Goal: Task Accomplishment & Management: Use online tool/utility

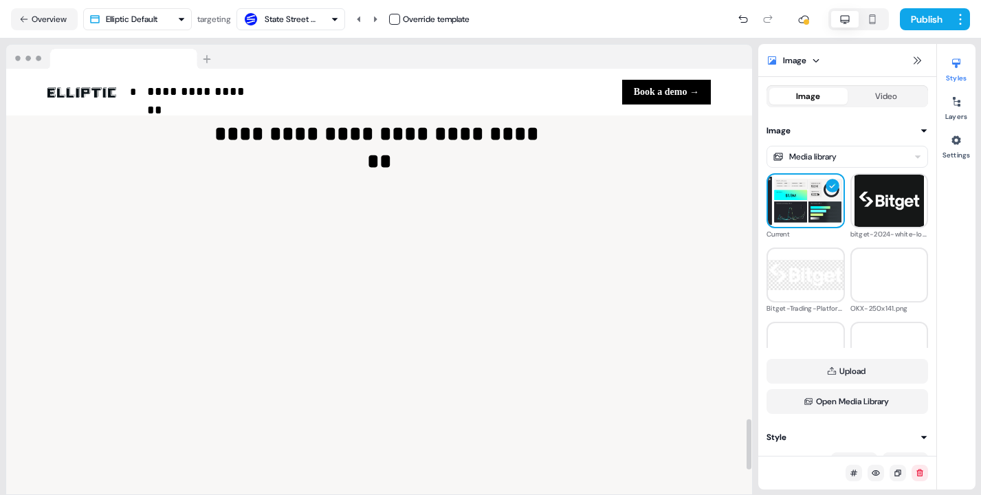
scroll to position [2935, 0]
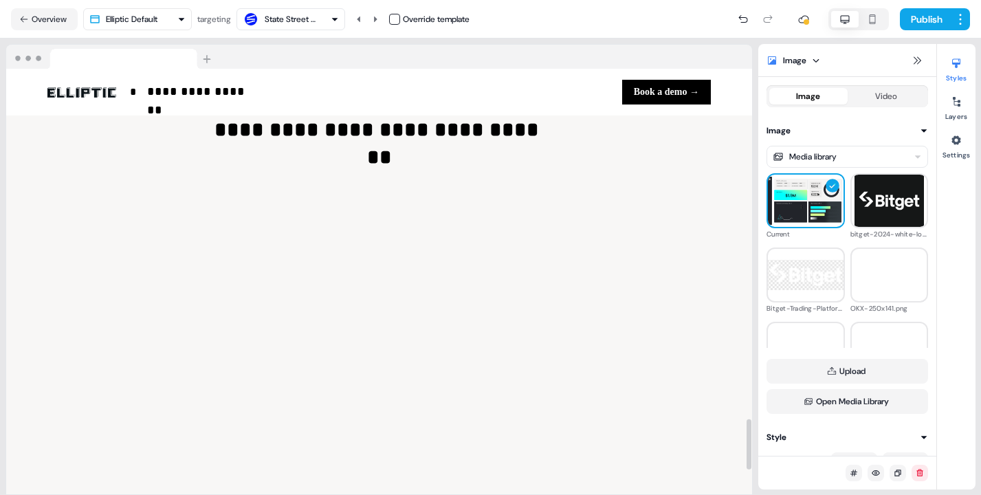
click at [649, 217] on div "**********" at bounding box center [379, 312] width 746 height 503
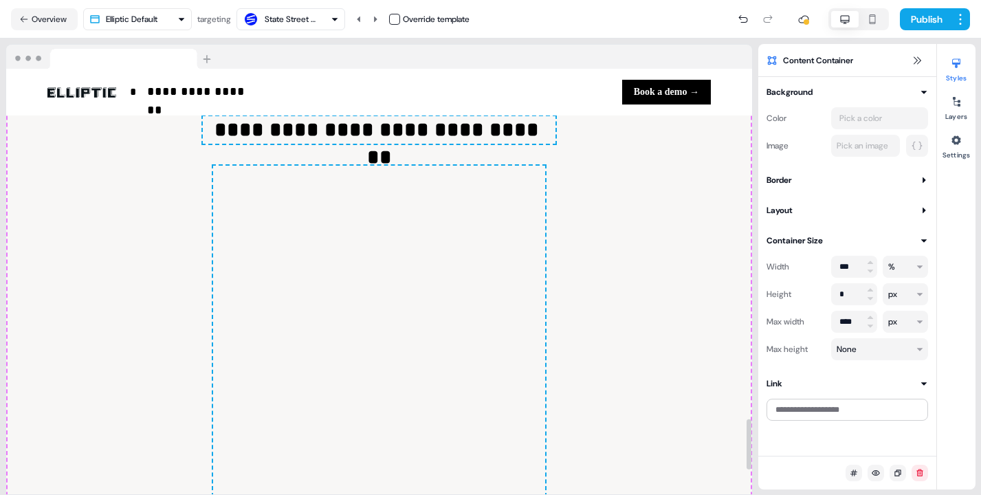
click at [508, 327] on div at bounding box center [379, 338] width 332 height 344
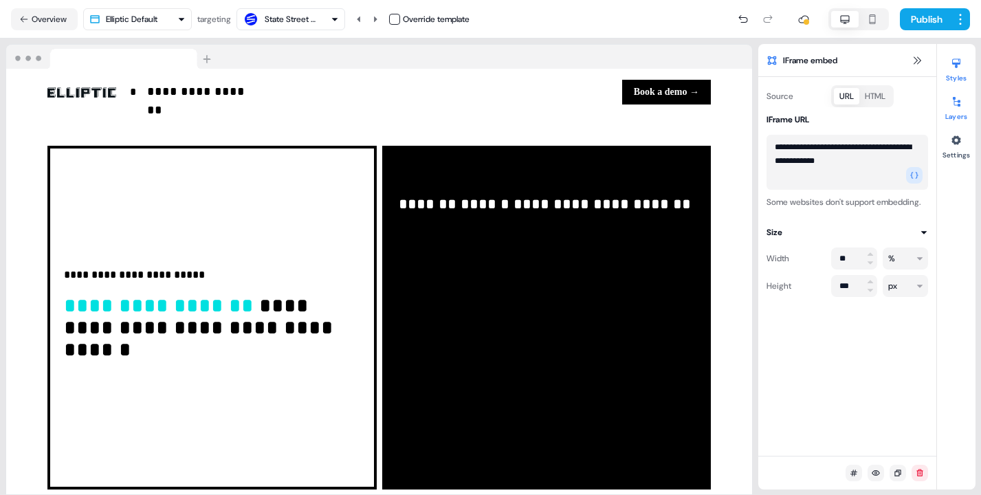
scroll to position [2486, 0]
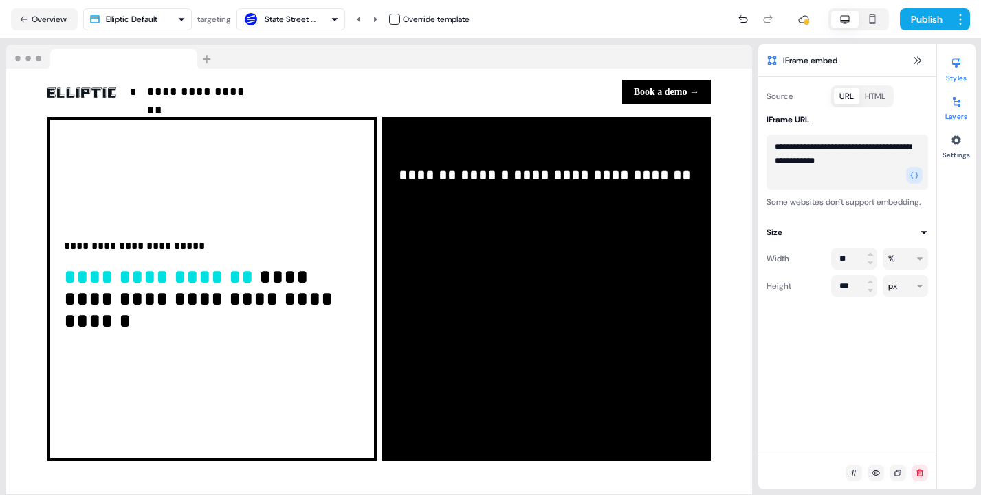
click at [501, 155] on div "**********" at bounding box center [546, 289] width 329 height 344
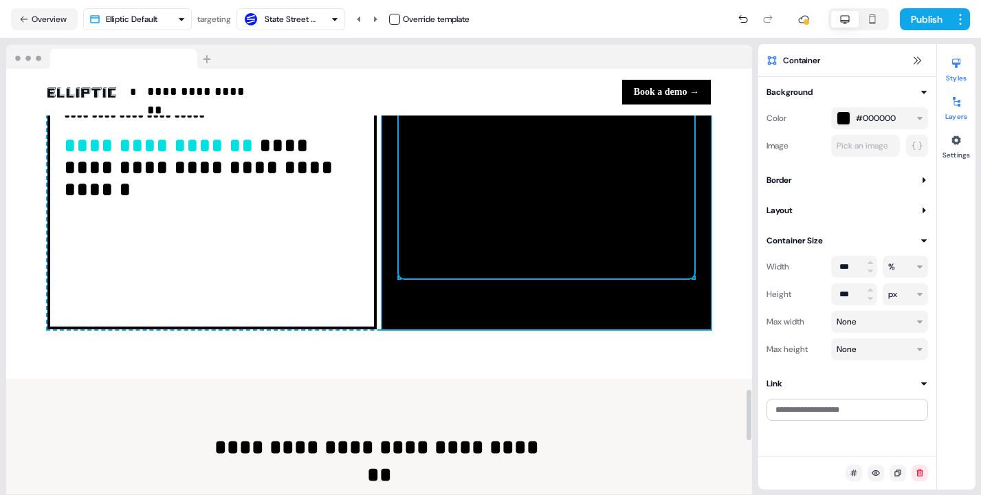
scroll to position [2734, 0]
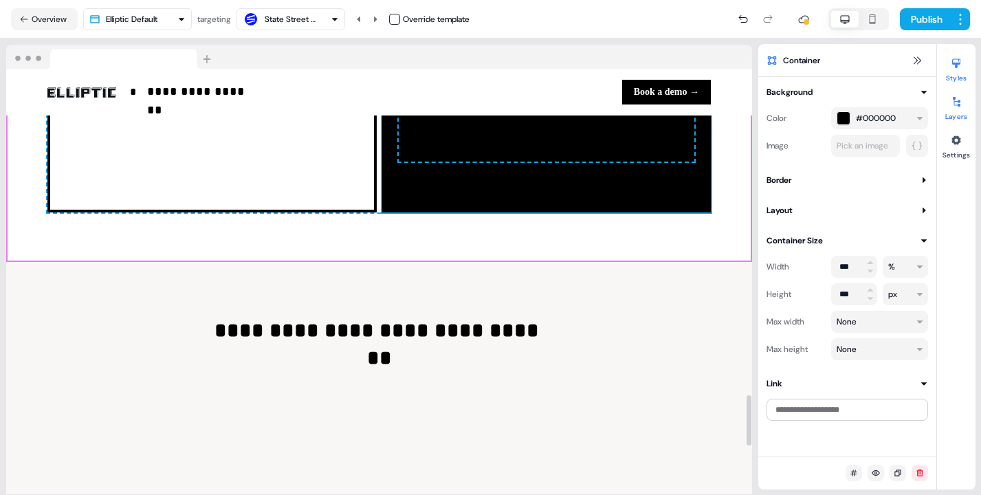
click at [0, 0] on icon at bounding box center [0, 0] width 0 height 0
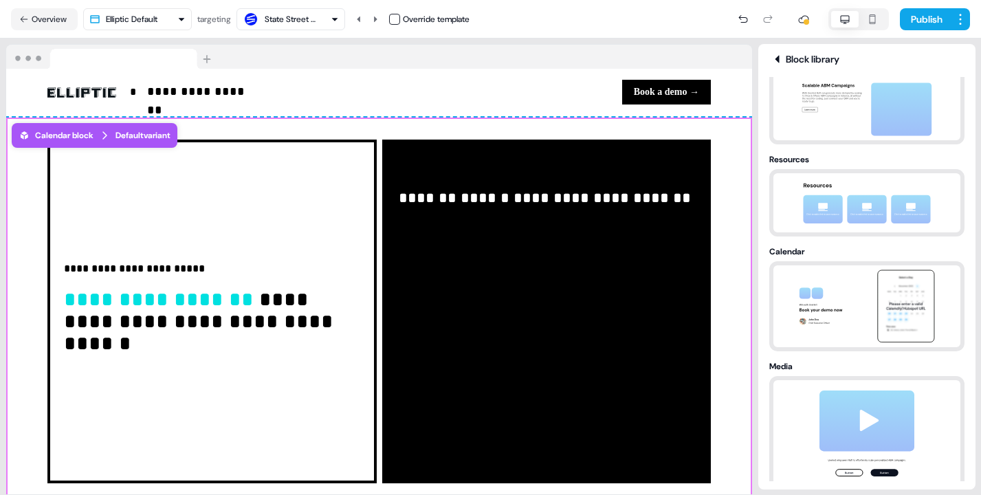
scroll to position [443, 0]
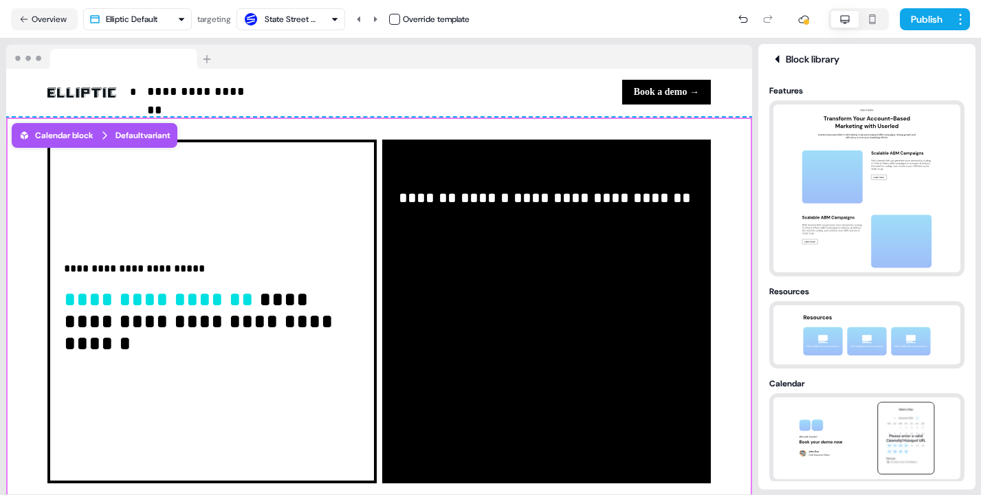
click at [795, 60] on div "Block library" at bounding box center [866, 59] width 195 height 14
click at [775, 58] on icon at bounding box center [776, 59] width 4 height 8
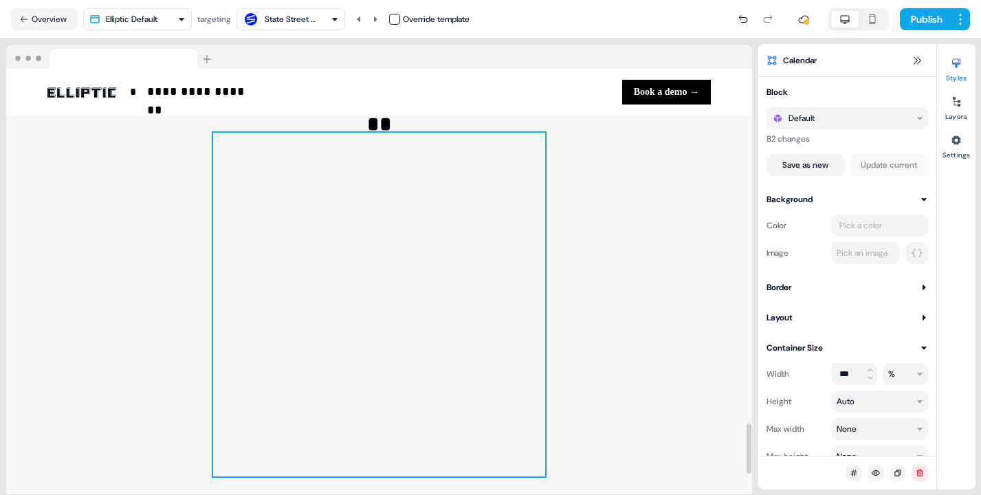
scroll to position [2966, 0]
click at [500, 176] on div at bounding box center [379, 306] width 332 height 344
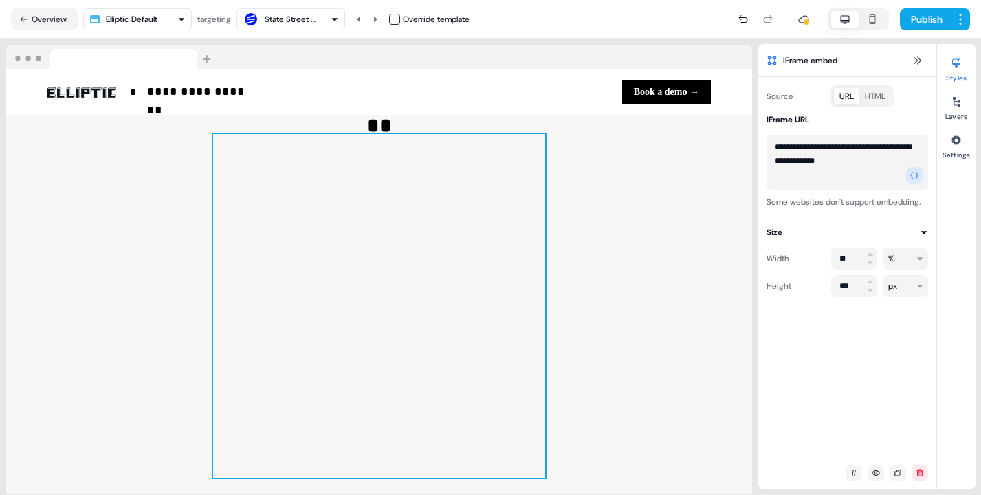
click at [884, 163] on textarea "**********" at bounding box center [846, 162] width 161 height 55
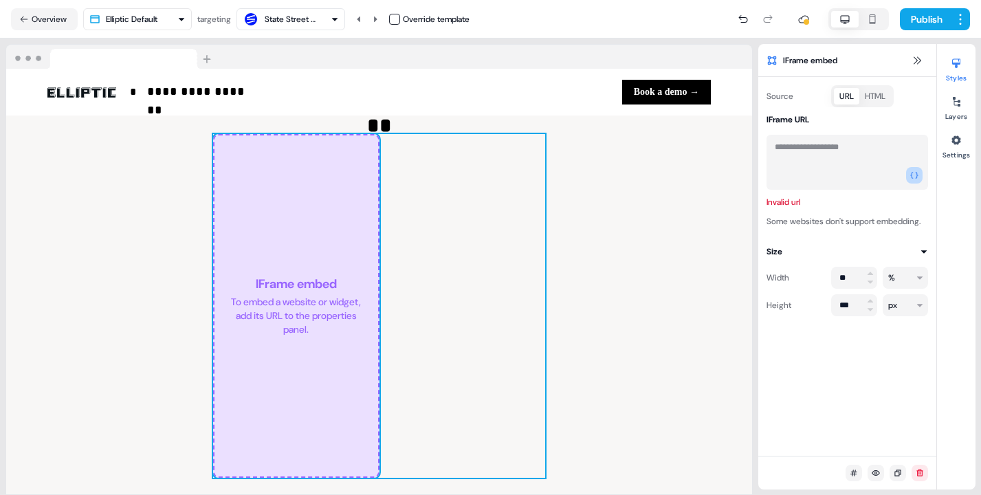
click at [919, 175] on button "button" at bounding box center [914, 175] width 16 height 16
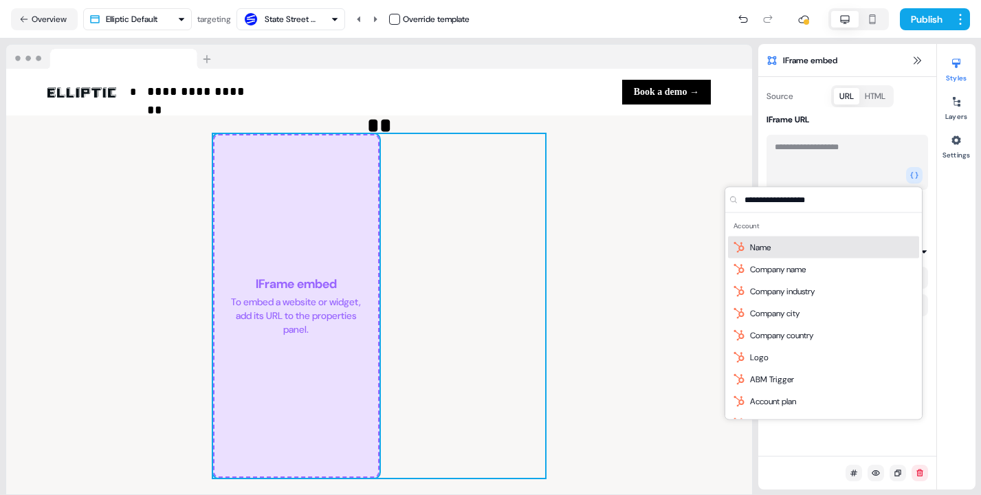
click at [838, 131] on div "Invalid url Some websites don't support embedding." at bounding box center [846, 177] width 161 height 102
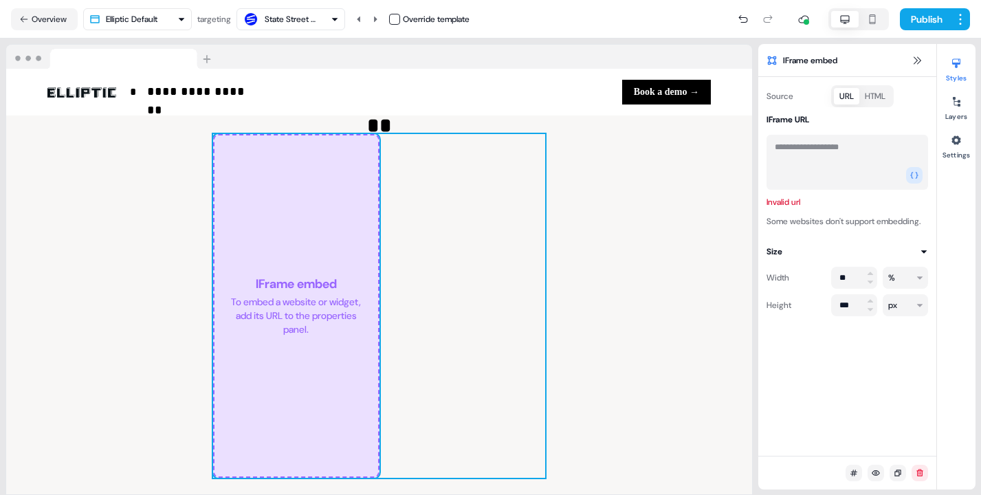
click at [801, 159] on textarea at bounding box center [846, 162] width 161 height 55
paste textarea "**********"
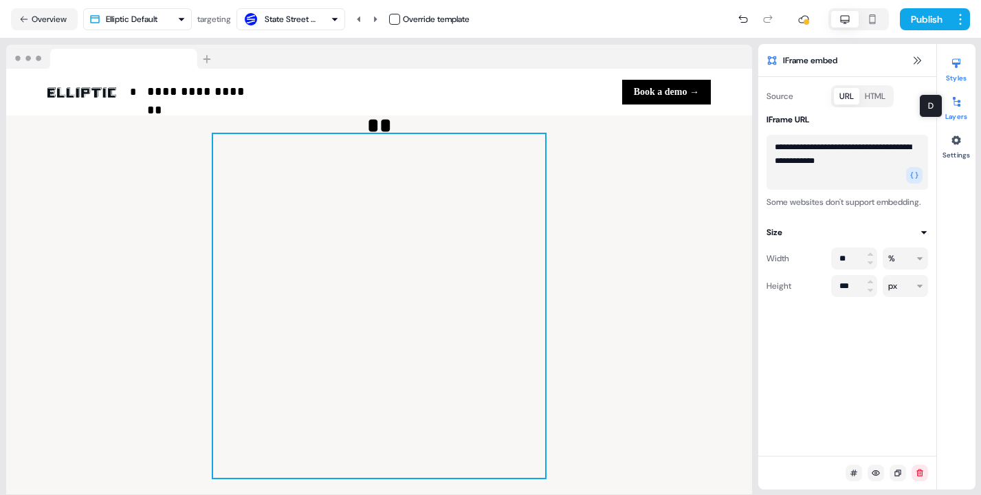
type textarea "**********"
click at [957, 103] on icon at bounding box center [955, 101] width 11 height 11
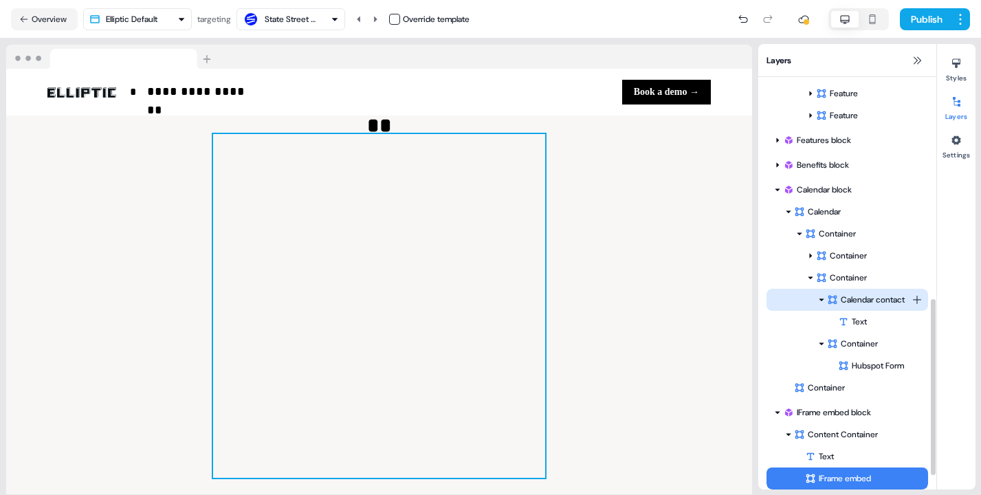
scroll to position [552, 0]
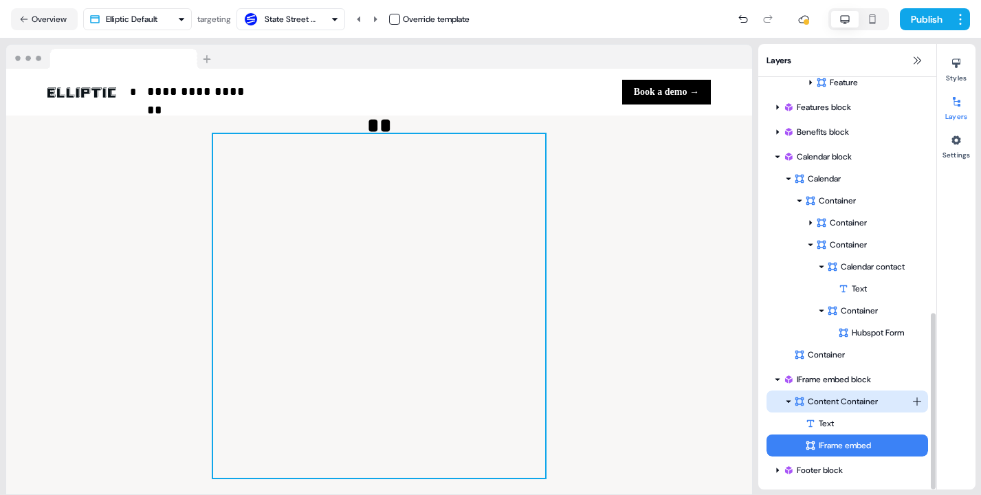
click at [917, 401] on html "**********" at bounding box center [490, 247] width 981 height 495
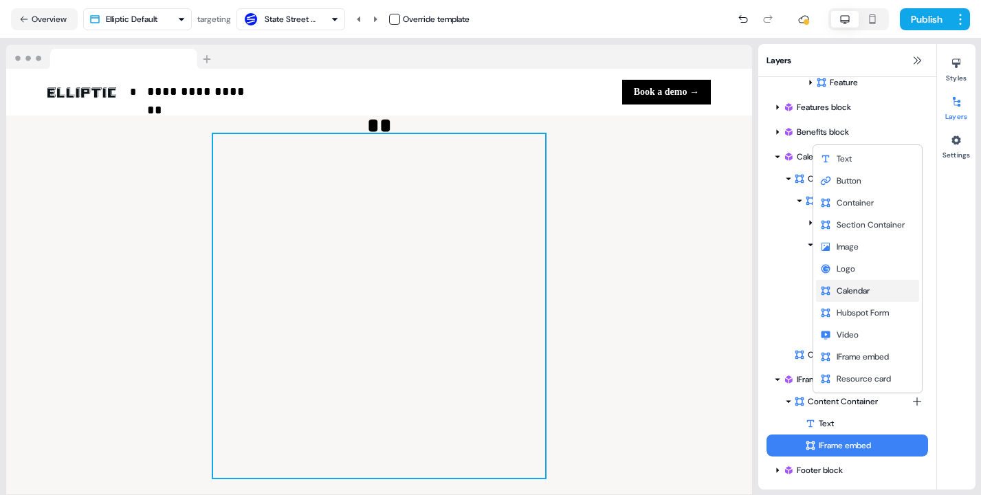
click at [882, 288] on div "Calendar" at bounding box center [867, 291] width 103 height 22
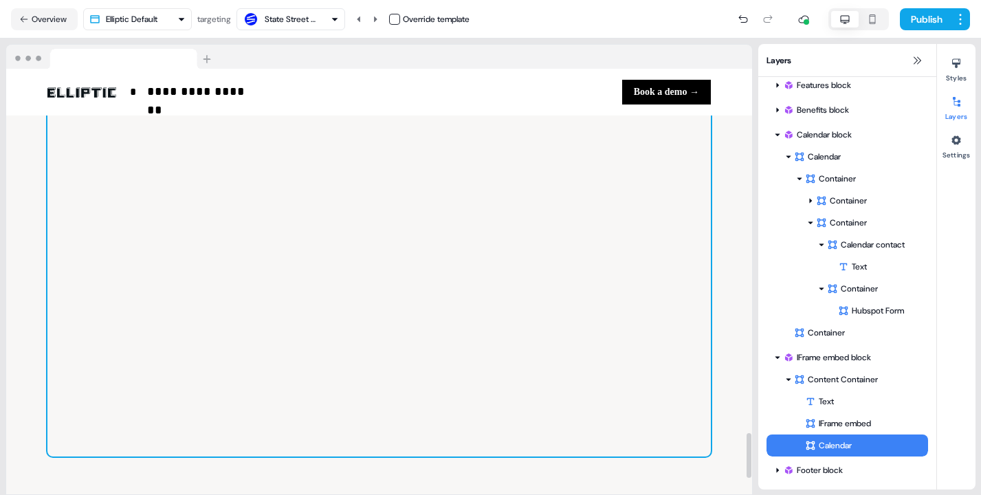
scroll to position [3423, 0]
click at [522, 186] on div at bounding box center [378, 249] width 663 height 412
click at [960, 78] on button "Styles" at bounding box center [956, 67] width 38 height 30
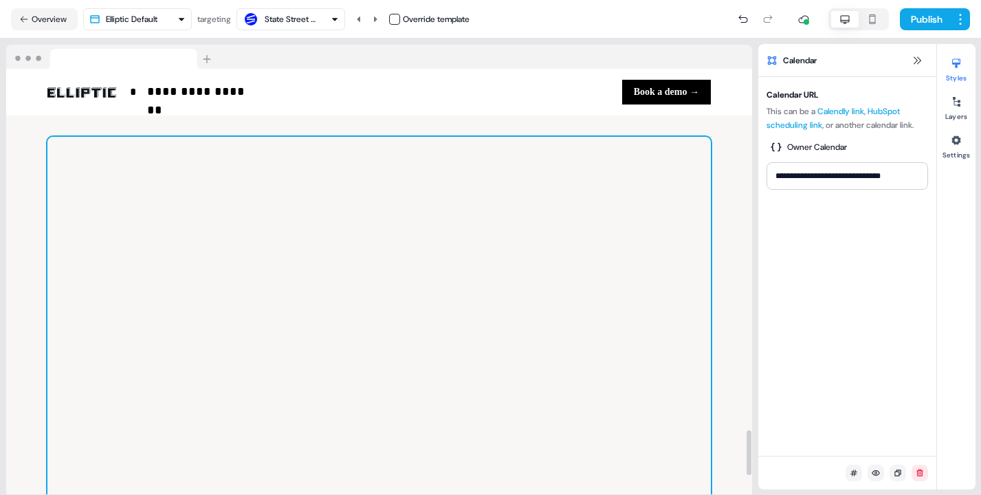
scroll to position [3477, 0]
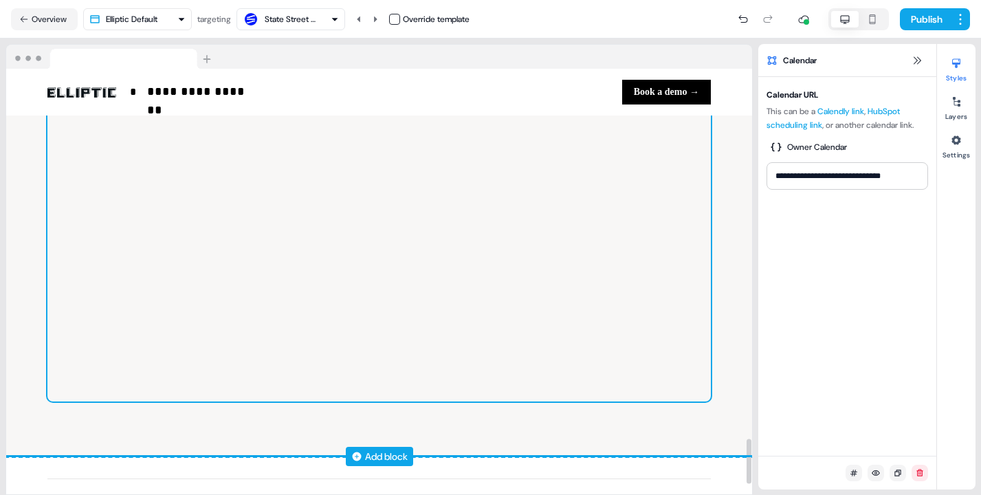
click at [565, 254] on div at bounding box center [378, 195] width 663 height 412
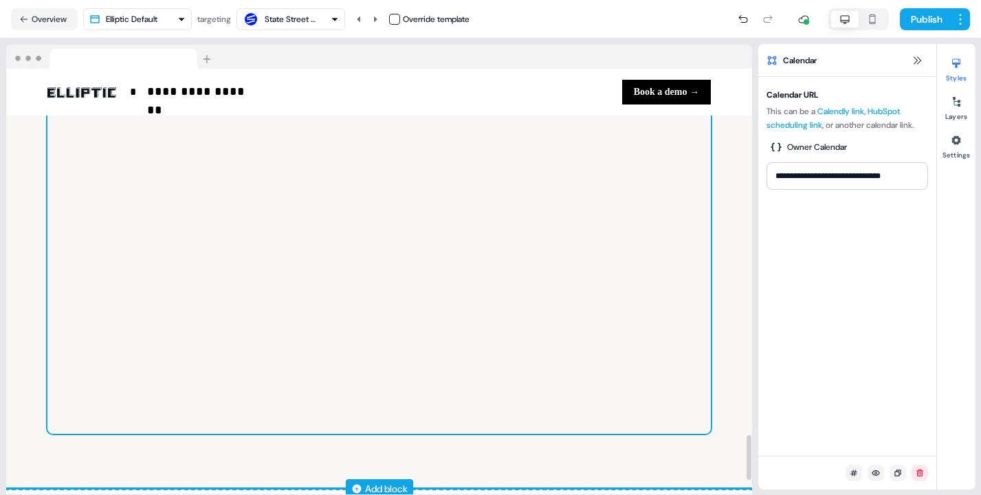
scroll to position [3442, 0]
click at [550, 245] on div at bounding box center [378, 230] width 663 height 412
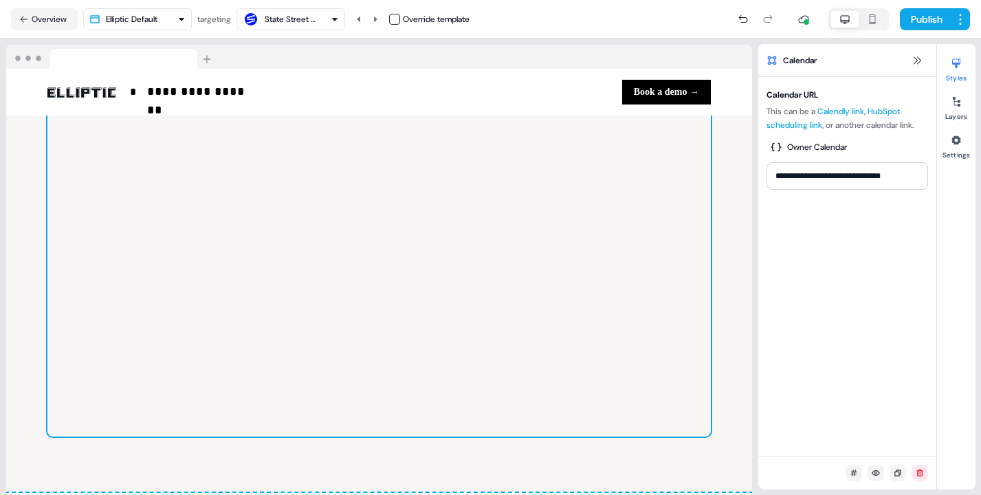
click at [952, 59] on icon at bounding box center [956, 64] width 8 height 10
click at [952, 110] on div at bounding box center [956, 102] width 22 height 22
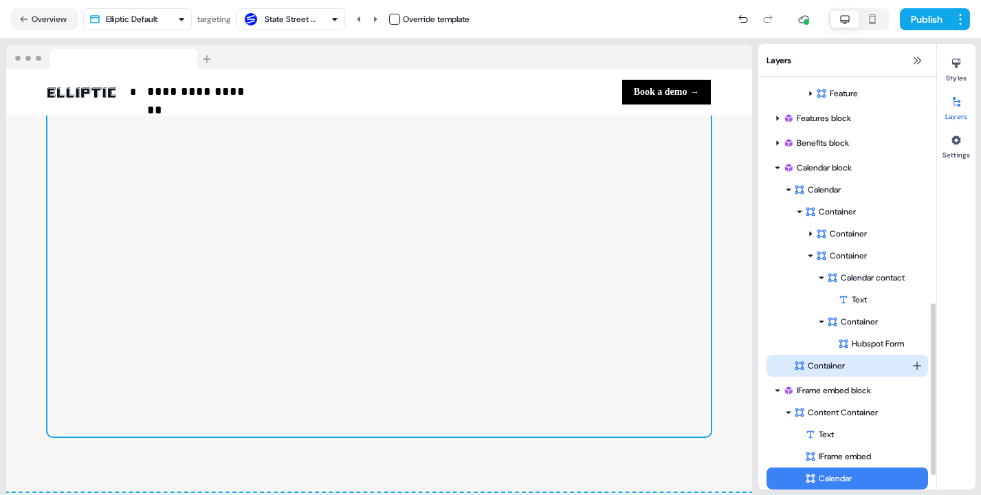
scroll to position [574, 0]
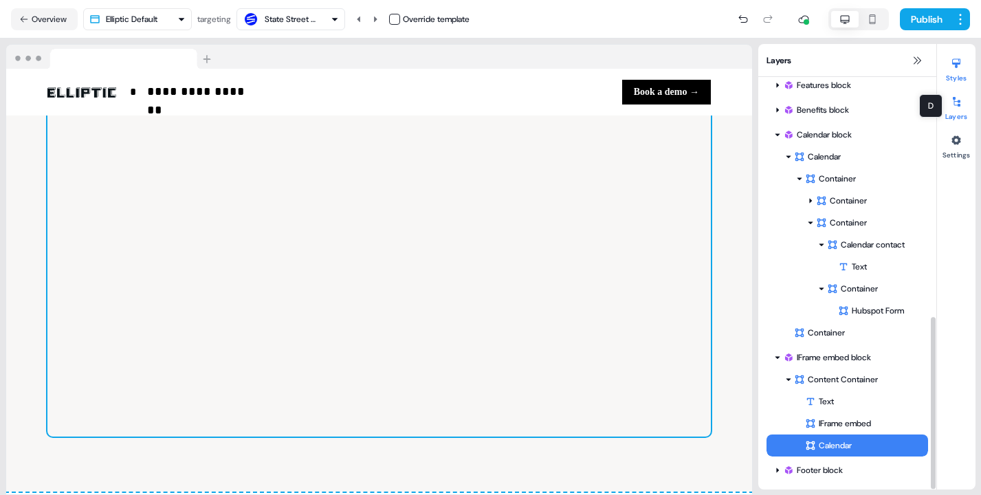
click at [956, 75] on button "Styles" at bounding box center [956, 67] width 38 height 30
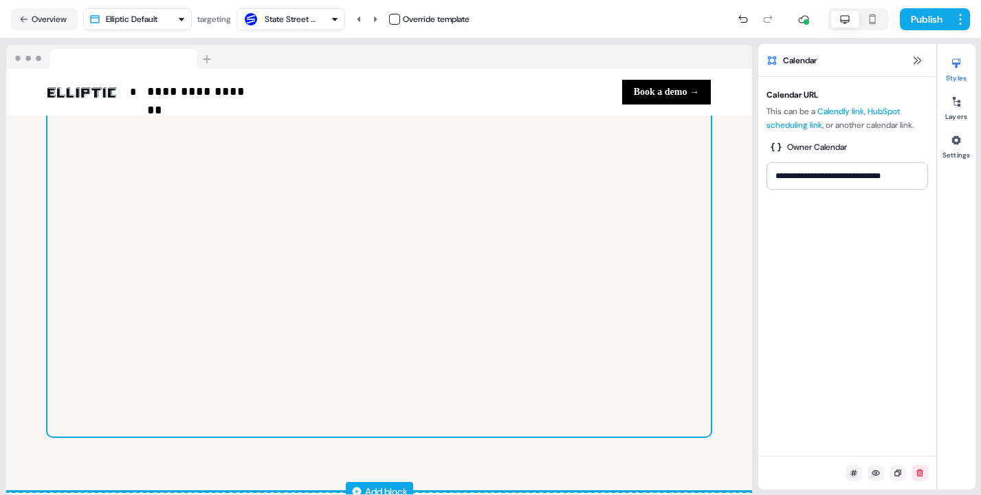
click at [671, 223] on div at bounding box center [378, 230] width 663 height 412
click at [647, 236] on div at bounding box center [378, 230] width 663 height 412
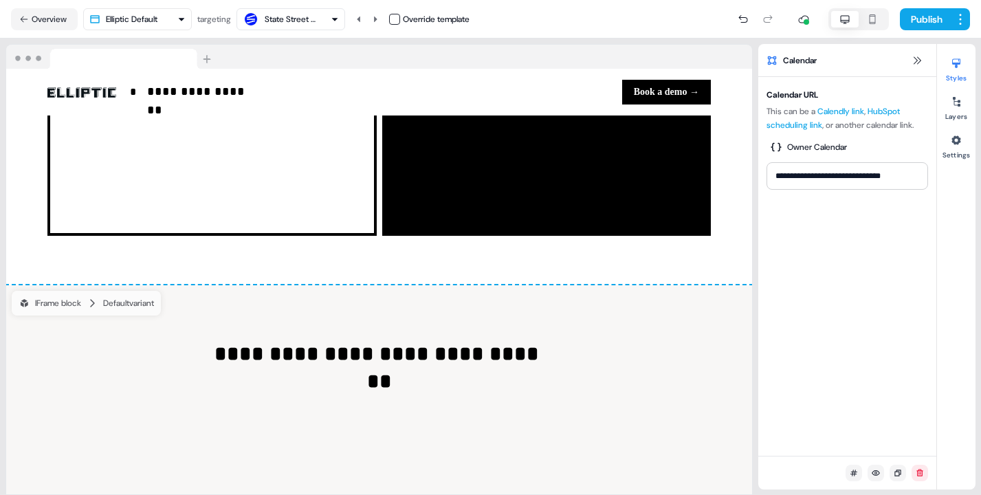
scroll to position [2698, 0]
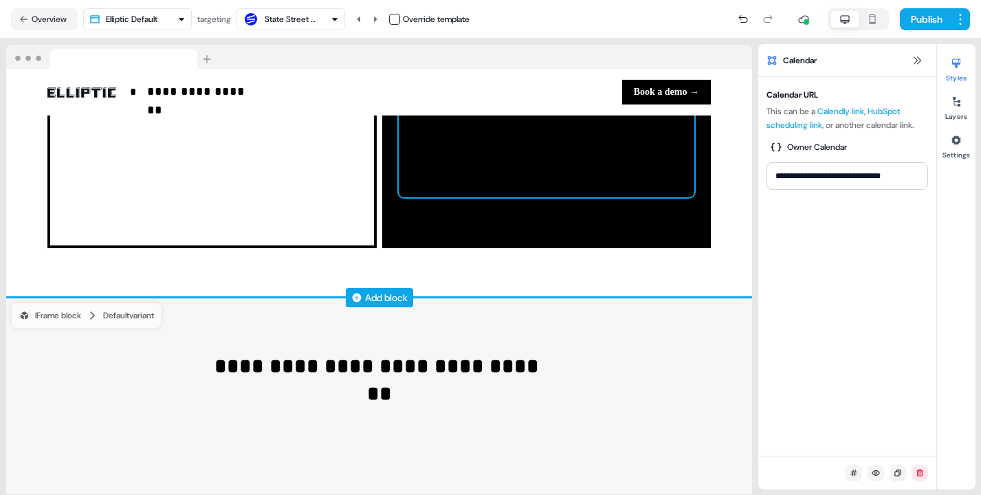
click at [472, 216] on div "**********" at bounding box center [546, 76] width 329 height 344
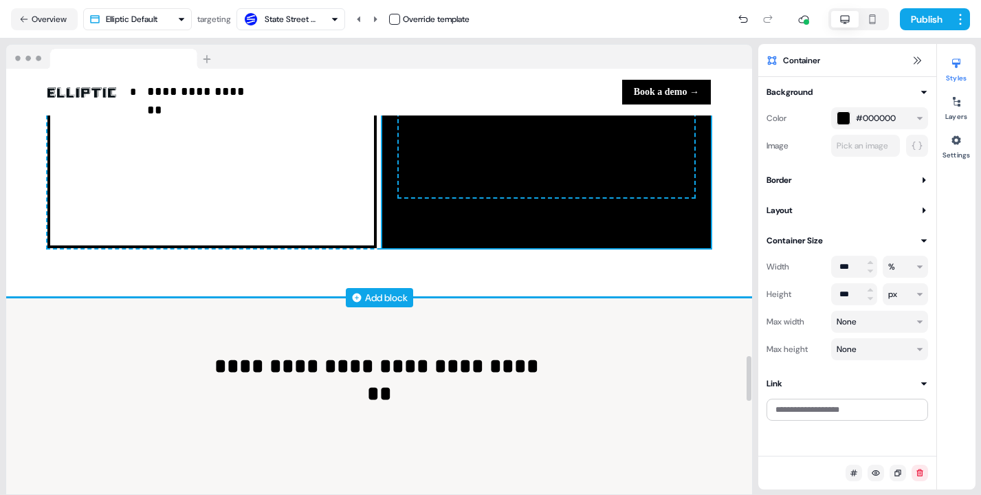
click at [446, 248] on div "**********" at bounding box center [546, 76] width 329 height 344
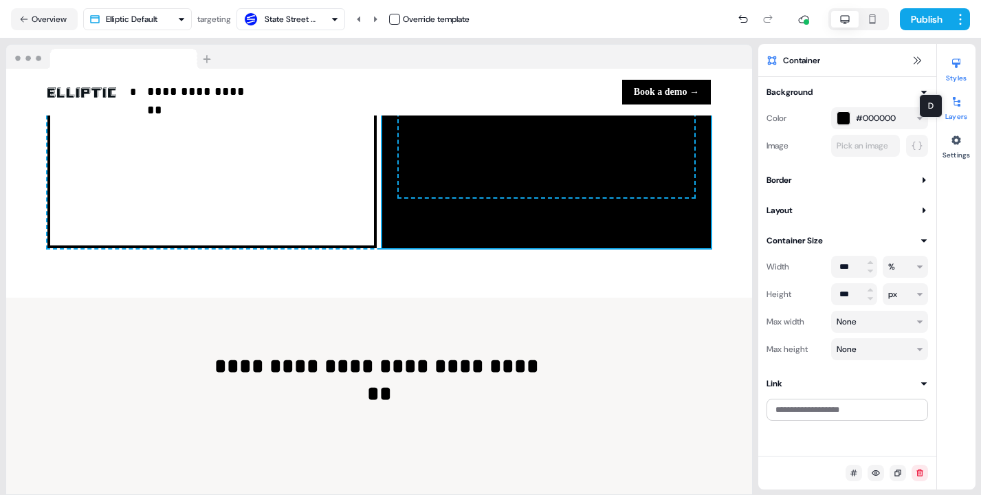
click at [953, 112] on button "Layers" at bounding box center [956, 106] width 38 height 30
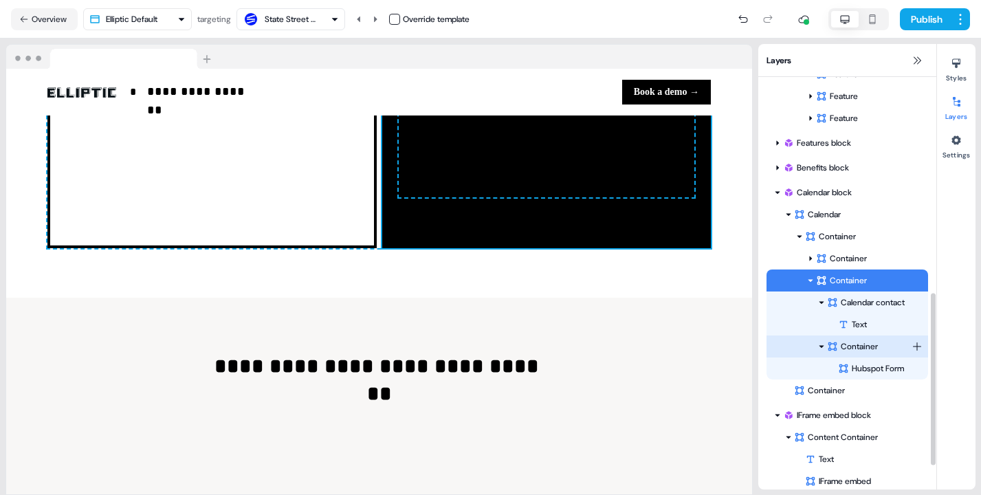
scroll to position [517, 0]
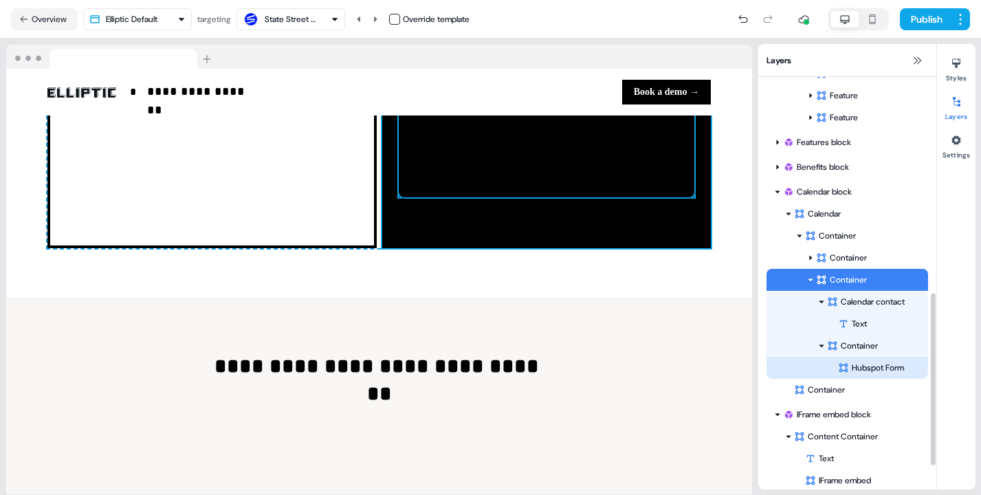
click at [857, 369] on div "Hubspot Form" at bounding box center [883, 368] width 90 height 14
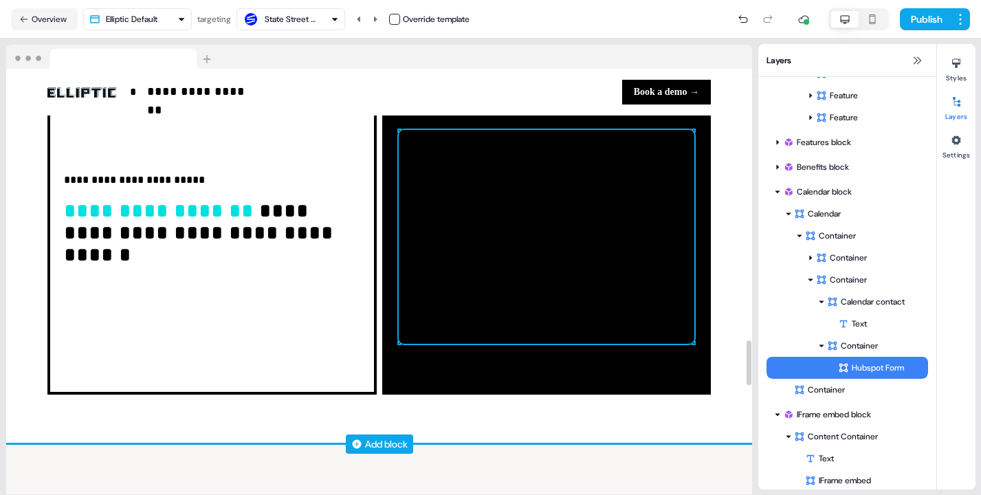
scroll to position [2551, 0]
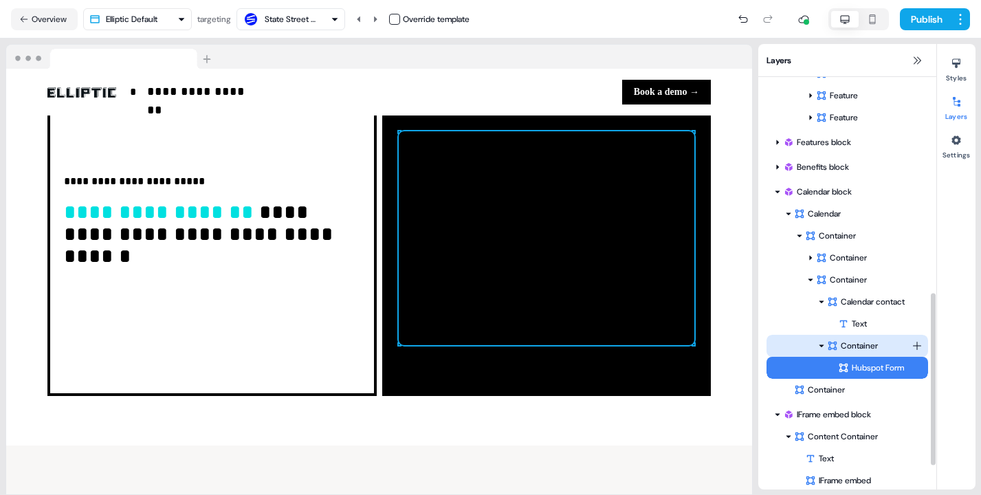
click at [917, 343] on html "**********" at bounding box center [490, 247] width 981 height 495
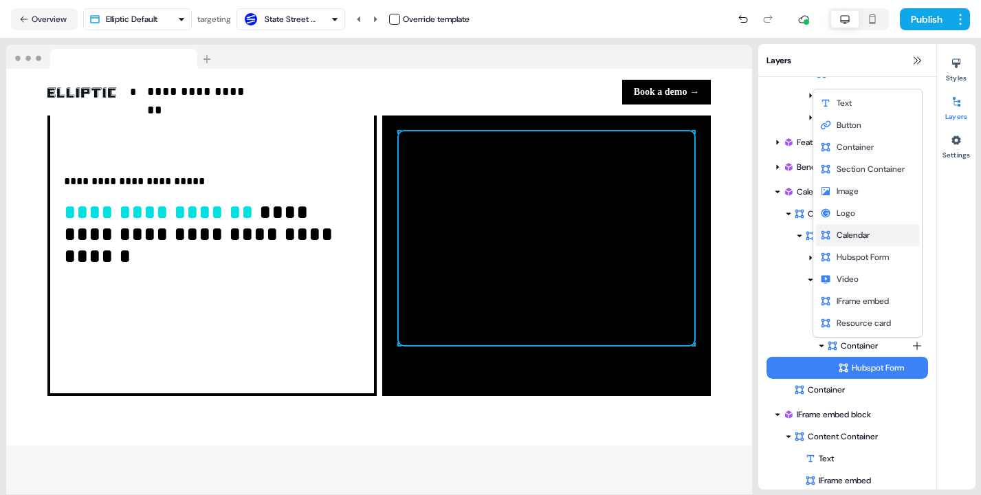
click at [872, 234] on div "Calendar" at bounding box center [867, 235] width 103 height 22
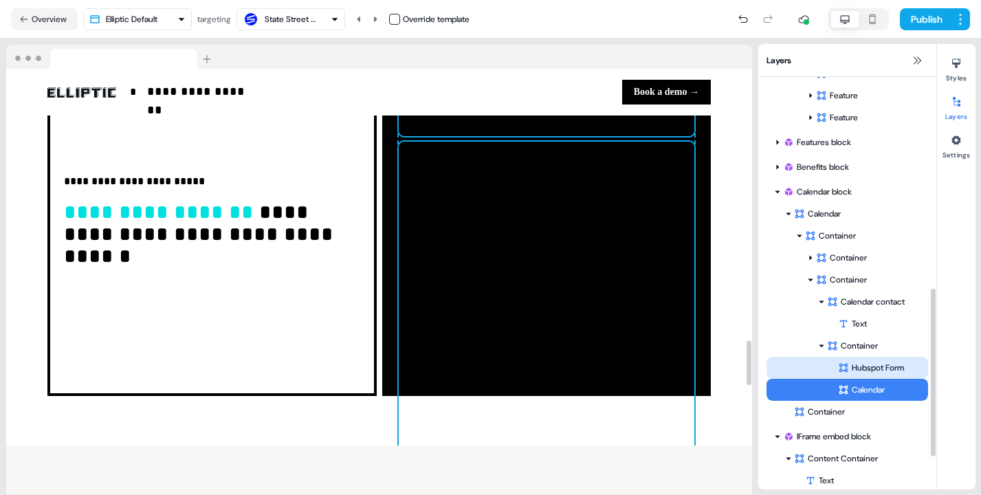
click at [866, 368] on div "Hubspot Form" at bounding box center [883, 368] width 90 height 14
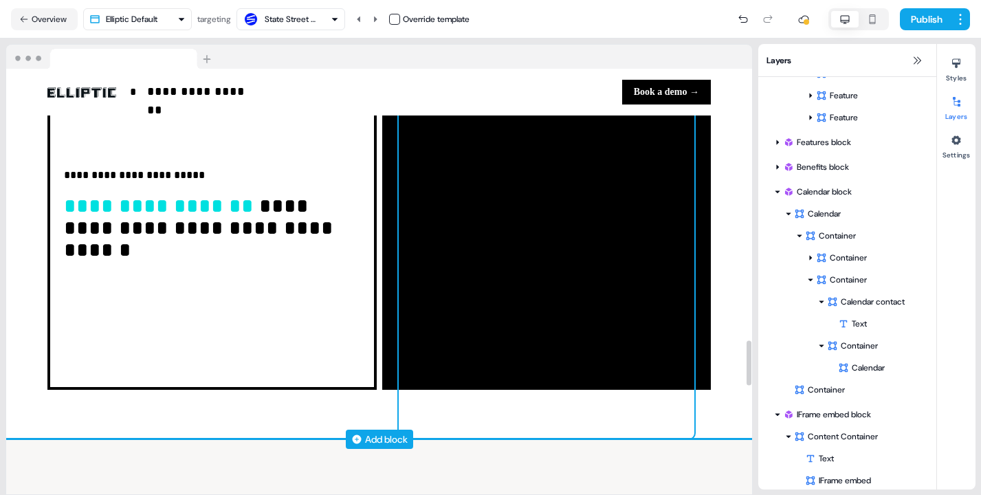
scroll to position [2548, 0]
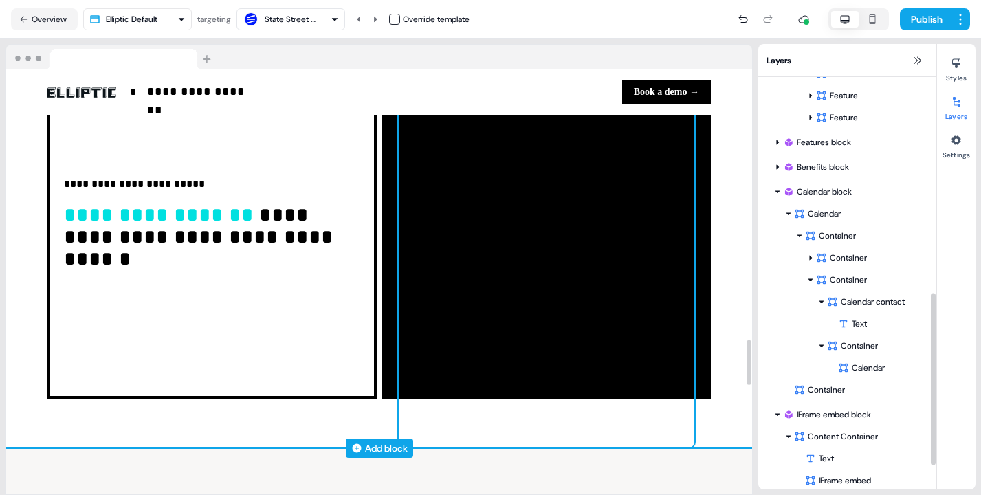
click at [574, 116] on div at bounding box center [547, 241] width 296 height 412
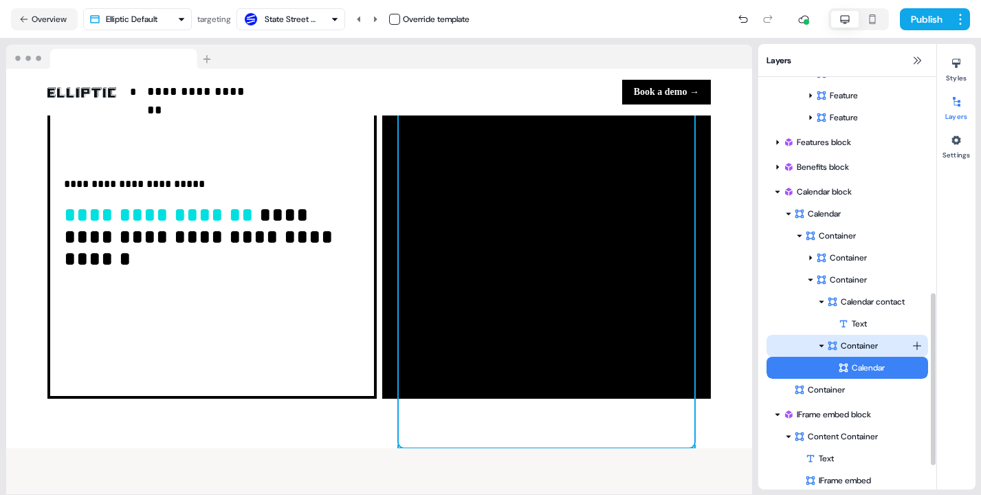
click at [866, 346] on div "Container" at bounding box center [869, 346] width 85 height 14
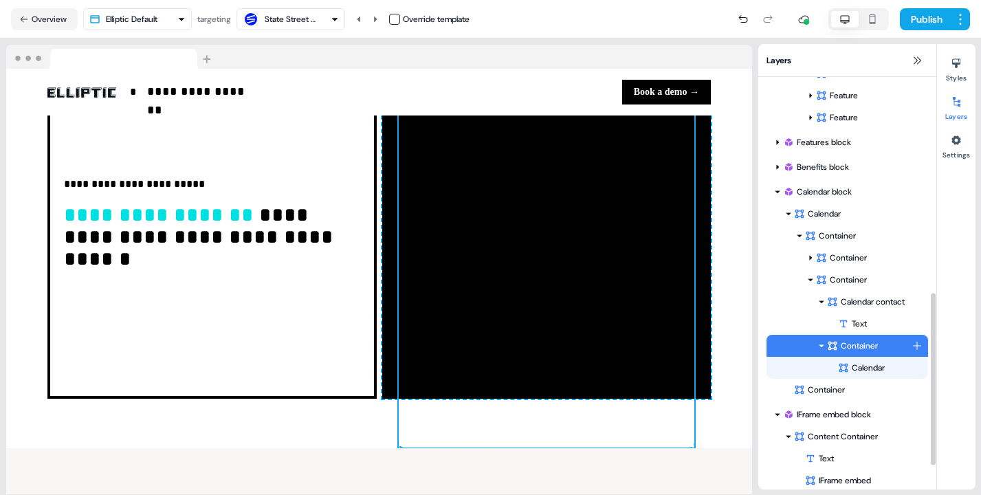
scroll to position [2523, 0]
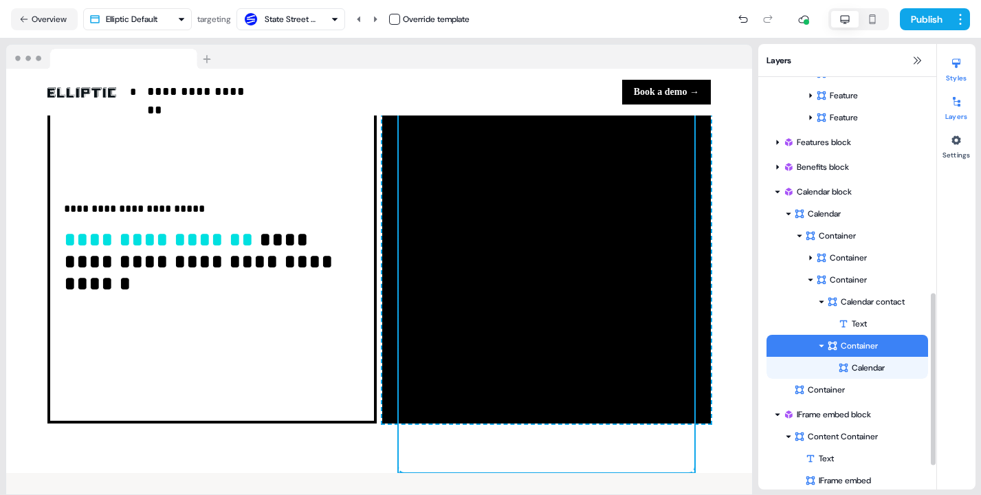
click at [954, 69] on div at bounding box center [956, 63] width 22 height 22
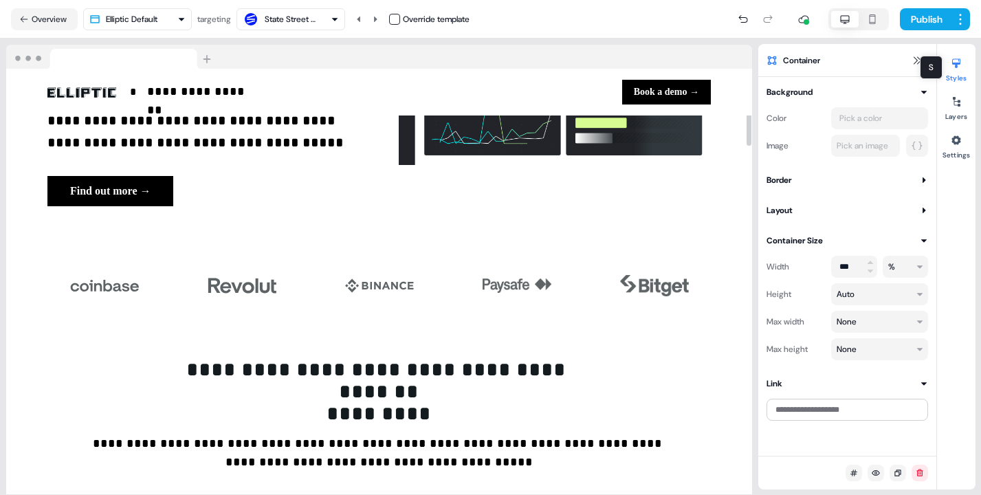
scroll to position [0, 0]
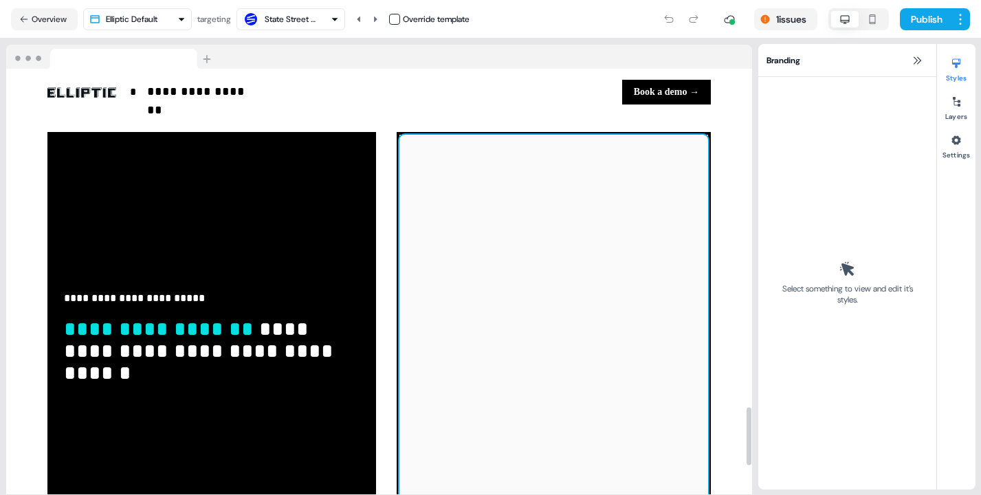
scroll to position [2472, 0]
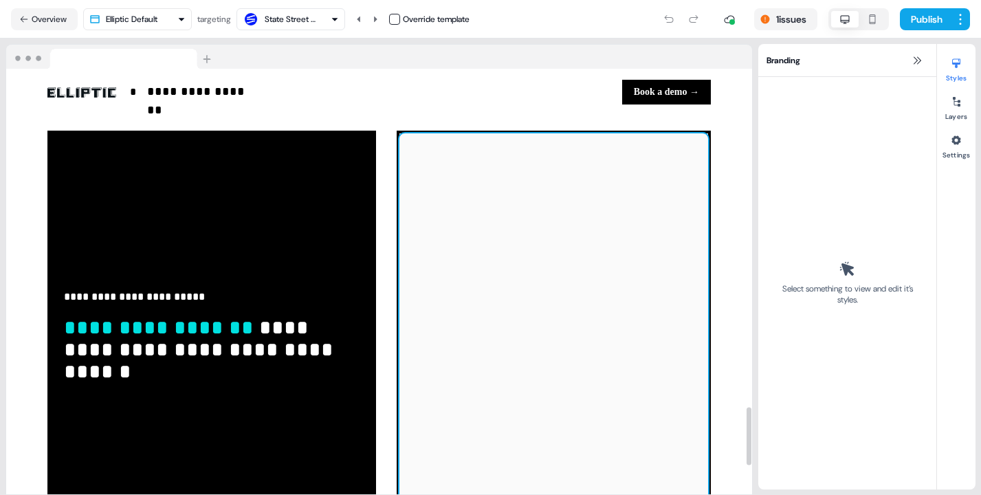
click at [453, 310] on div at bounding box center [553, 339] width 309 height 412
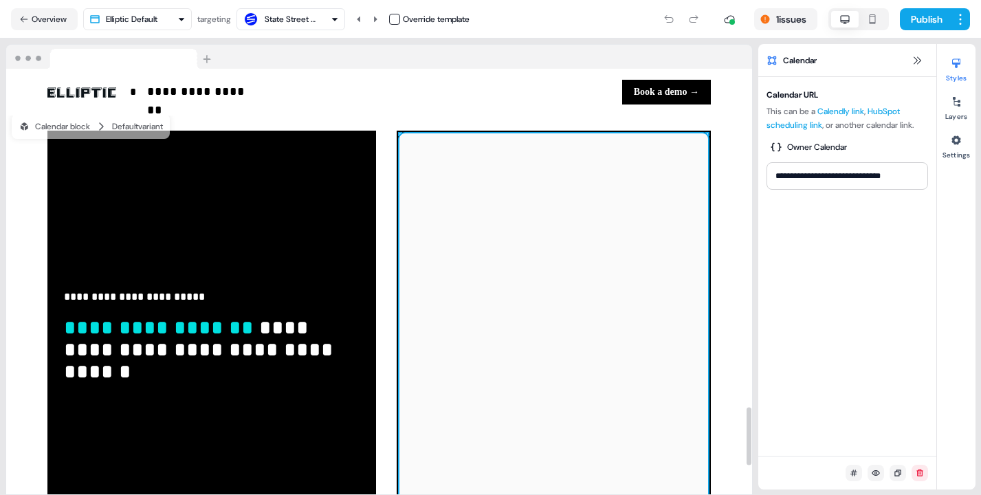
click at [541, 350] on div at bounding box center [553, 339] width 309 height 412
click at [885, 228] on div "**********" at bounding box center [847, 266] width 178 height 379
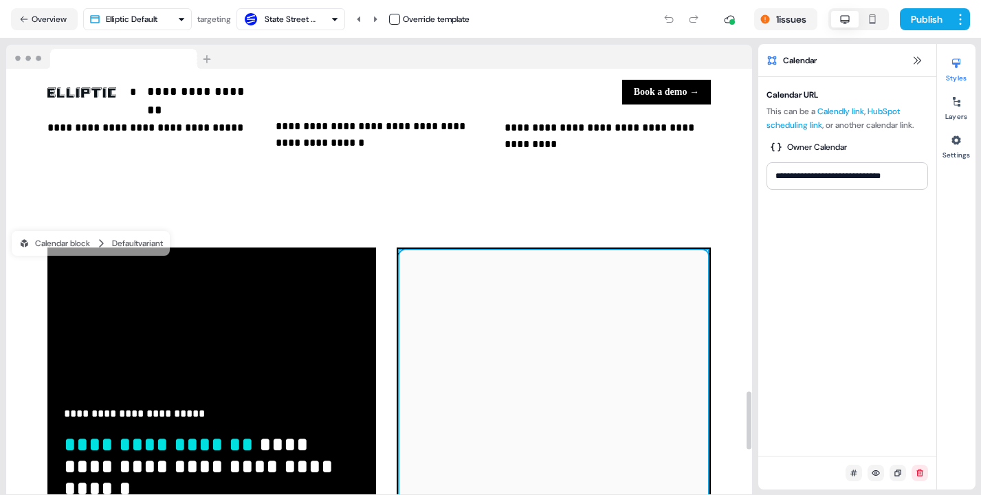
scroll to position [2339, 0]
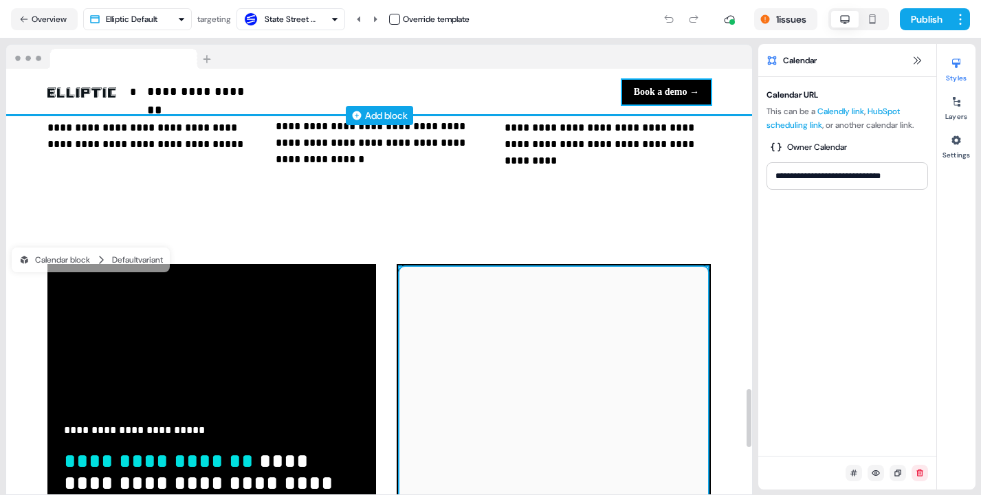
click at [649, 93] on button "Book a demo →" at bounding box center [666, 92] width 89 height 25
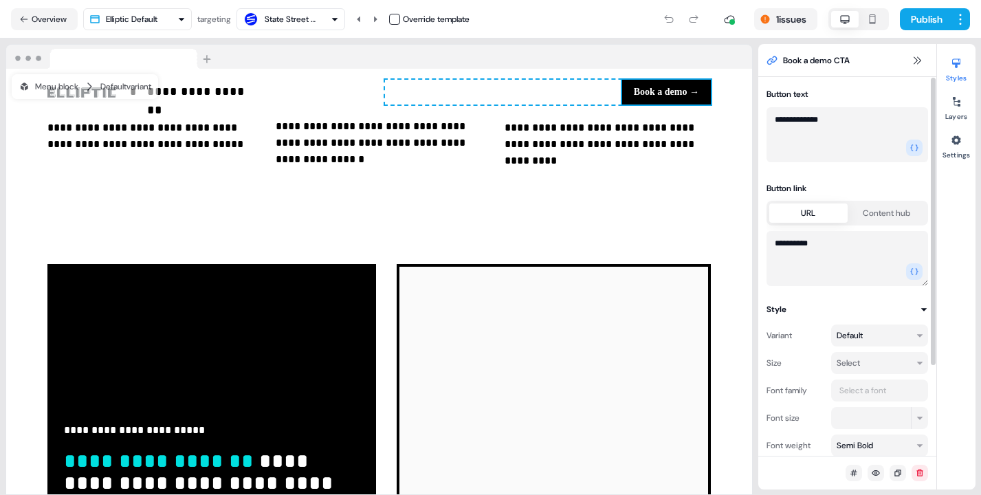
click at [876, 215] on button "Content hub" at bounding box center [886, 212] width 78 height 19
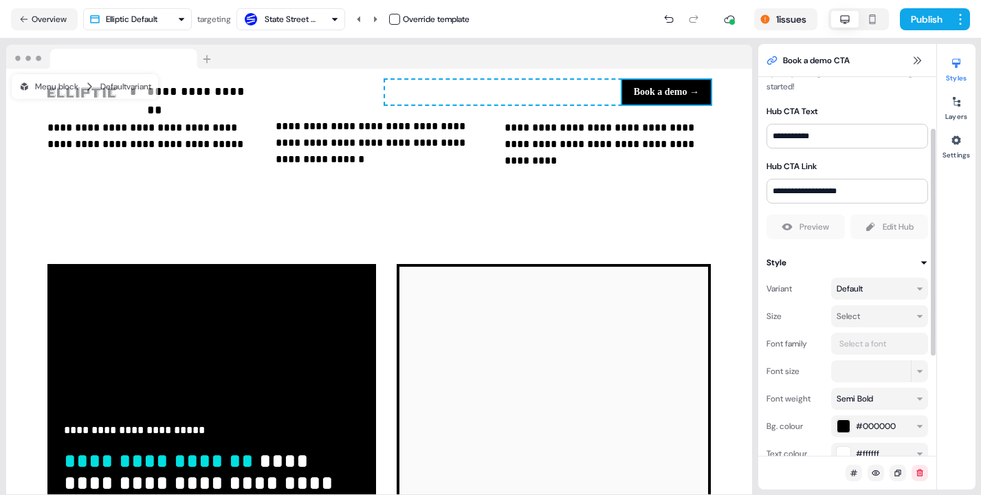
scroll to position [82, 0]
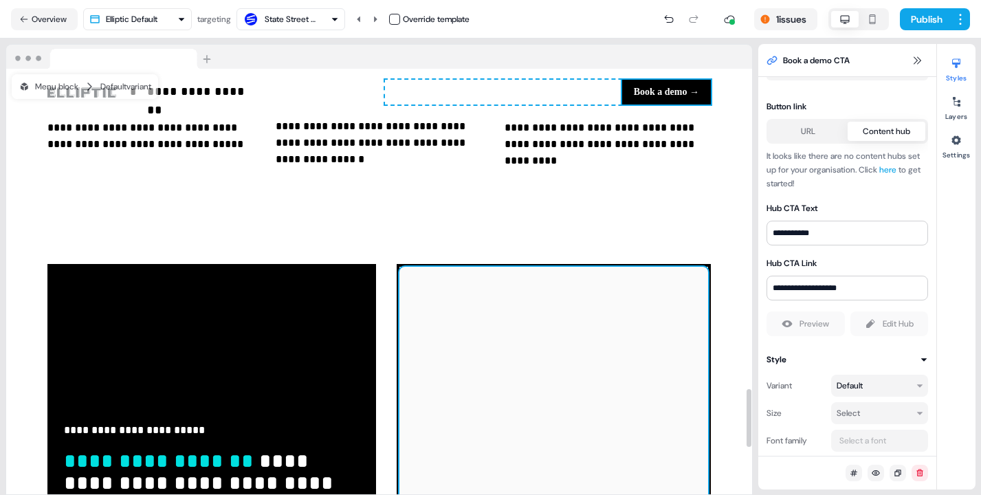
click at [642, 333] on div at bounding box center [553, 473] width 309 height 412
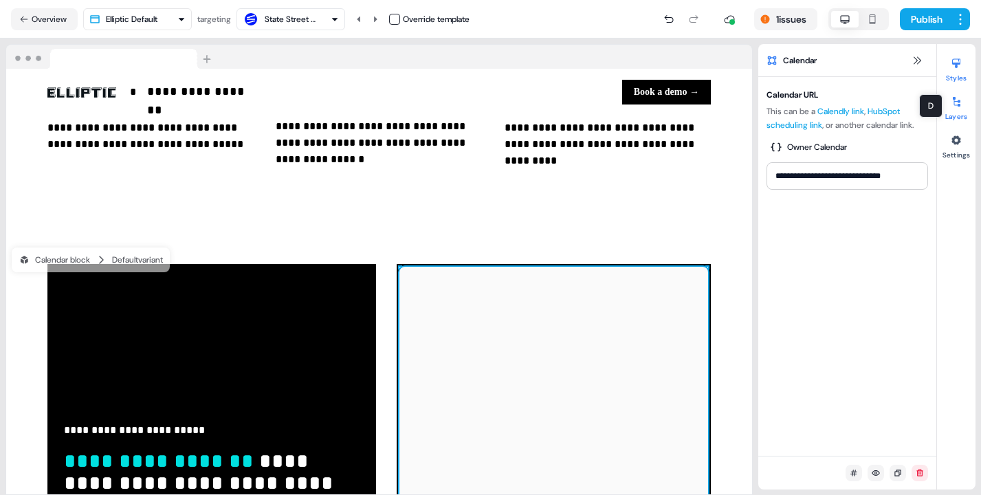
click at [951, 111] on div at bounding box center [956, 102] width 22 height 22
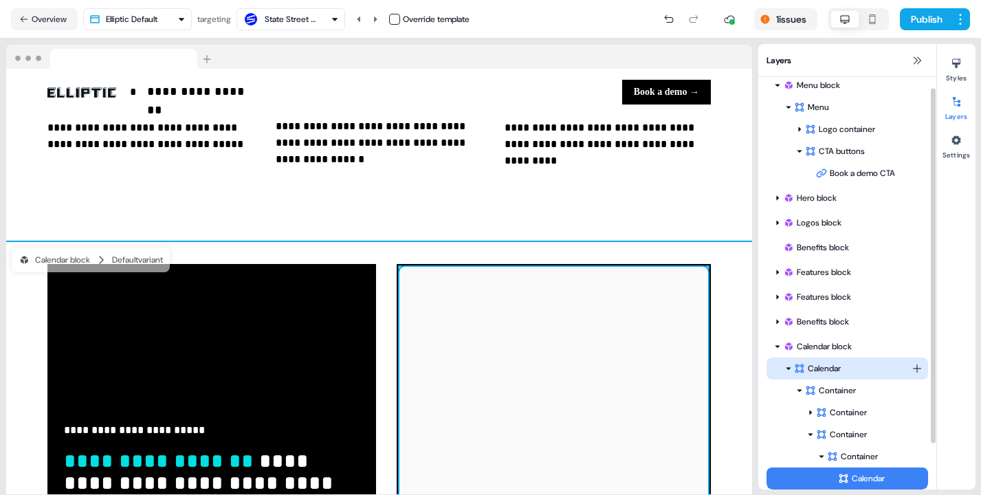
scroll to position [66, 0]
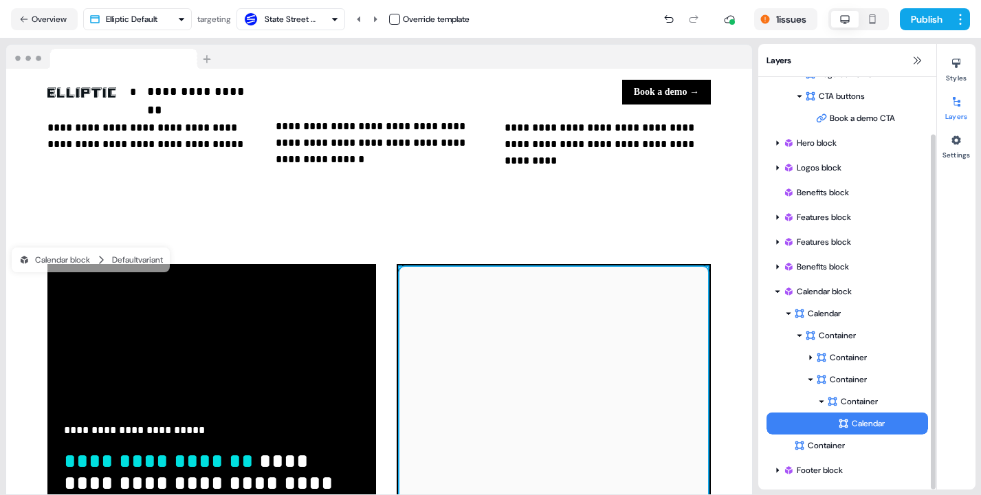
click at [914, 423] on div "Calendar" at bounding box center [883, 423] width 90 height 14
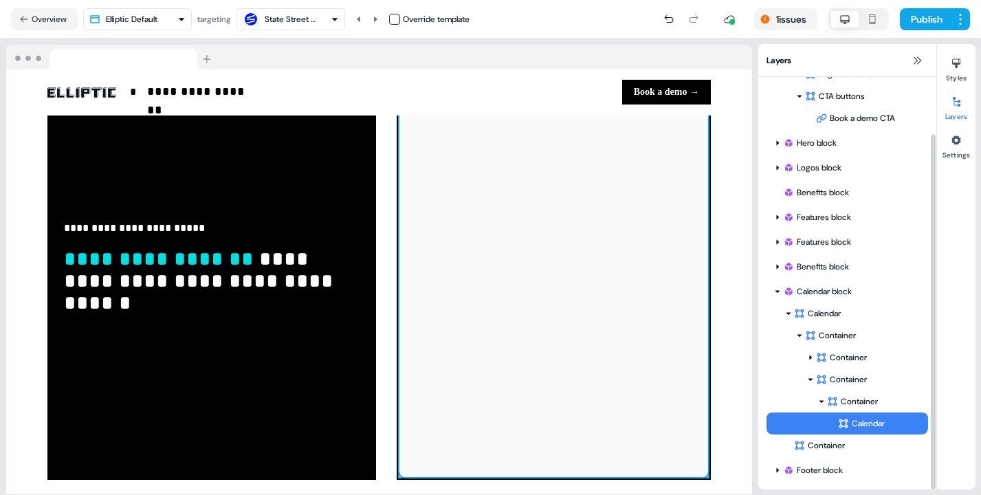
scroll to position [2545, 0]
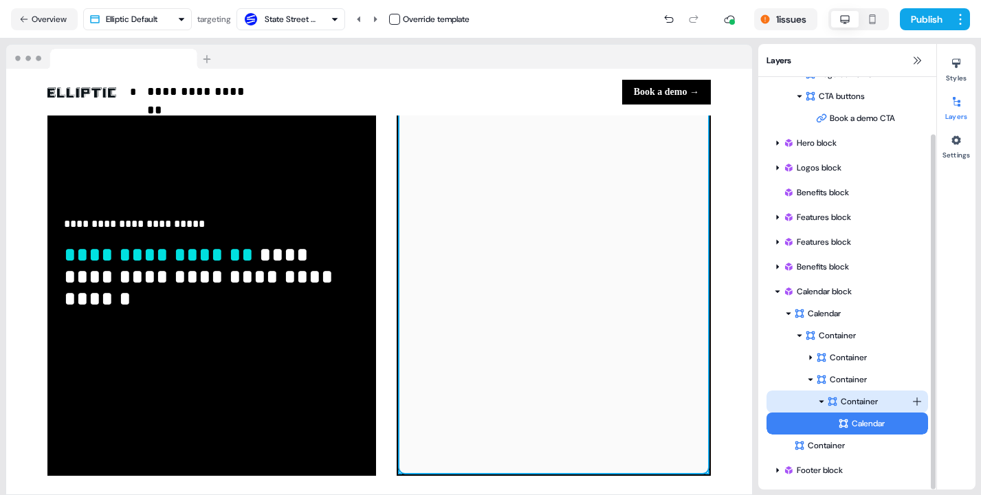
click at [914, 400] on html "**********" at bounding box center [490, 247] width 981 height 495
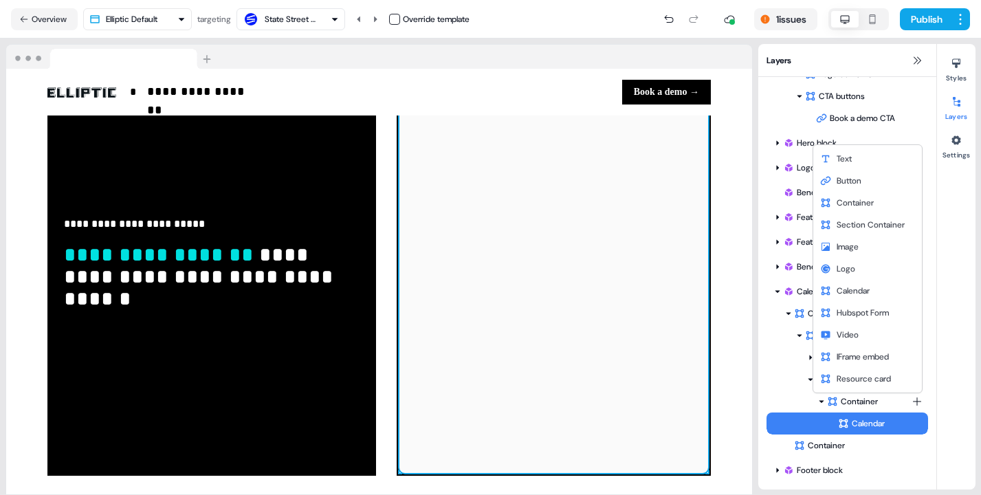
click at [860, 424] on html "**********" at bounding box center [490, 247] width 981 height 495
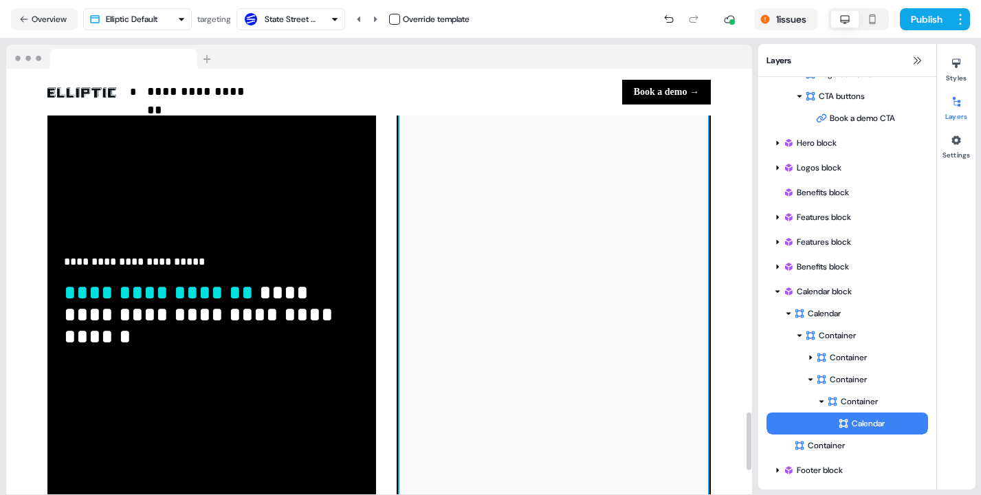
scroll to position [2508, 0]
click at [765, 19] on button "1 issues" at bounding box center [785, 19] width 63 height 22
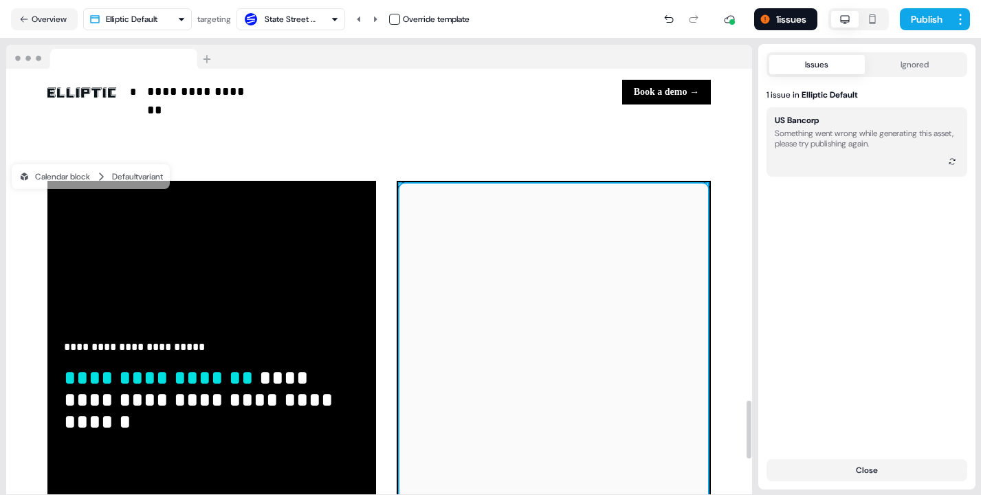
scroll to position [2424, 0]
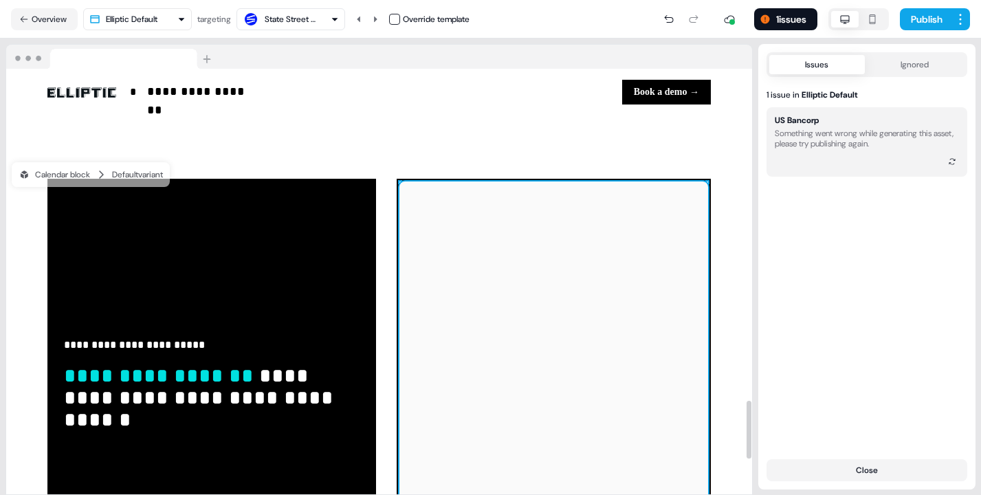
click at [506, 293] on div at bounding box center [553, 387] width 309 height 412
click at [573, 398] on div at bounding box center [553, 387] width 309 height 412
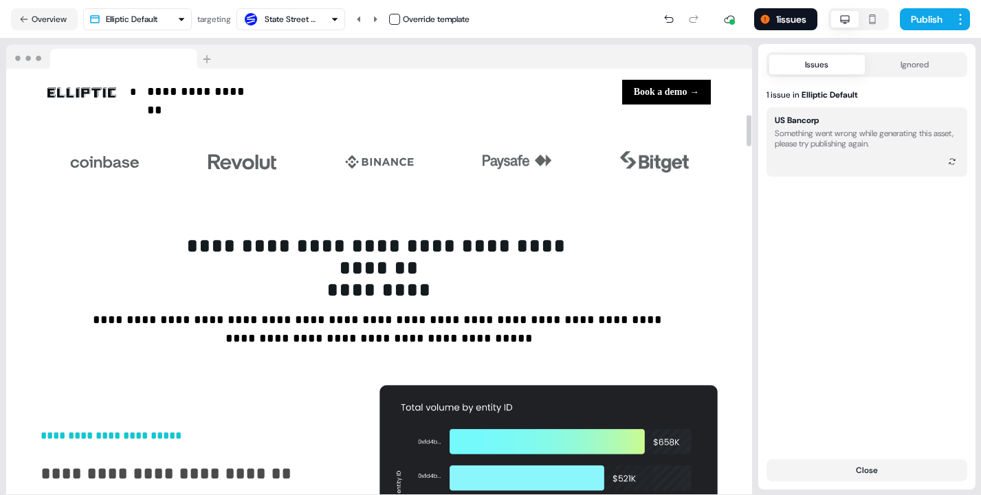
scroll to position [0, 0]
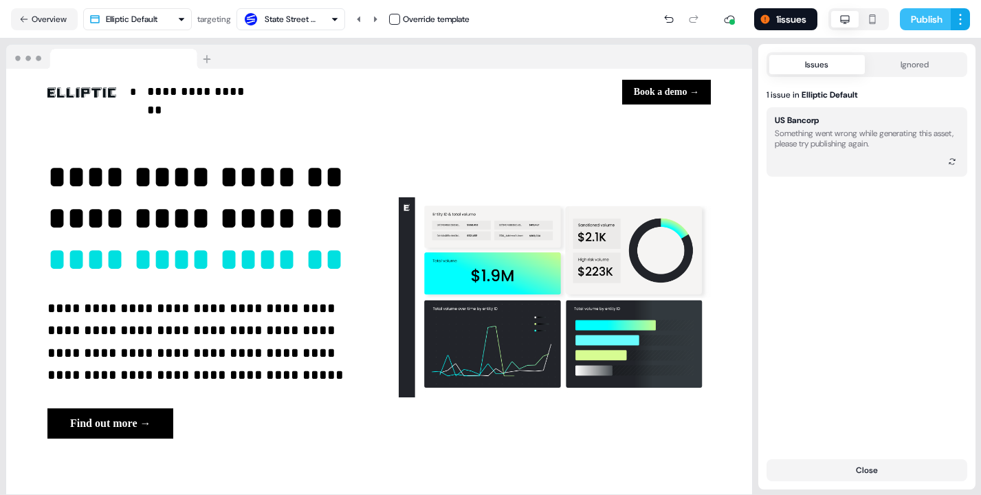
click at [903, 20] on button "Publish" at bounding box center [924, 19] width 51 height 22
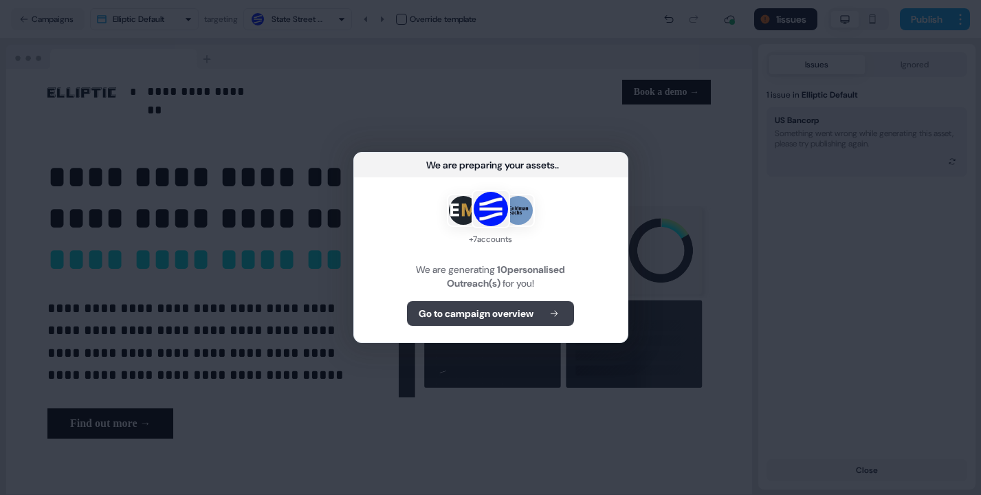
click at [472, 320] on b "Go to campaign overview" at bounding box center [475, 313] width 115 height 14
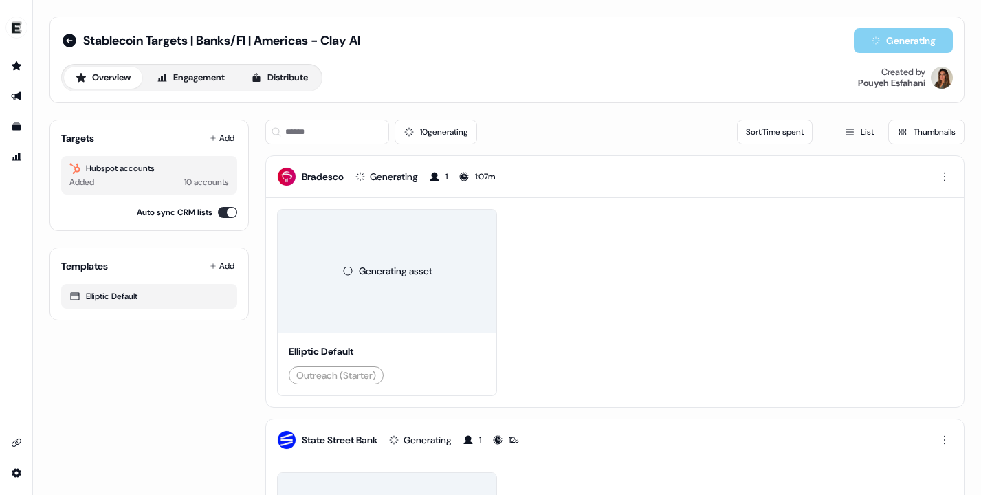
scroll to position [187, 0]
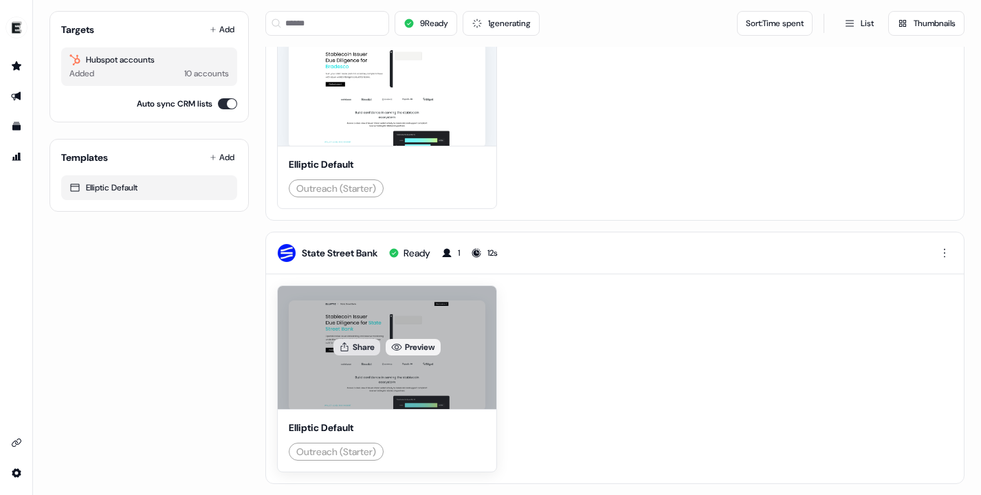
click at [362, 348] on button "Share" at bounding box center [356, 347] width 47 height 16
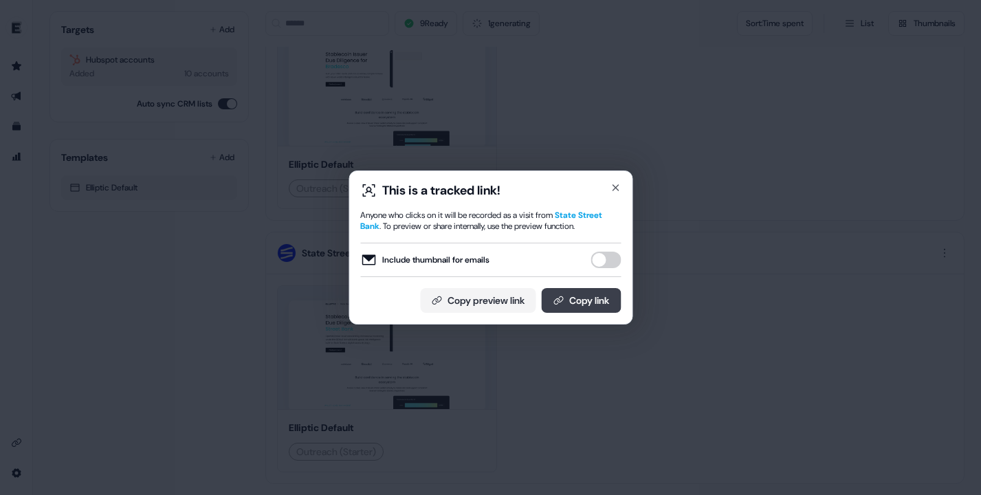
click at [570, 304] on button "Copy link" at bounding box center [581, 300] width 80 height 25
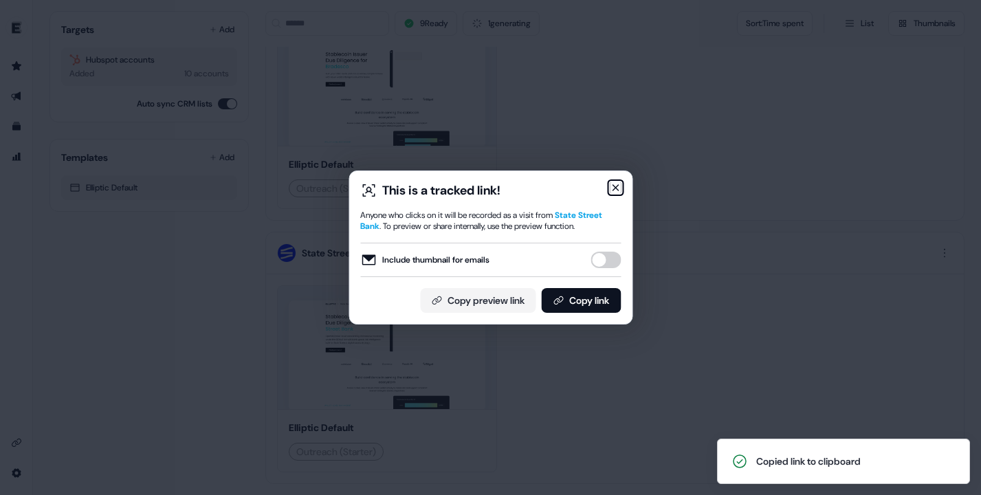
click at [610, 183] on icon "button" at bounding box center [615, 187] width 11 height 11
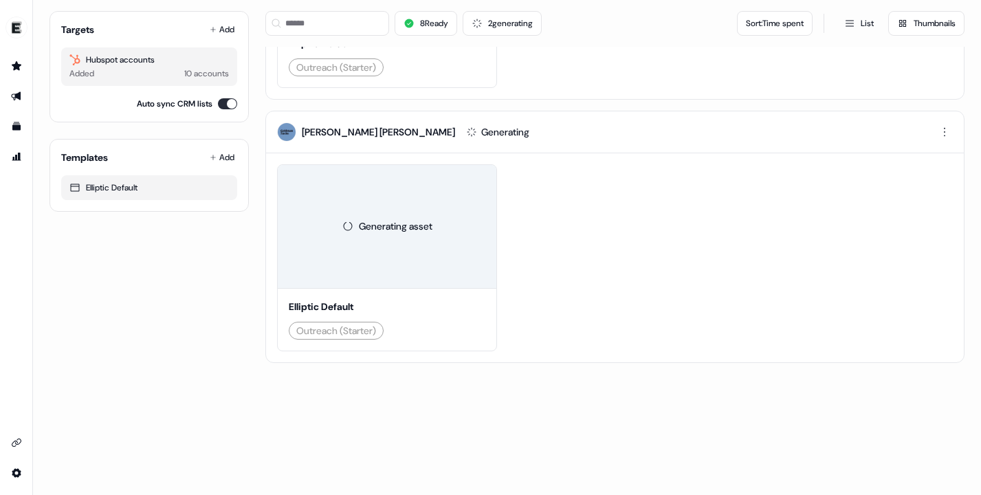
scroll to position [0, 0]
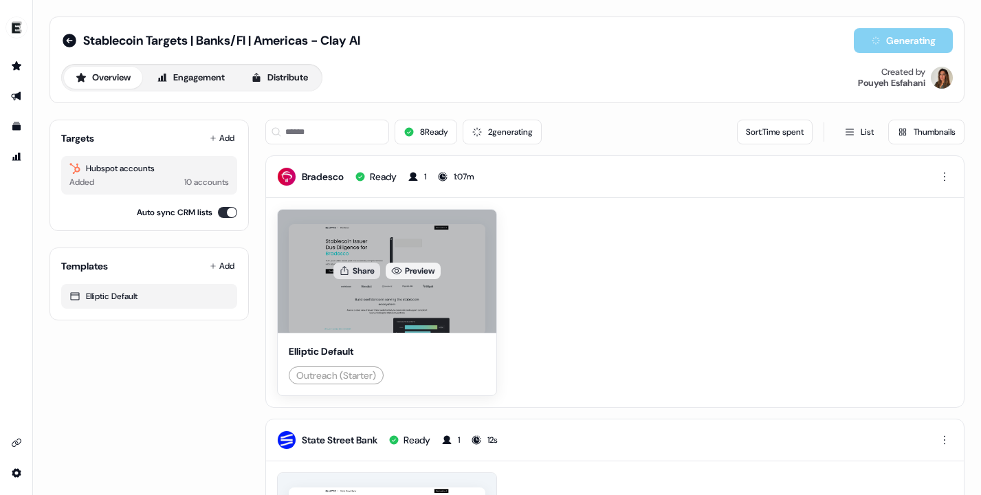
click at [363, 272] on button "Share" at bounding box center [356, 270] width 47 height 16
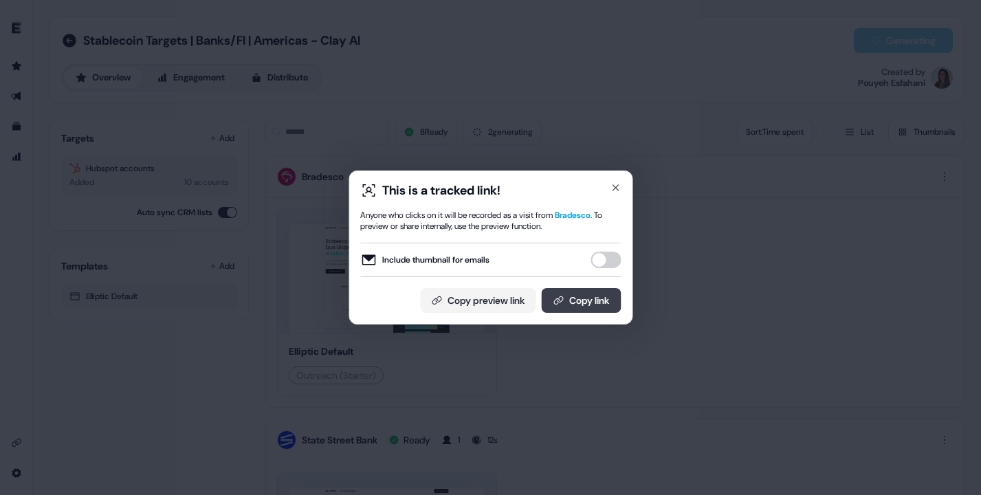
click at [557, 293] on button "Copy link" at bounding box center [581, 300] width 80 height 25
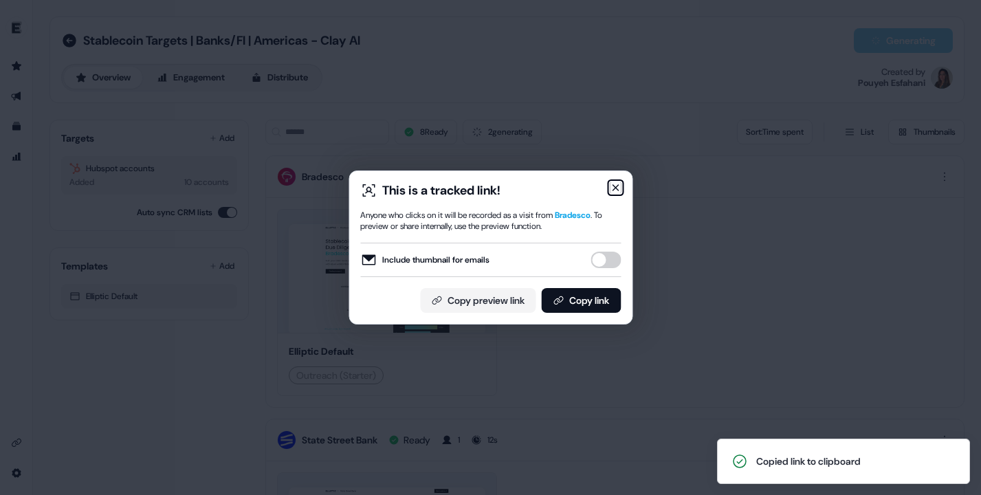
click at [613, 187] on icon "button" at bounding box center [615, 187] width 11 height 11
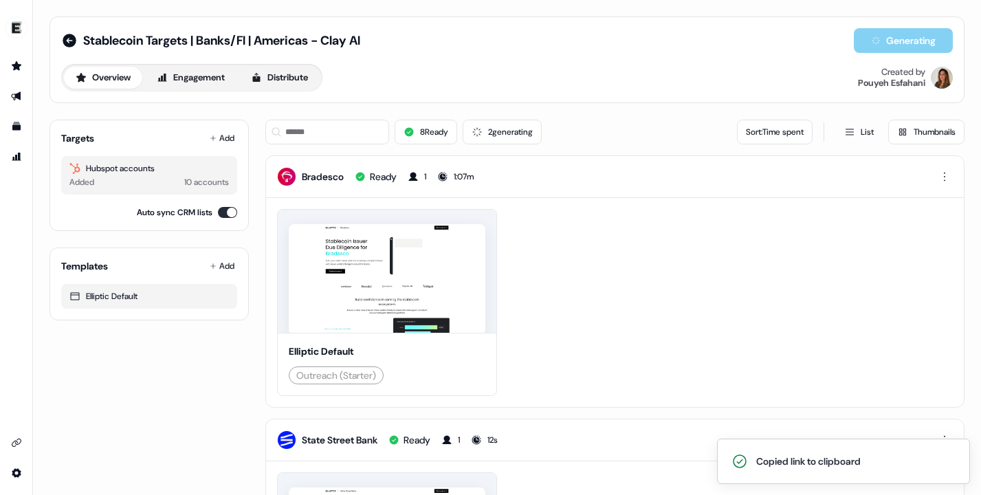
click at [657, 96] on div "Stablecoin Targets | Banks/FI | Americas - Clay AI Generating Overview Engageme…" at bounding box center [506, 59] width 915 height 87
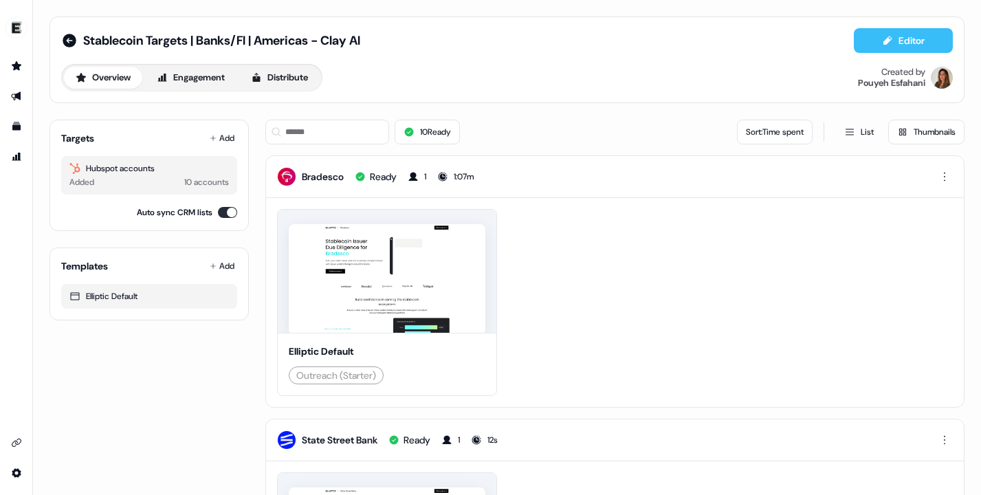
click at [884, 38] on icon at bounding box center [887, 40] width 11 height 11
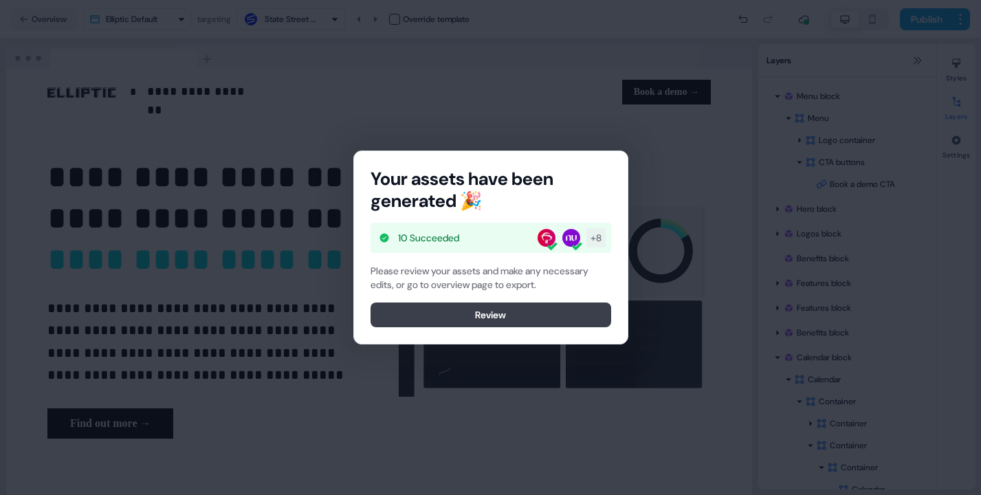
click at [523, 313] on button "Review" at bounding box center [490, 314] width 241 height 25
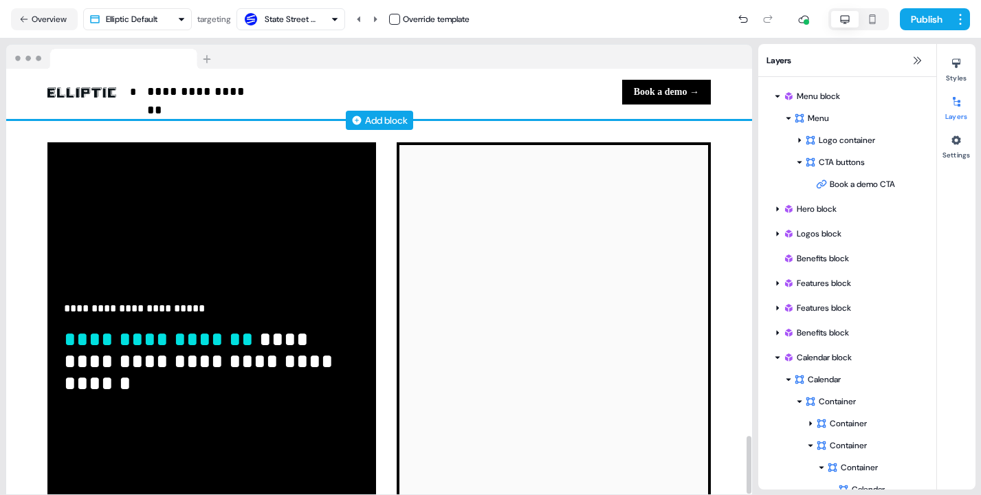
scroll to position [2683, 0]
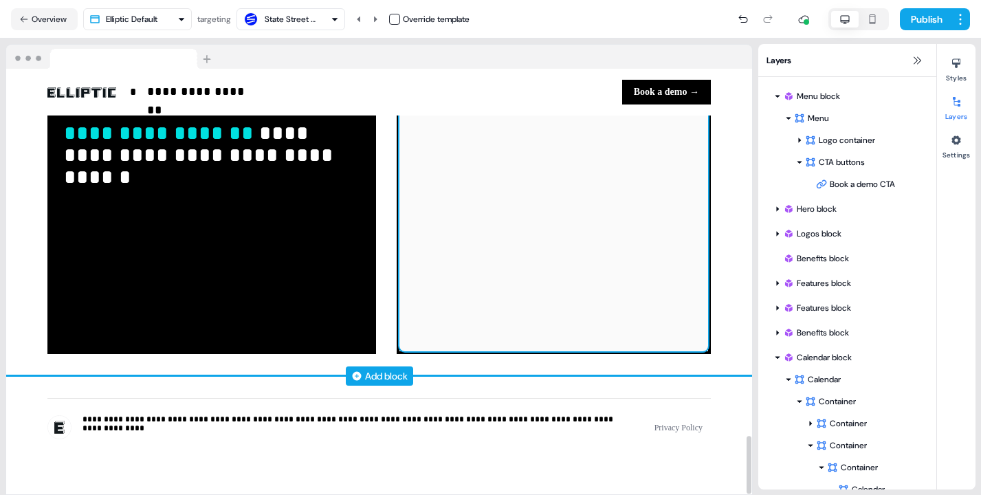
click at [545, 311] on div at bounding box center [553, 145] width 309 height 412
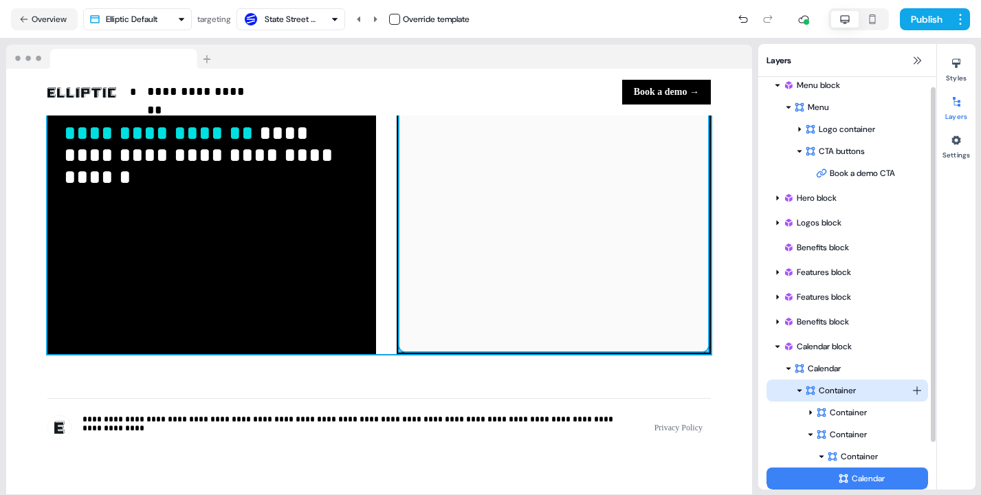
scroll to position [37, 0]
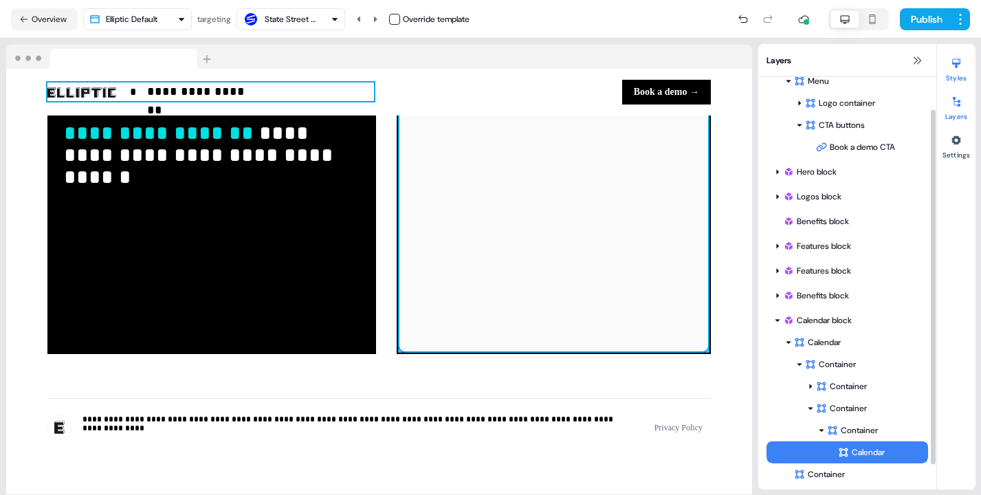
click at [949, 74] on button "Styles" at bounding box center [956, 67] width 38 height 30
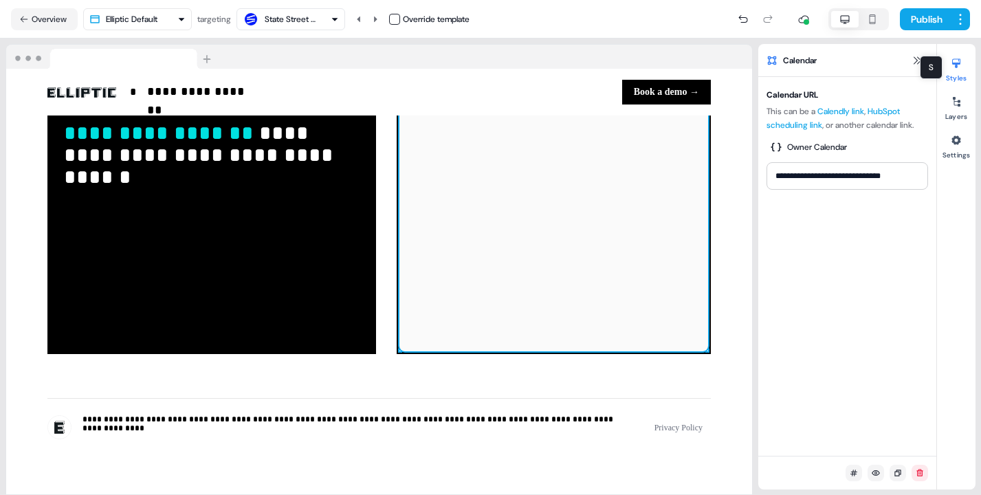
click at [956, 71] on div at bounding box center [956, 63] width 22 height 22
click at [948, 106] on div at bounding box center [956, 102] width 22 height 22
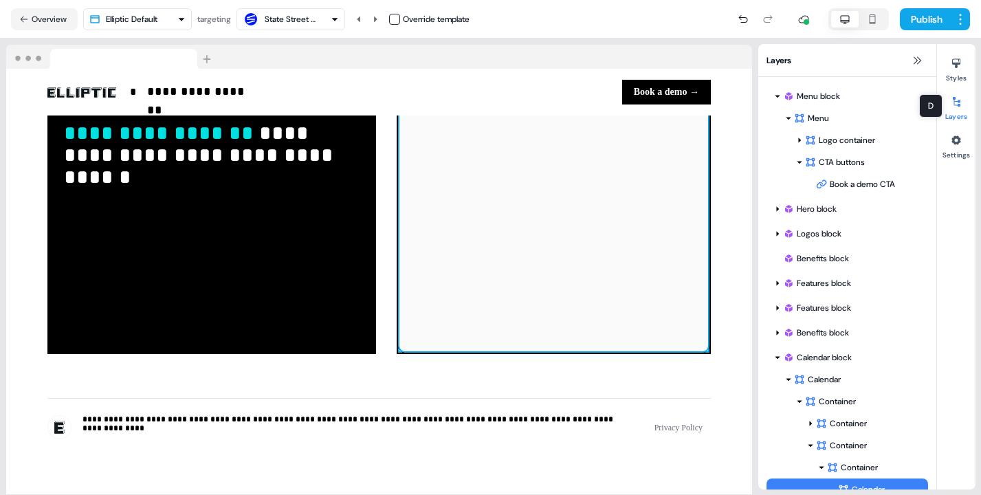
scroll to position [11, 0]
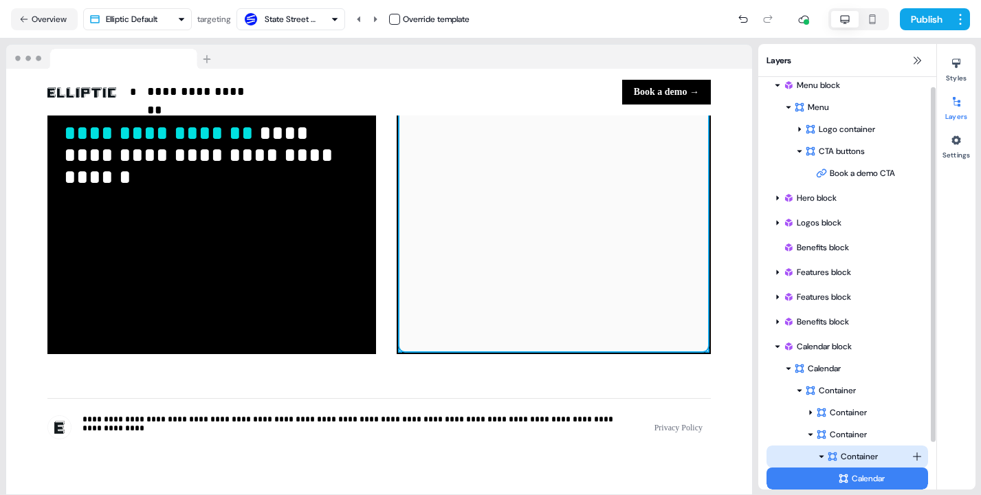
click at [842, 450] on div "Container" at bounding box center [869, 456] width 85 height 14
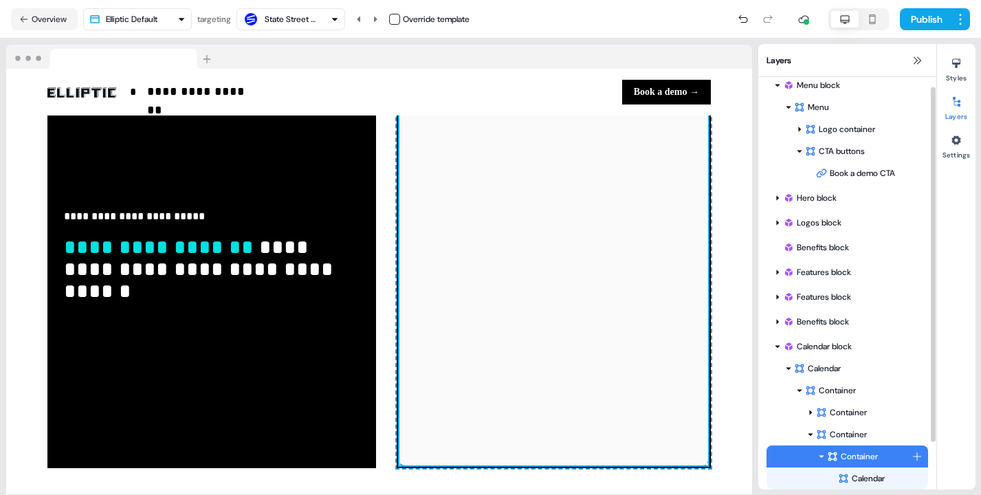
scroll to position [2545, 0]
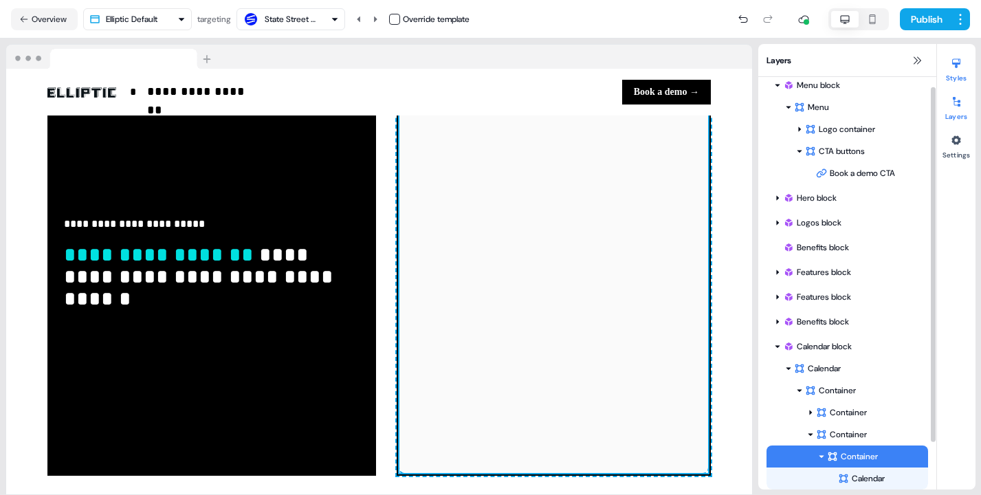
click at [943, 57] on button "Styles" at bounding box center [956, 67] width 38 height 30
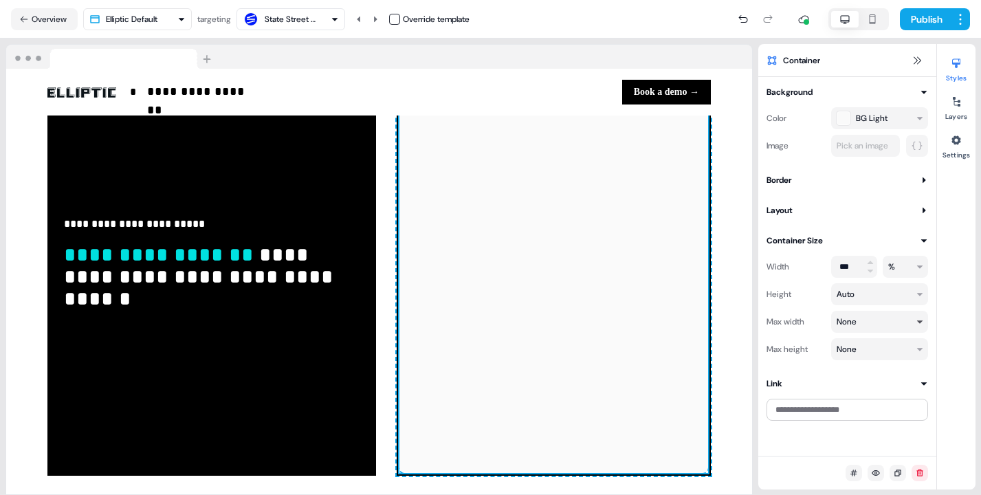
click at [858, 323] on html "**********" at bounding box center [490, 247] width 981 height 495
click at [866, 221] on html "**********" at bounding box center [490, 247] width 981 height 495
click at [852, 271] on input "***" at bounding box center [854, 267] width 46 height 22
click at [853, 353] on html "**********" at bounding box center [490, 247] width 981 height 495
click at [801, 328] on html "**********" at bounding box center [490, 247] width 981 height 495
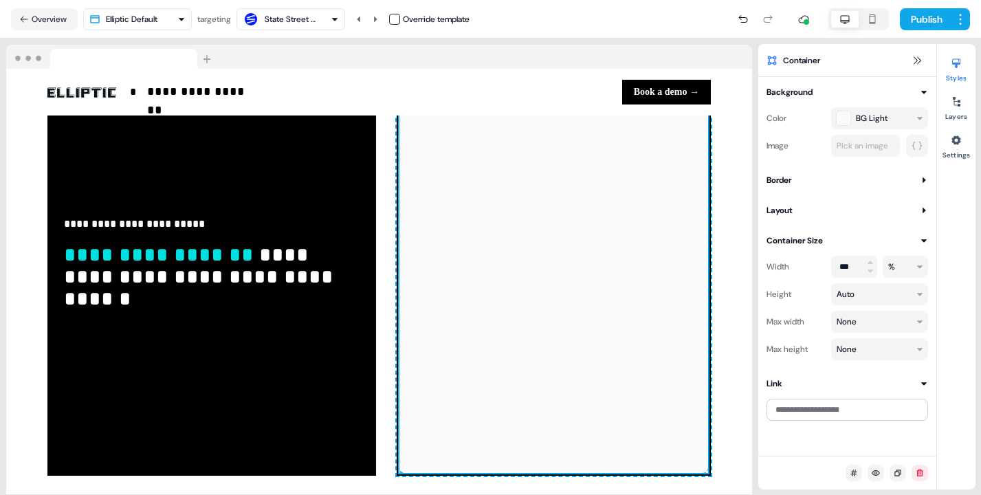
click at [798, 203] on button "Layout" at bounding box center [846, 210] width 161 height 14
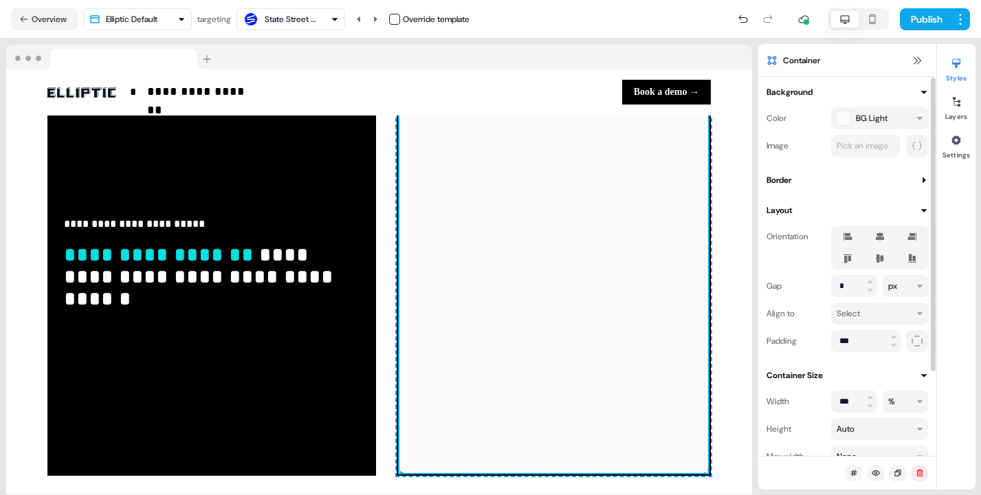
click at [880, 238] on icon at bounding box center [879, 236] width 8 height 9
click at [880, 238] on button "button" at bounding box center [879, 236] width 11 height 11
click at [878, 260] on icon at bounding box center [879, 258] width 9 height 8
click at [878, 260] on button "button" at bounding box center [879, 258] width 11 height 11
click at [879, 238] on icon at bounding box center [879, 236] width 8 height 9
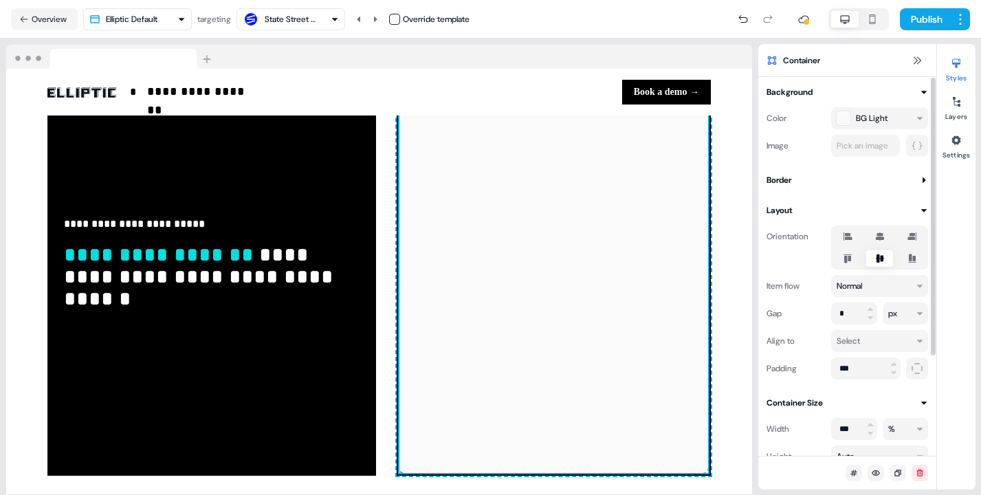
click at [879, 238] on button "button" at bounding box center [879, 236] width 11 height 11
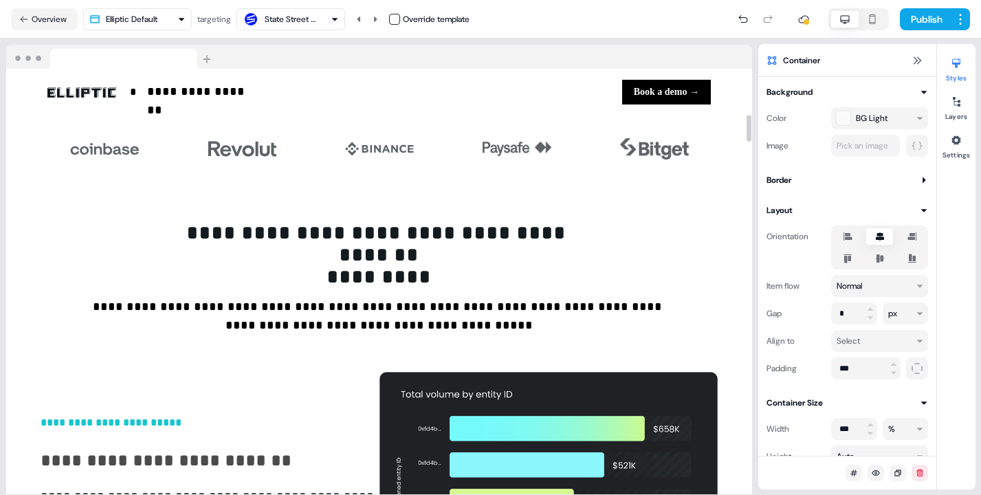
scroll to position [0, 0]
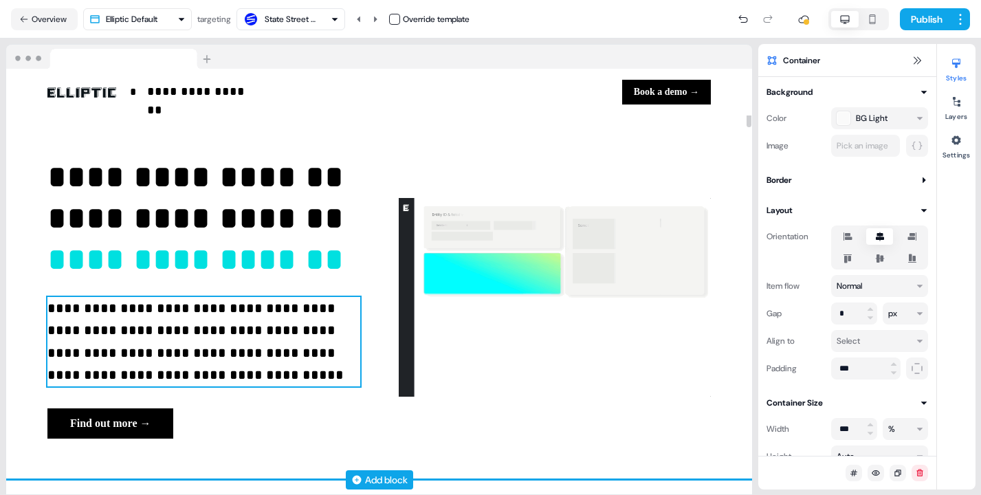
click at [222, 347] on p "**********" at bounding box center [203, 341] width 313 height 89
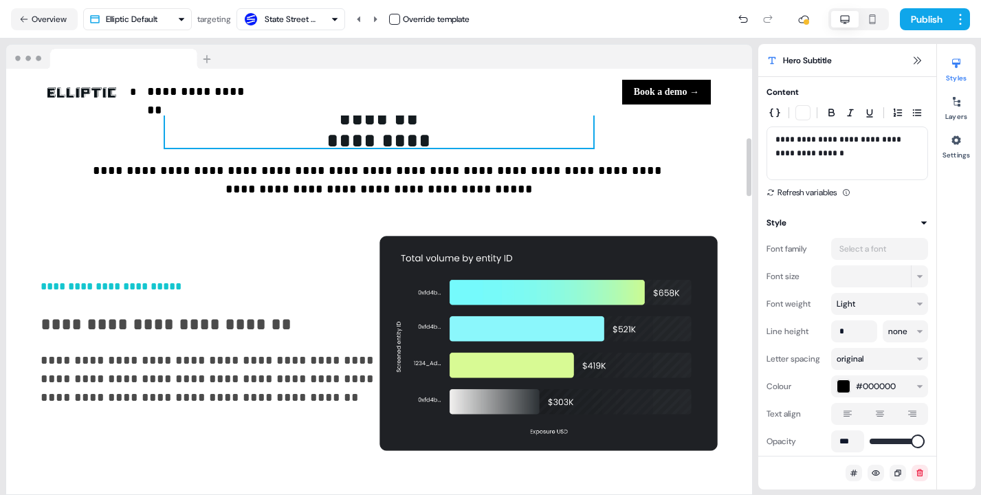
scroll to position [504, 0]
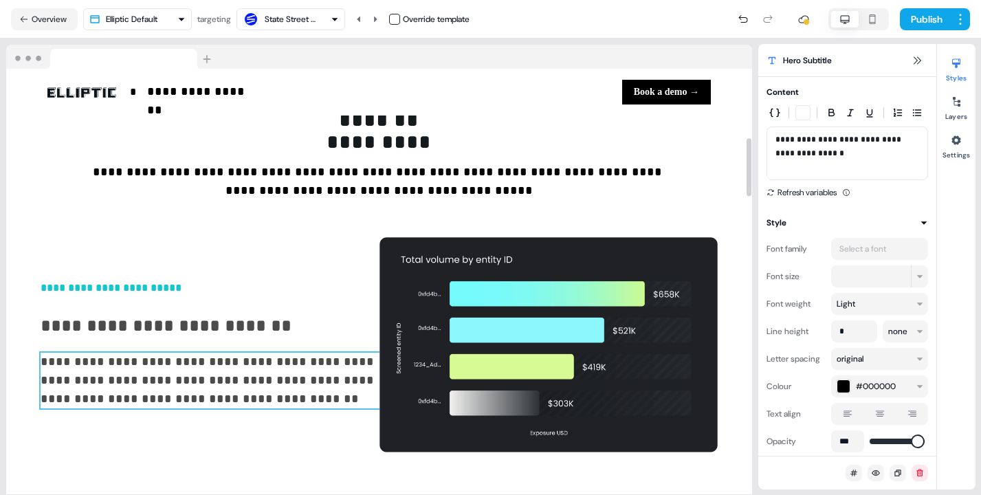
click at [236, 384] on p "**********" at bounding box center [210, 381] width 339 height 56
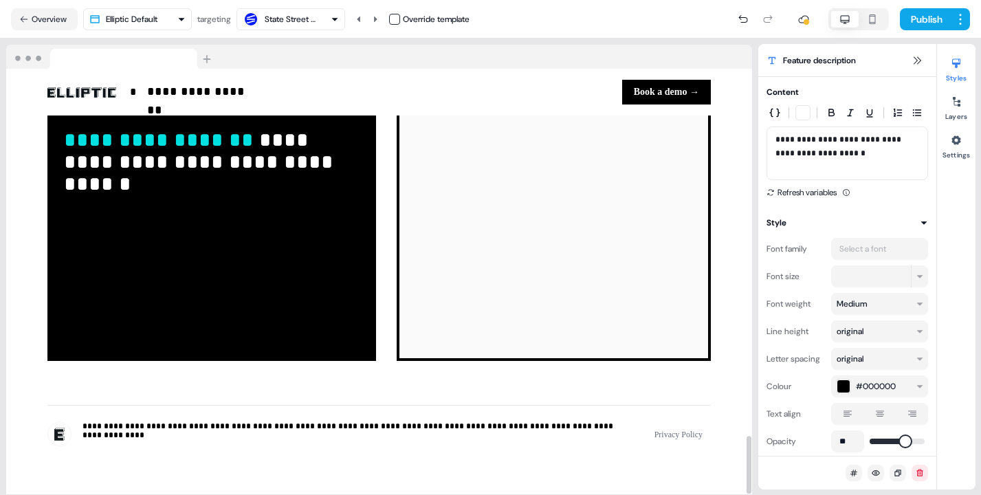
scroll to position [2683, 0]
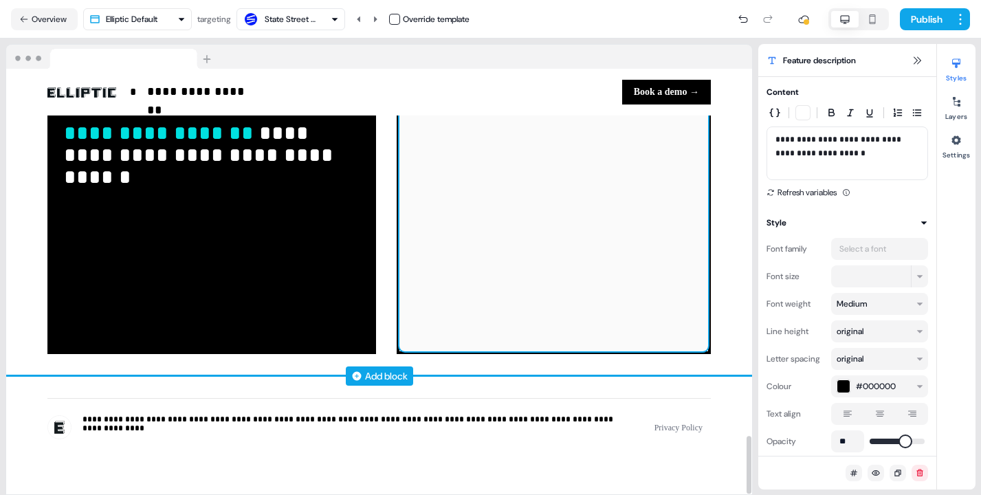
click at [575, 295] on div at bounding box center [553, 145] width 309 height 412
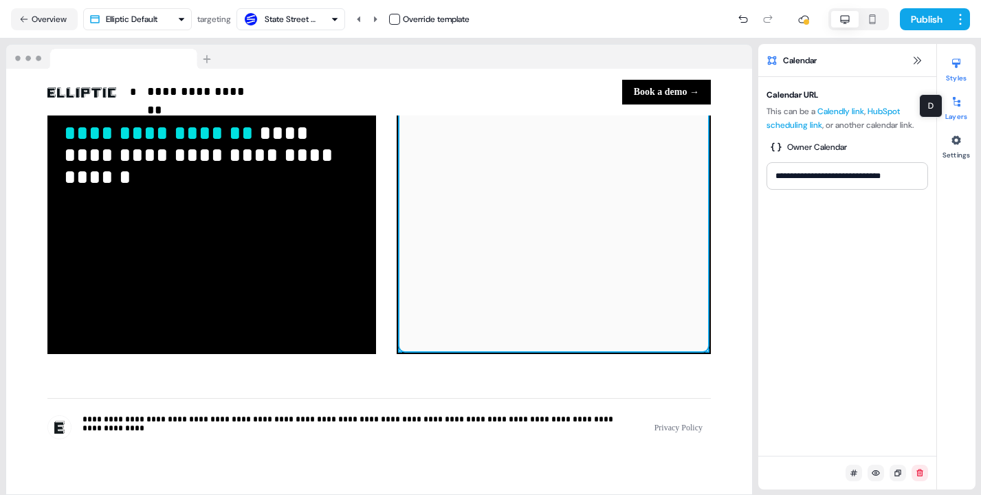
click at [952, 104] on icon at bounding box center [955, 101] width 11 height 11
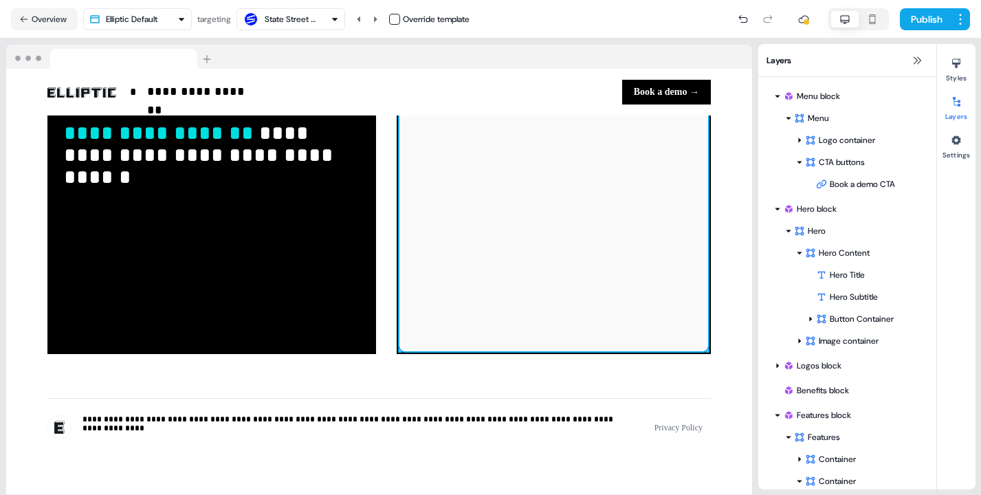
scroll to position [429, 0]
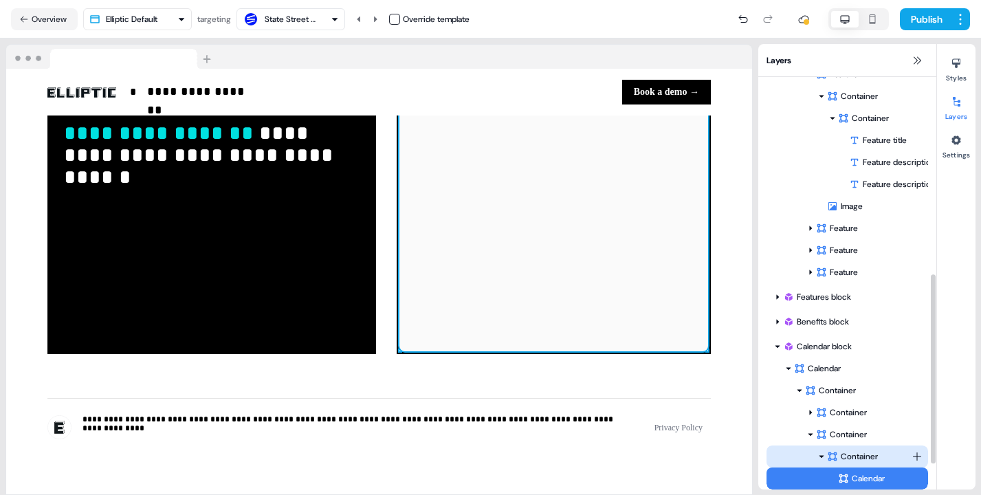
click at [840, 451] on div "Container" at bounding box center [869, 456] width 85 height 14
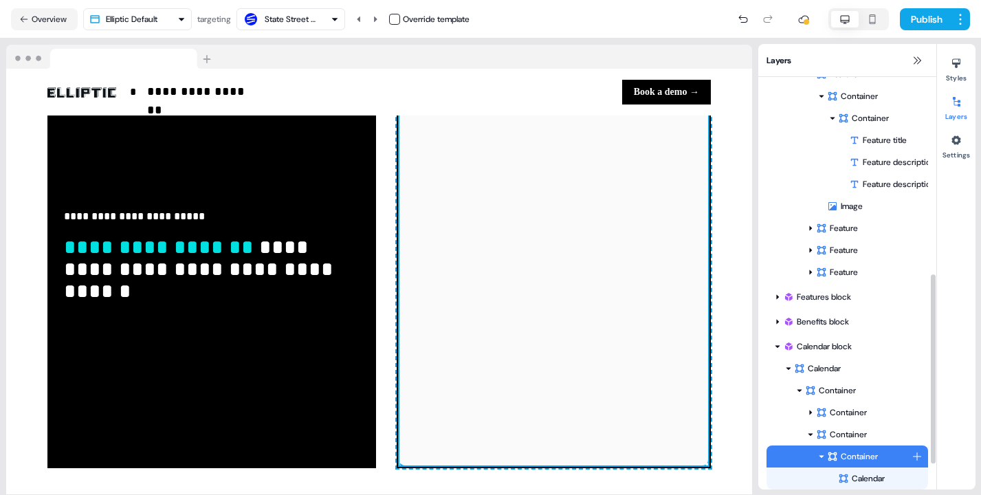
scroll to position [2545, 0]
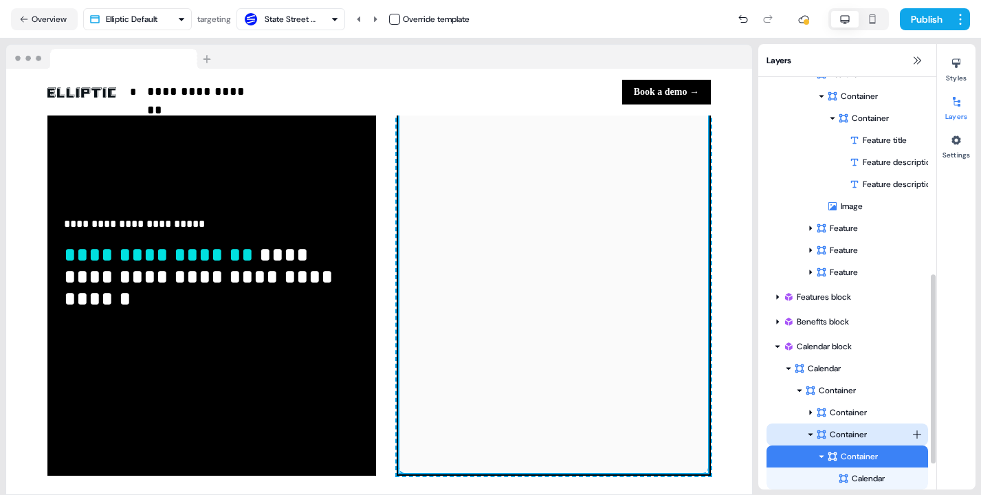
click at [846, 435] on div "Container" at bounding box center [864, 434] width 96 height 14
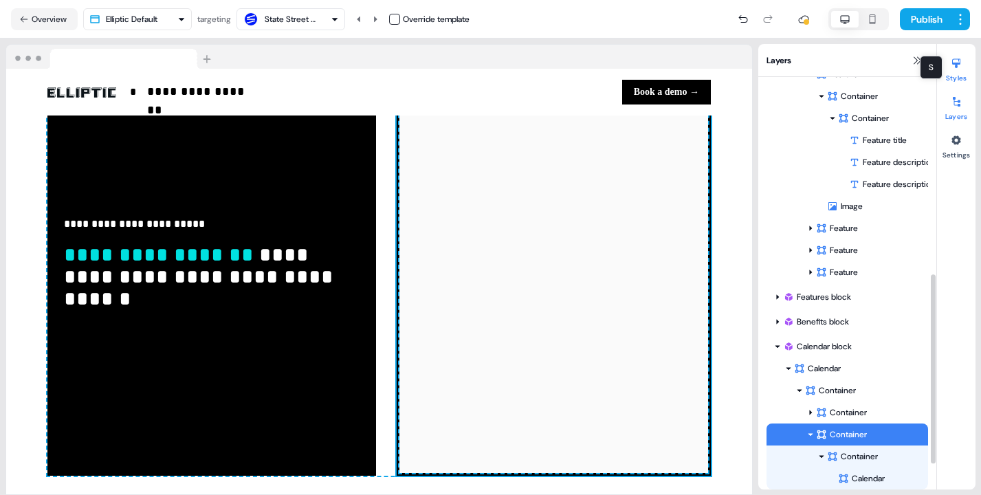
click at [956, 64] on icon at bounding box center [956, 64] width 8 height 10
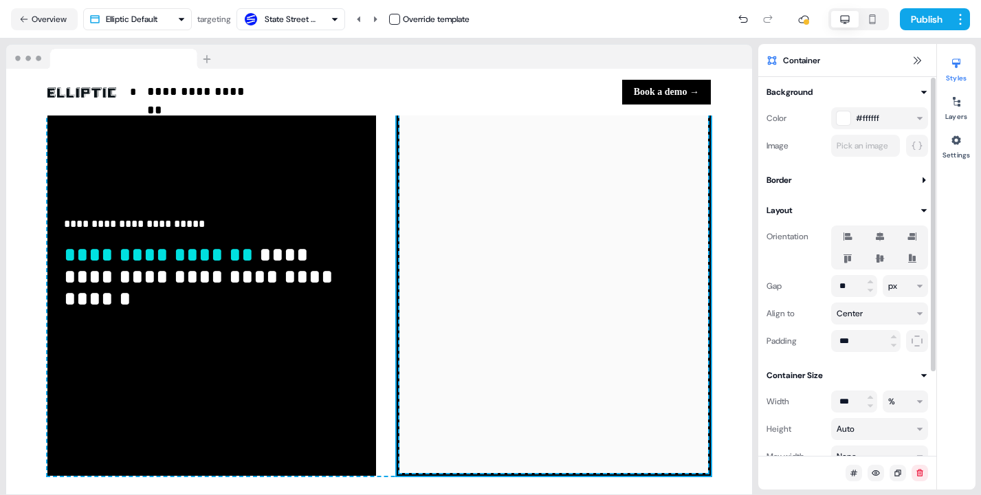
scroll to position [108, 0]
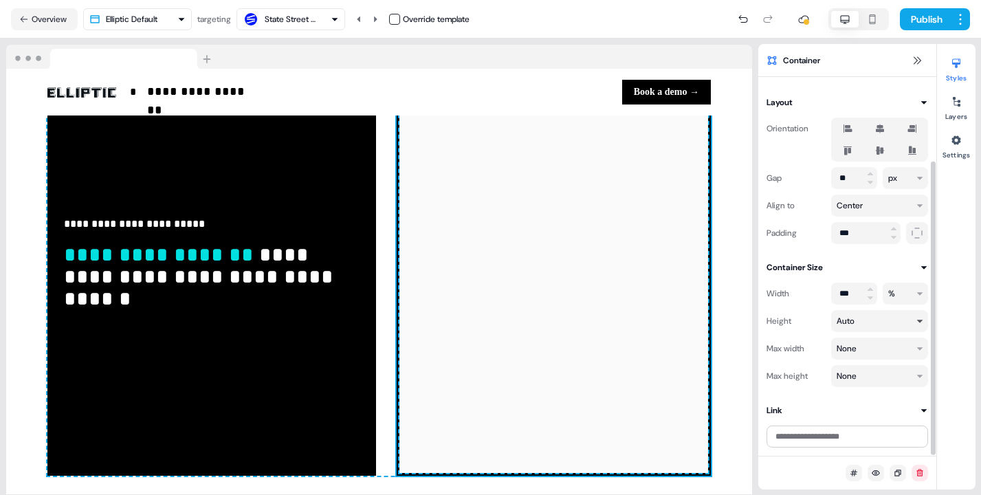
click at [854, 324] on html "**********" at bounding box center [490, 247] width 981 height 495
click at [846, 314] on input "*" at bounding box center [854, 321] width 46 height 22
type input "***"
click at [730, 302] on div "**********" at bounding box center [379, 267] width 746 height 462
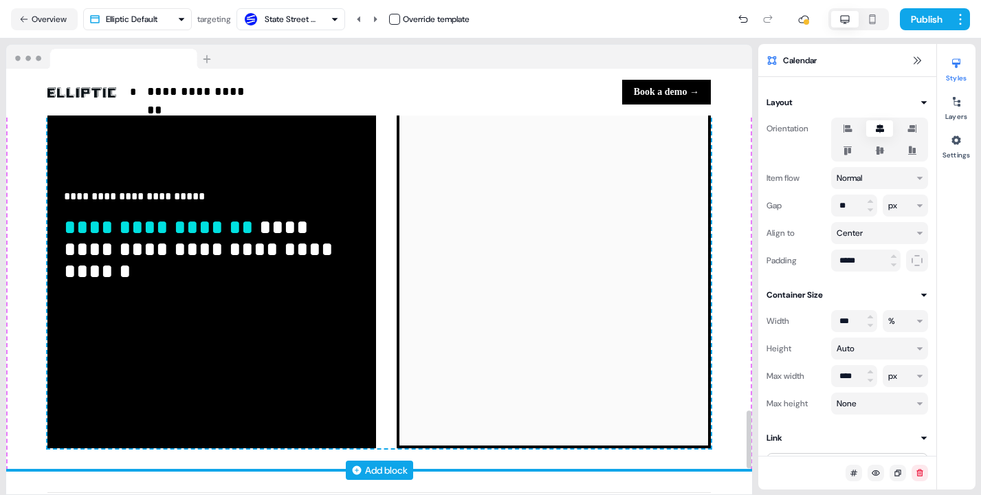
scroll to position [2674, 0]
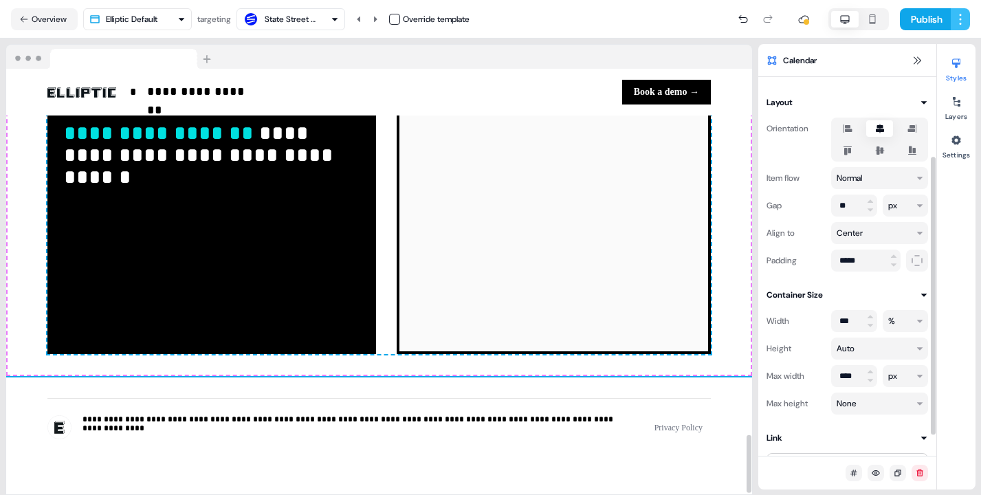
click at [960, 13] on html "**********" at bounding box center [490, 247] width 981 height 495
click at [787, 41] on html "**********" at bounding box center [490, 247] width 981 height 495
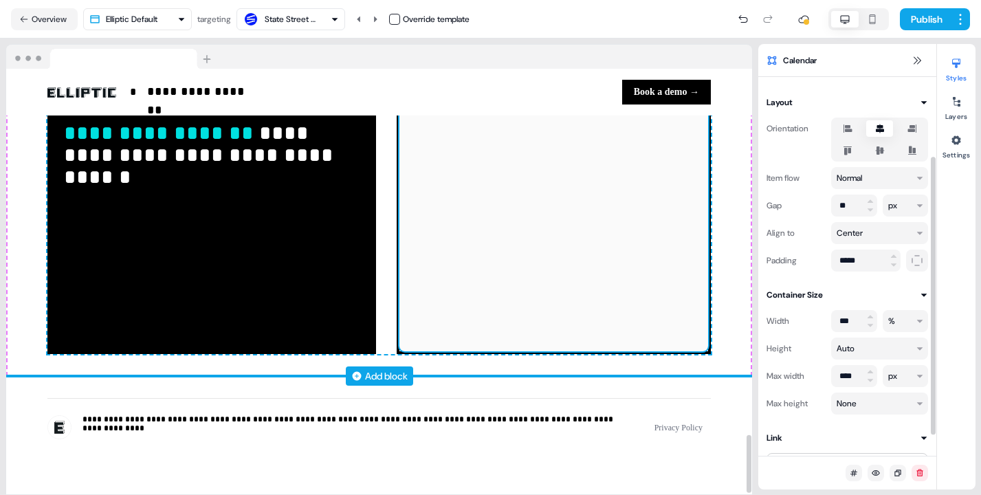
click at [651, 306] on div at bounding box center [553, 145] width 309 height 412
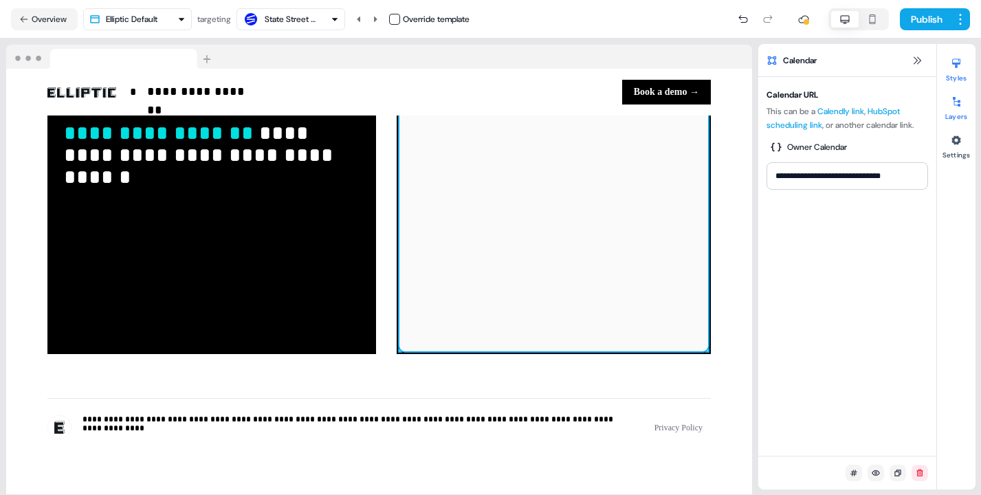
click at [952, 107] on div at bounding box center [956, 102] width 22 height 22
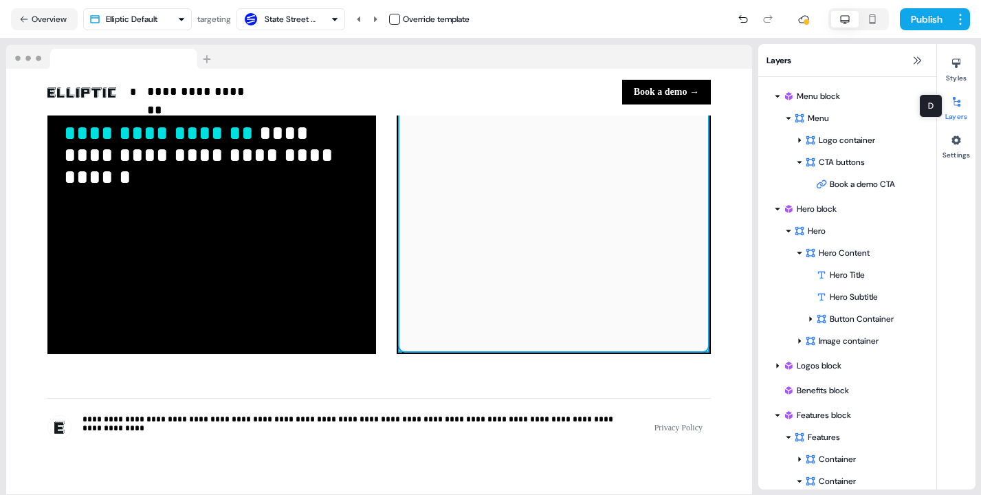
scroll to position [429, 0]
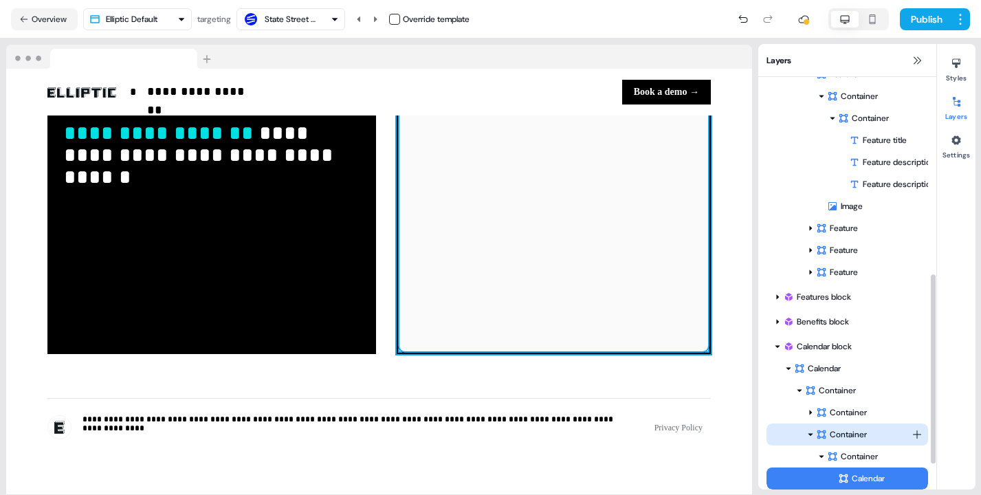
click at [852, 438] on div "Container" at bounding box center [864, 434] width 96 height 14
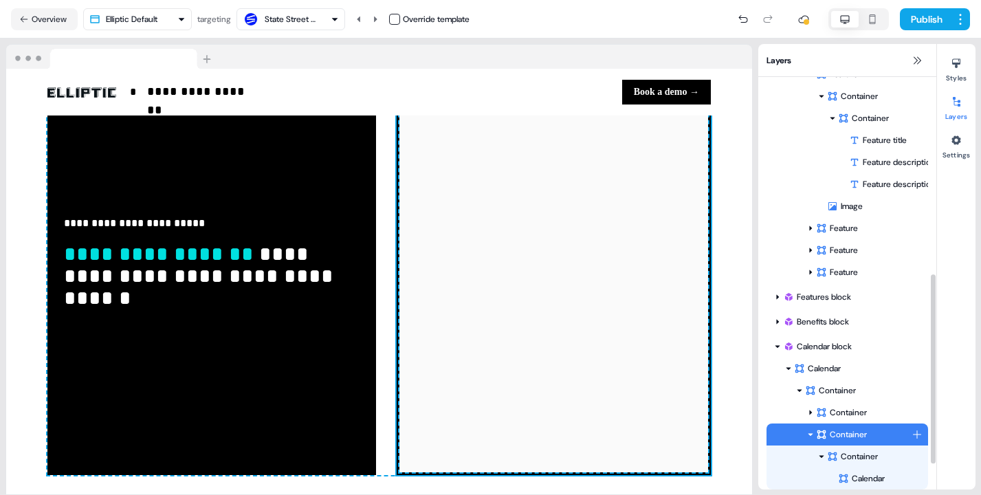
scroll to position [2545, 0]
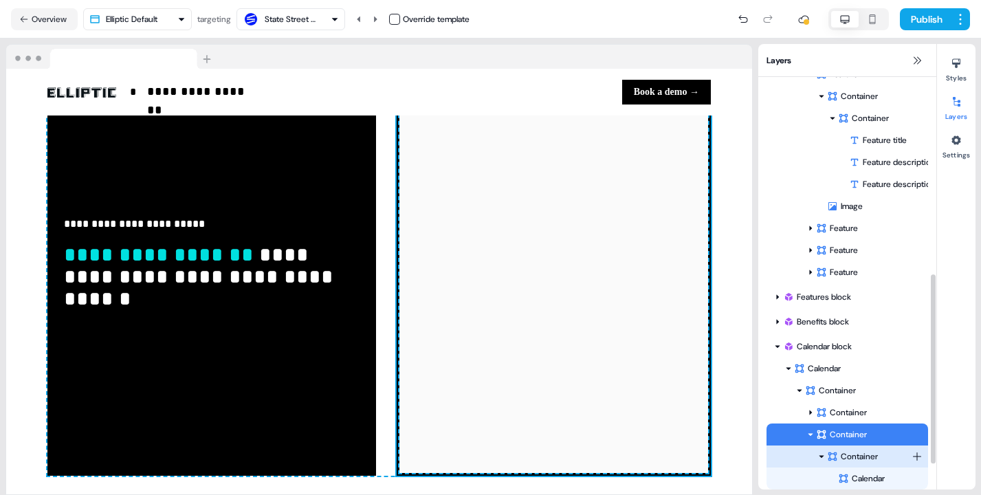
click at [849, 451] on div "Container" at bounding box center [869, 456] width 85 height 14
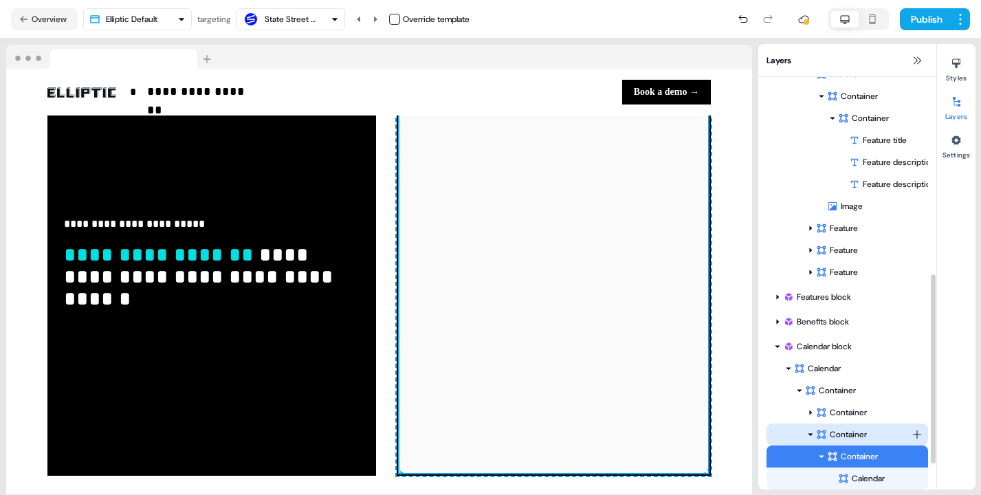
click at [831, 431] on div "Container" at bounding box center [864, 434] width 96 height 14
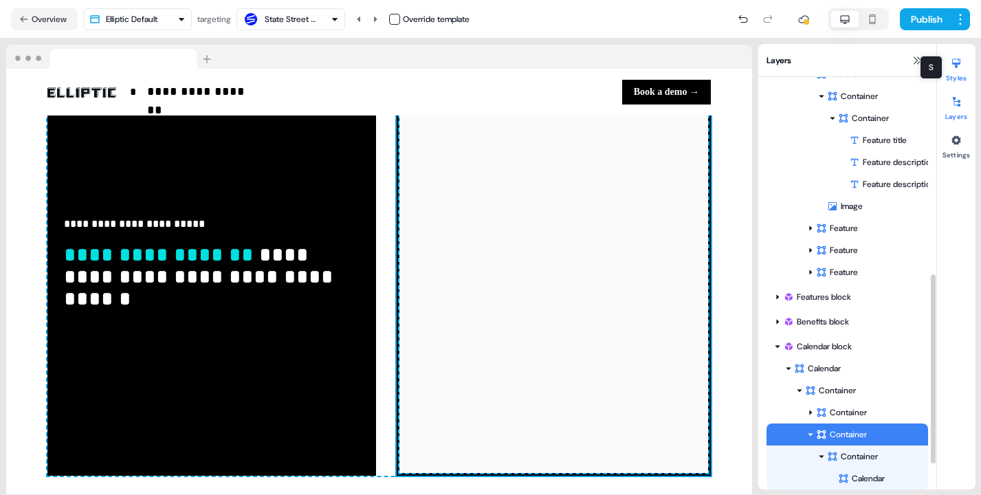
click at [957, 63] on icon at bounding box center [956, 64] width 8 height 10
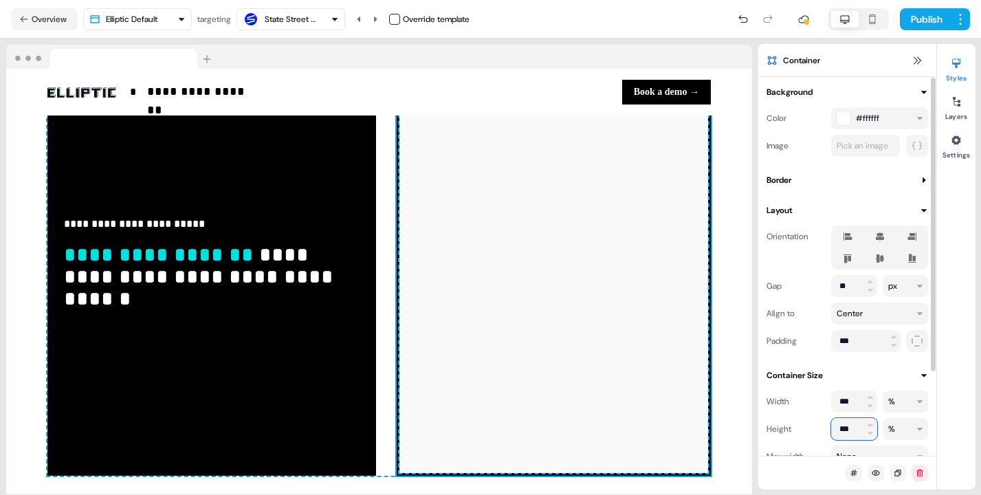
click at [844, 425] on input "***" at bounding box center [854, 429] width 46 height 22
click at [888, 425] on html "**********" at bounding box center [490, 247] width 981 height 495
click at [906, 402] on html "**********" at bounding box center [490, 247] width 981 height 495
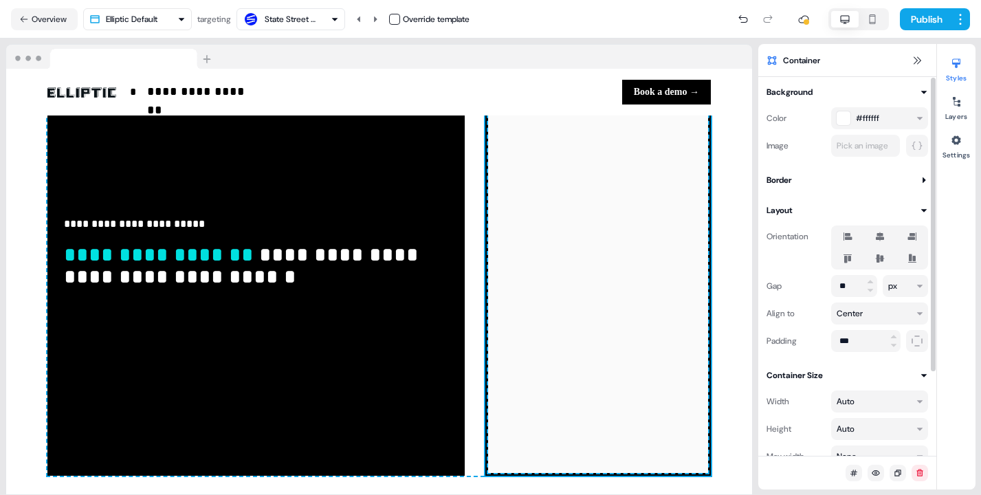
scroll to position [108, 0]
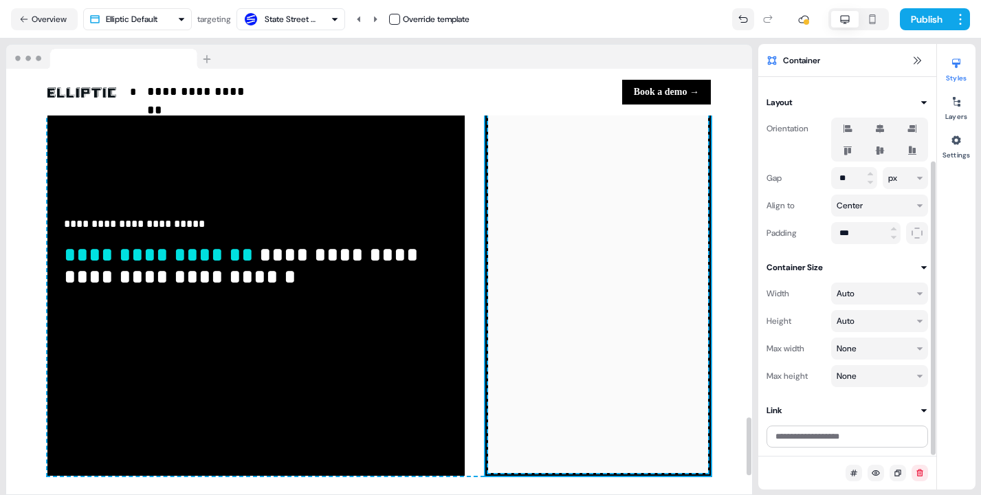
click at [739, 14] on icon at bounding box center [742, 19] width 11 height 11
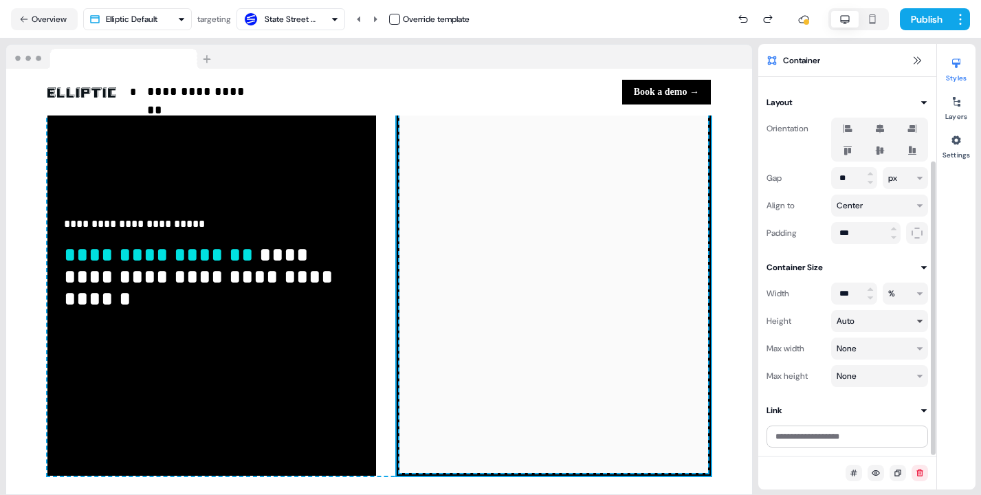
click at [875, 317] on html "**********" at bounding box center [490, 247] width 981 height 495
click at [902, 320] on html "**********" at bounding box center [490, 247] width 981 height 495
click at [959, 102] on icon at bounding box center [956, 102] width 8 height 10
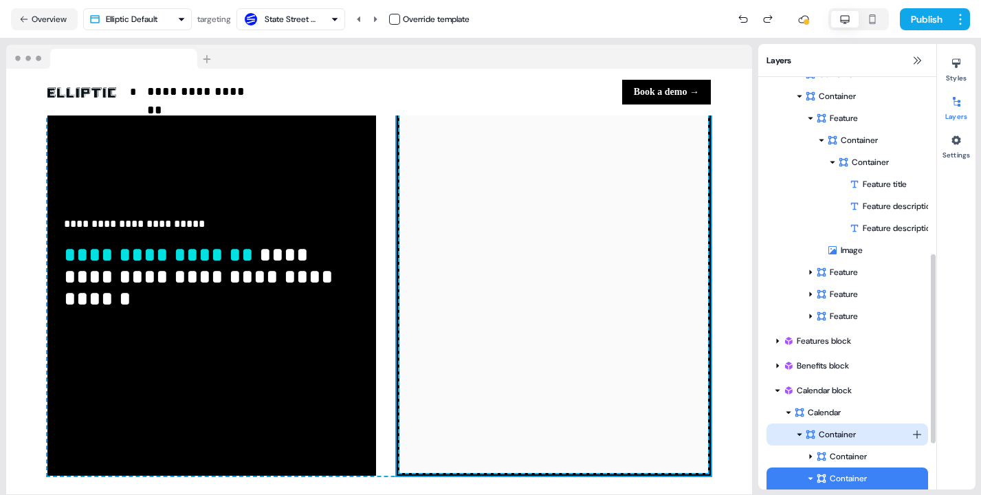
click at [857, 423] on div "Container" at bounding box center [846, 434] width 161 height 22
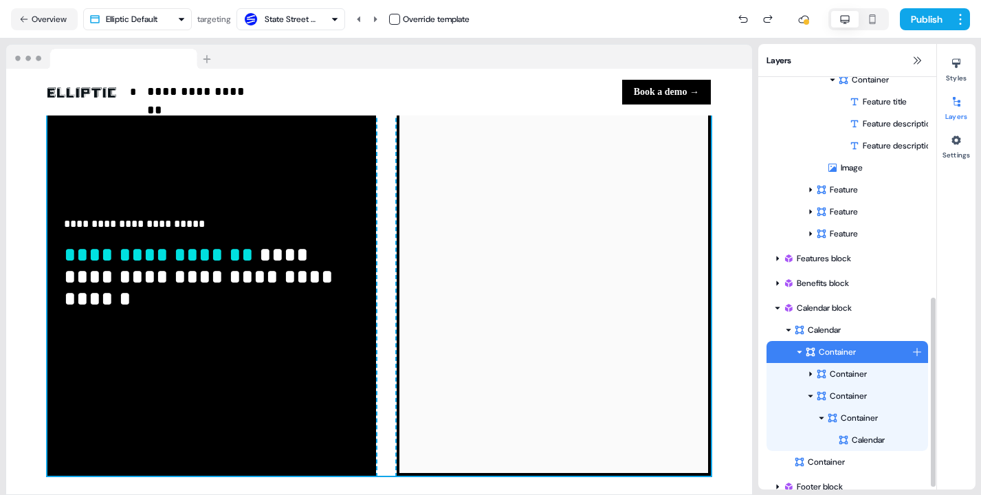
scroll to position [484, 0]
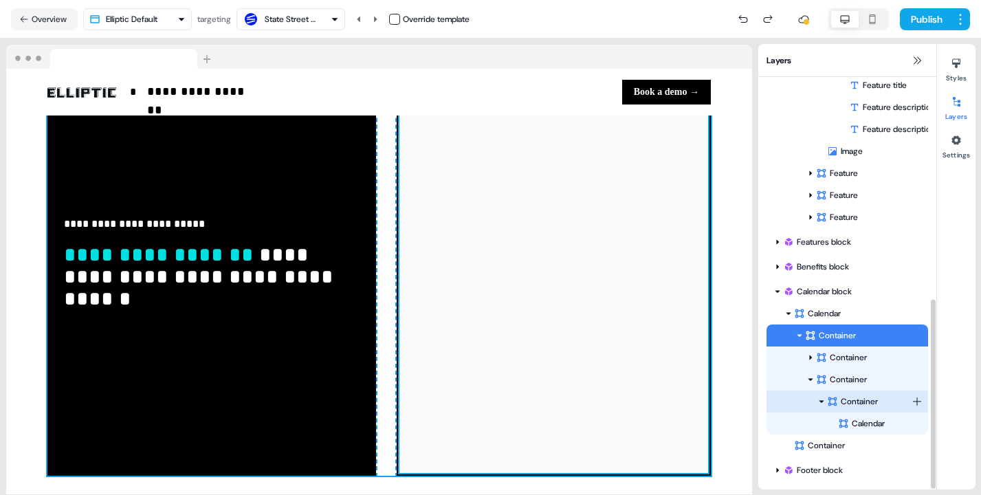
click at [857, 405] on div "Container" at bounding box center [869, 401] width 85 height 14
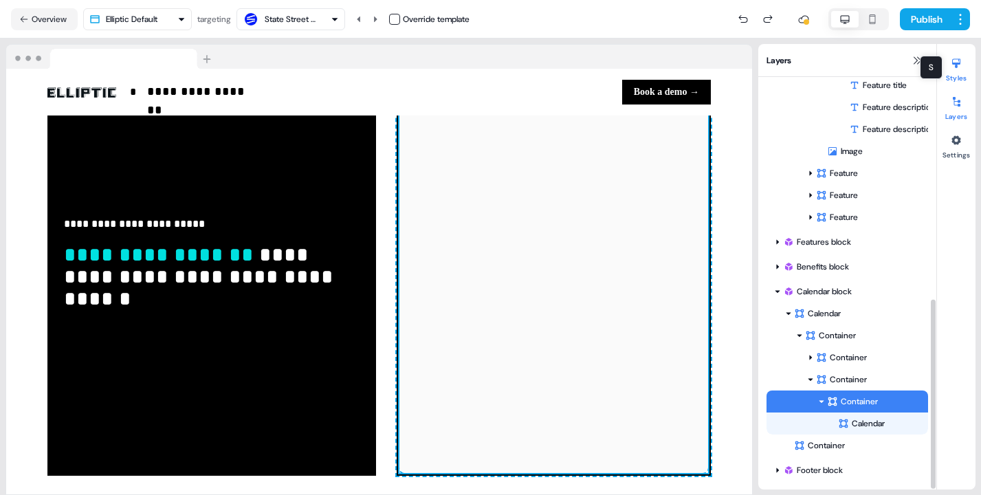
click at [963, 71] on div at bounding box center [956, 63] width 22 height 22
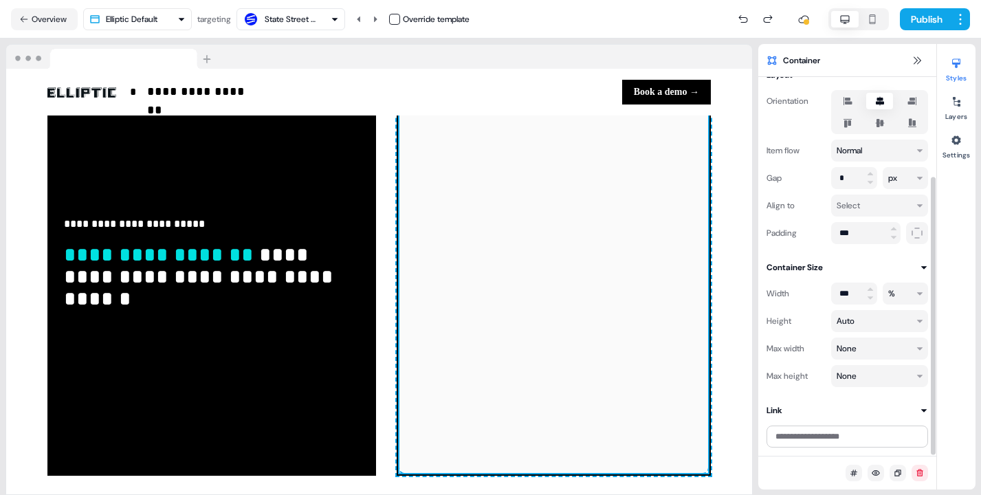
scroll to position [0, 0]
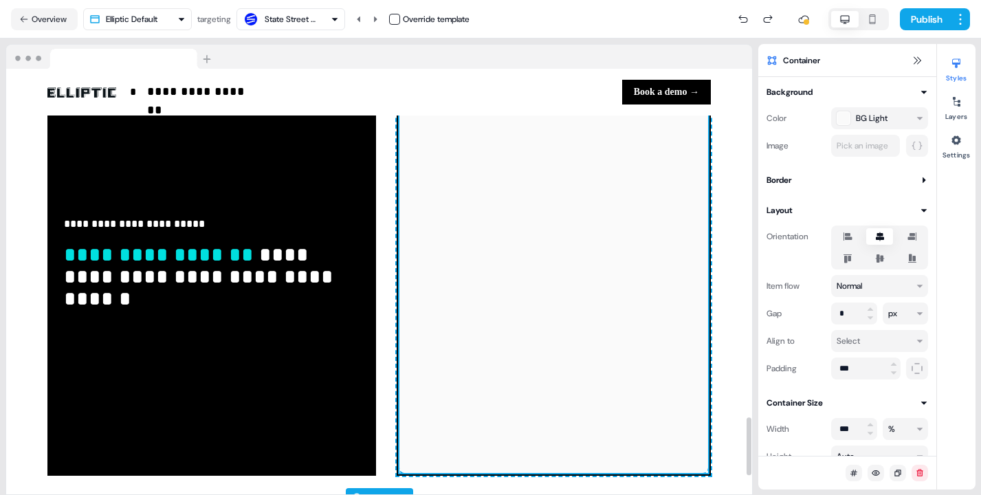
click at [730, 224] on div "**********" at bounding box center [379, 267] width 746 height 462
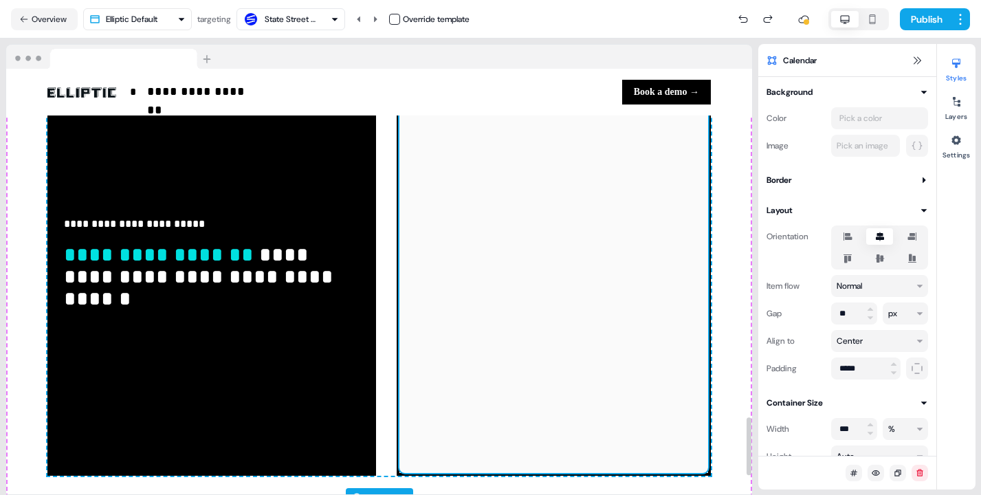
click at [676, 304] on div at bounding box center [553, 266] width 309 height 412
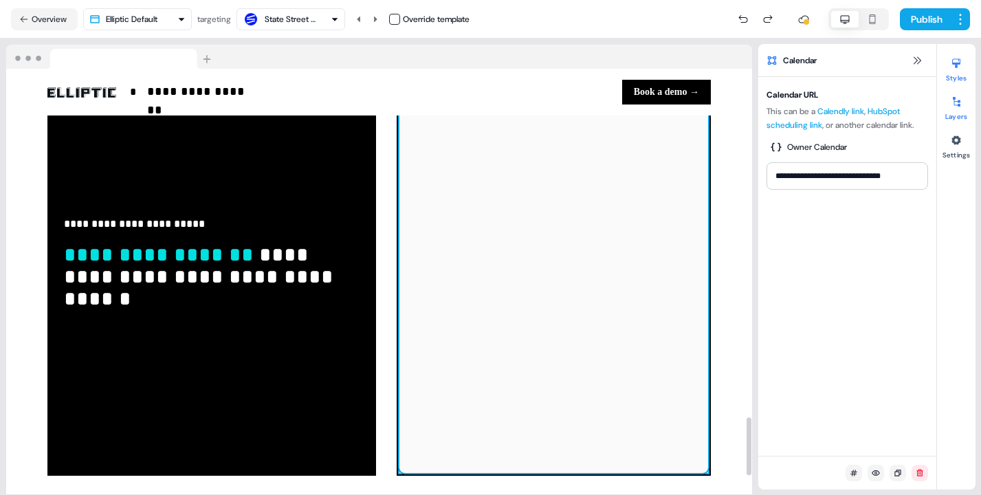
click at [950, 120] on button "Layers" at bounding box center [956, 106] width 38 height 30
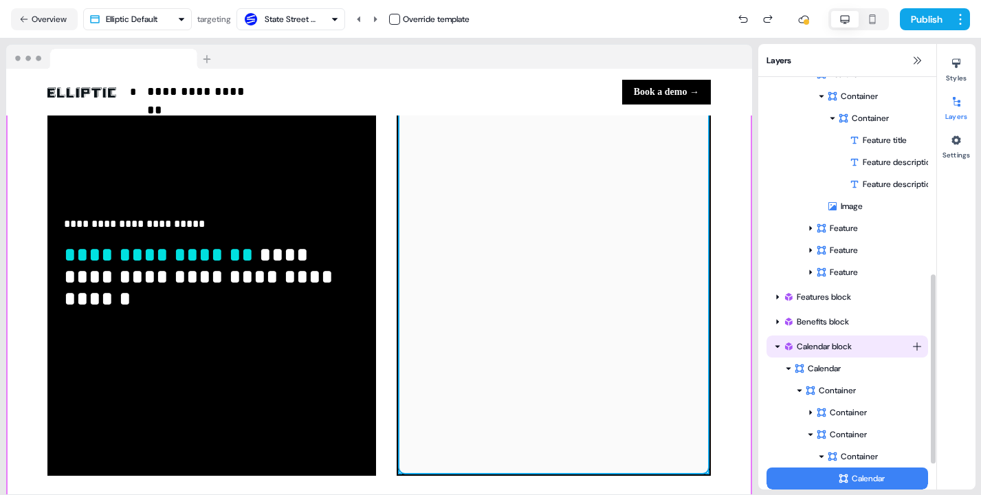
scroll to position [484, 0]
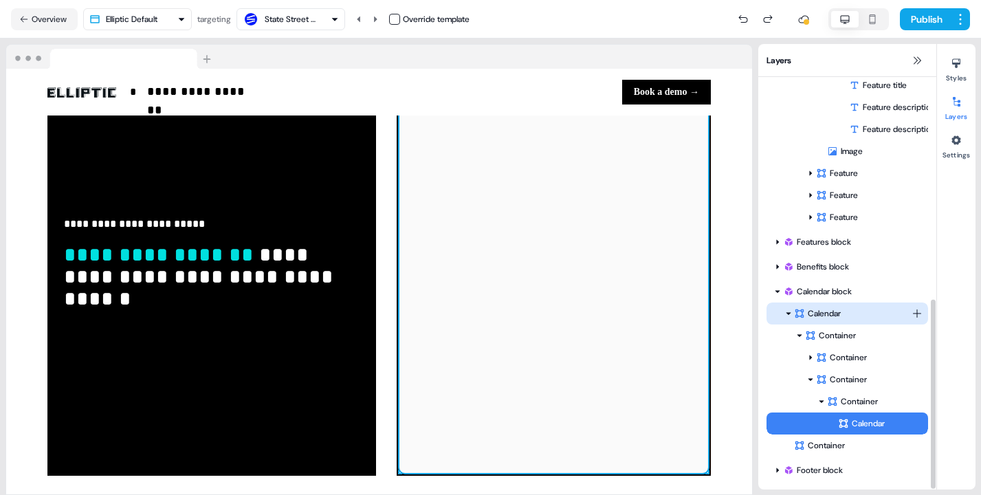
click at [864, 315] on div "Calendar" at bounding box center [853, 313] width 118 height 14
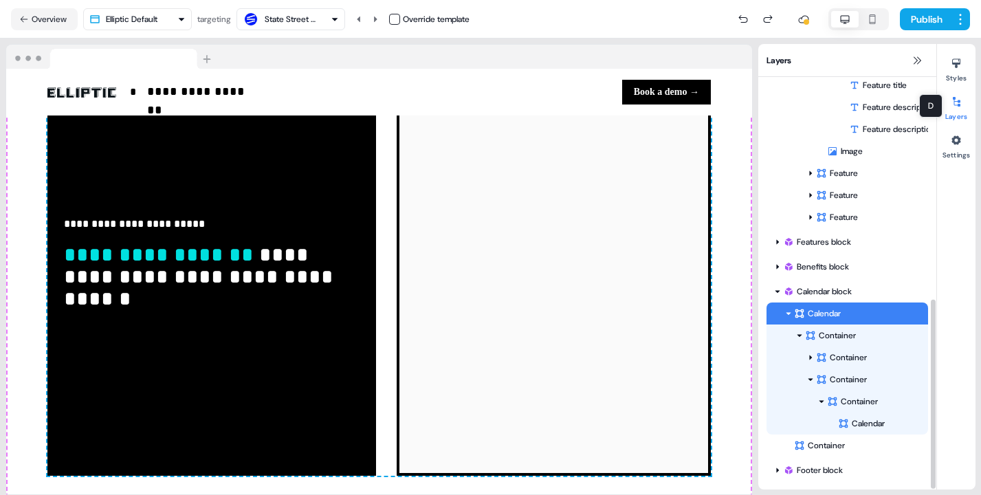
click at [955, 109] on div at bounding box center [956, 102] width 22 height 22
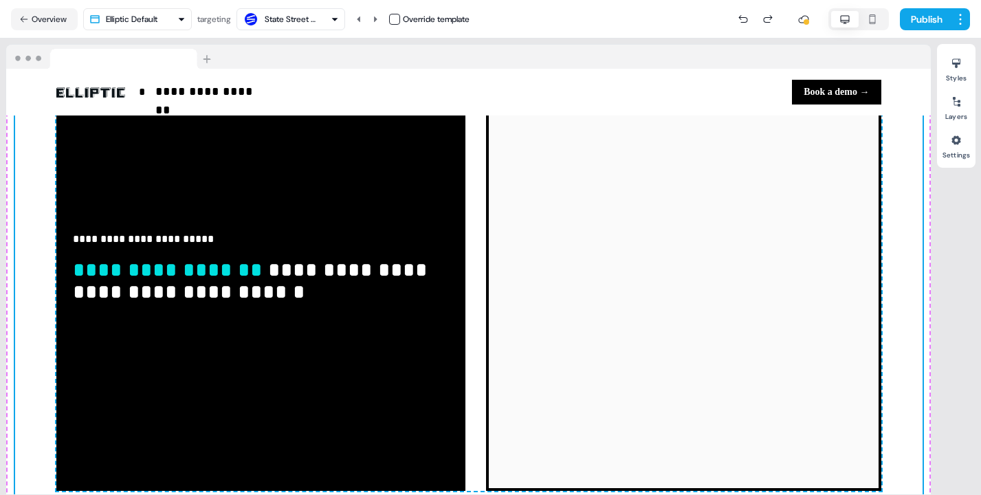
click at [954, 83] on div "Styles Layers Settings" at bounding box center [956, 106] width 38 height 124
click at [953, 60] on icon at bounding box center [955, 63] width 11 height 11
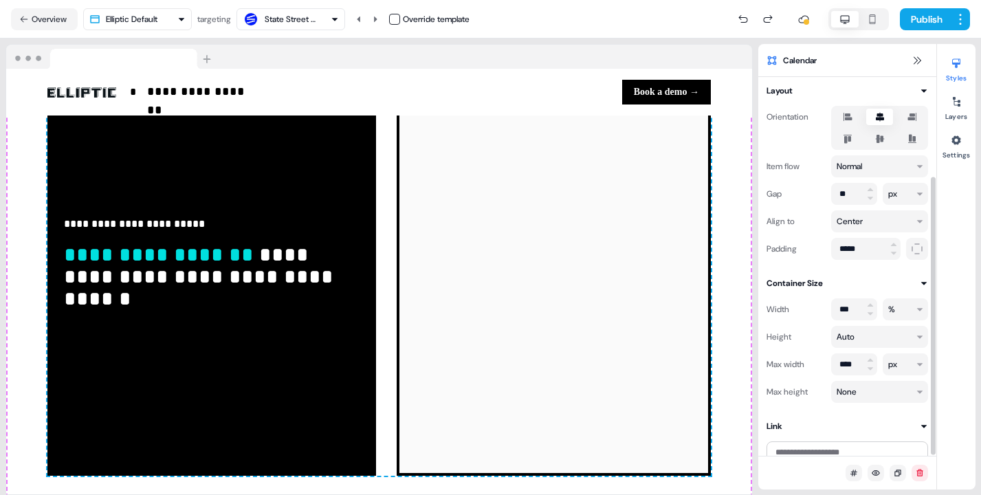
scroll to position [135, 0]
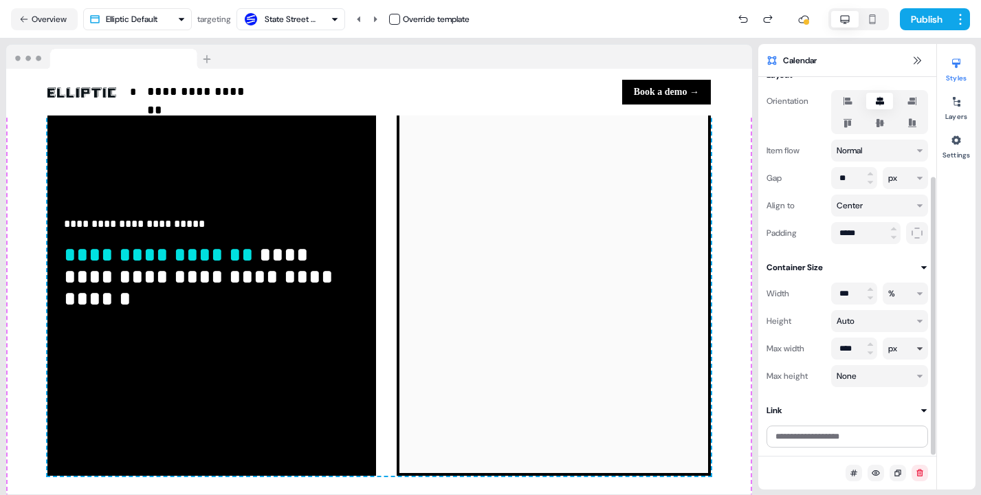
click at [910, 344] on html "**********" at bounding box center [490, 247] width 981 height 495
click at [962, 105] on div at bounding box center [956, 102] width 22 height 22
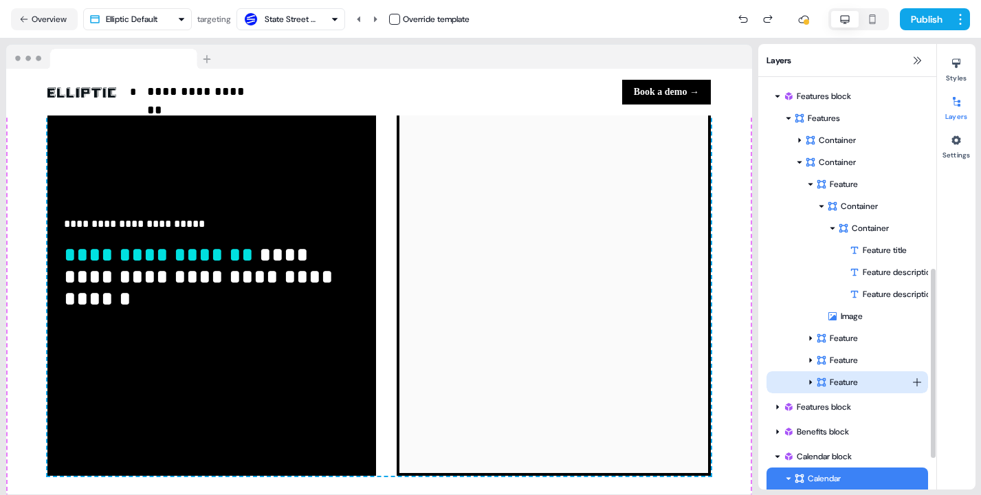
scroll to position [469, 0]
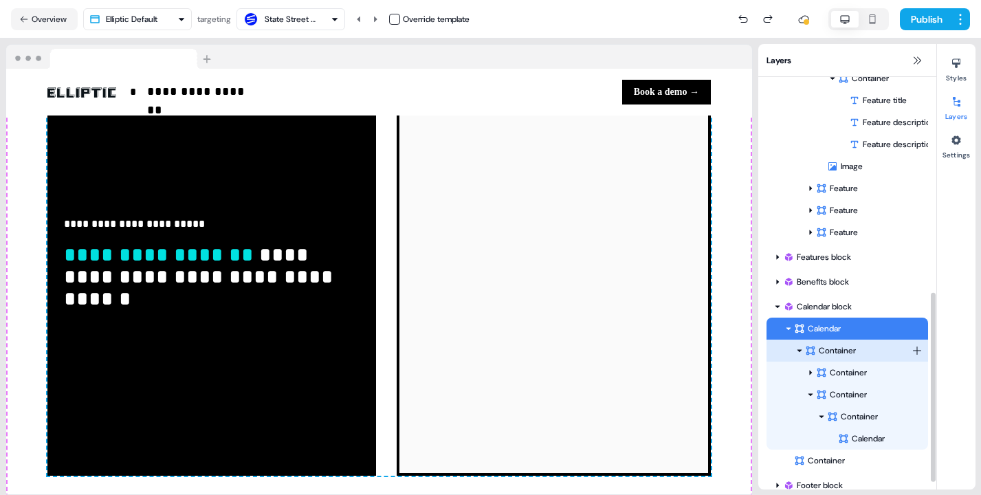
click at [821, 354] on div "Container" at bounding box center [858, 351] width 107 height 14
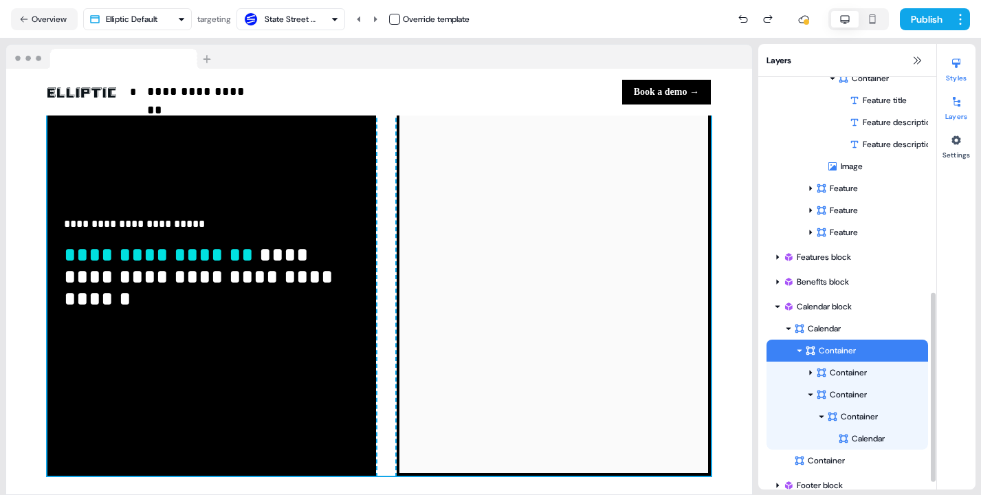
click at [961, 82] on button "Styles" at bounding box center [956, 67] width 38 height 30
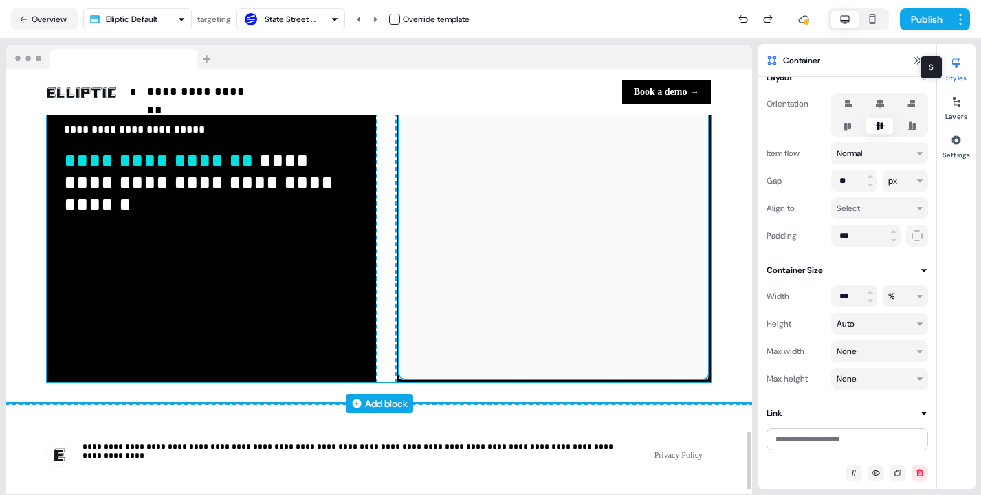
scroll to position [2650, 0]
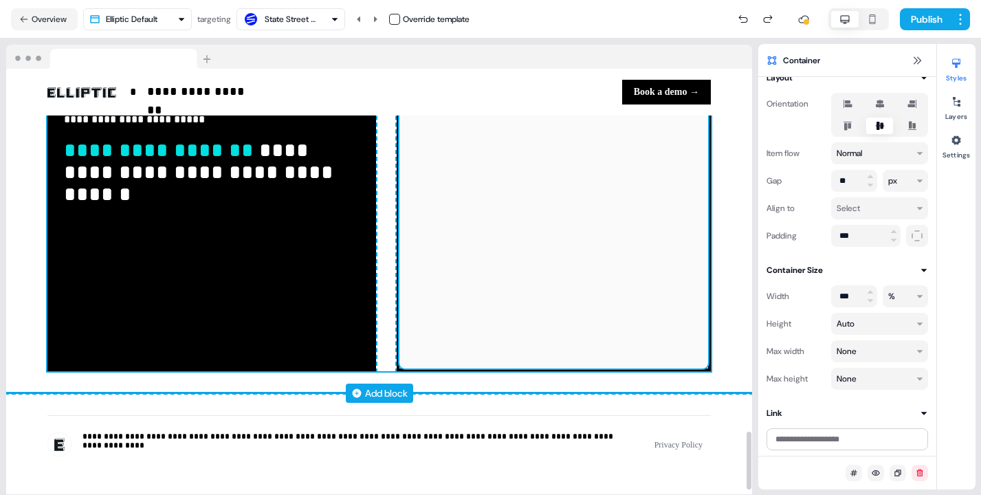
click at [629, 348] on div at bounding box center [553, 162] width 309 height 412
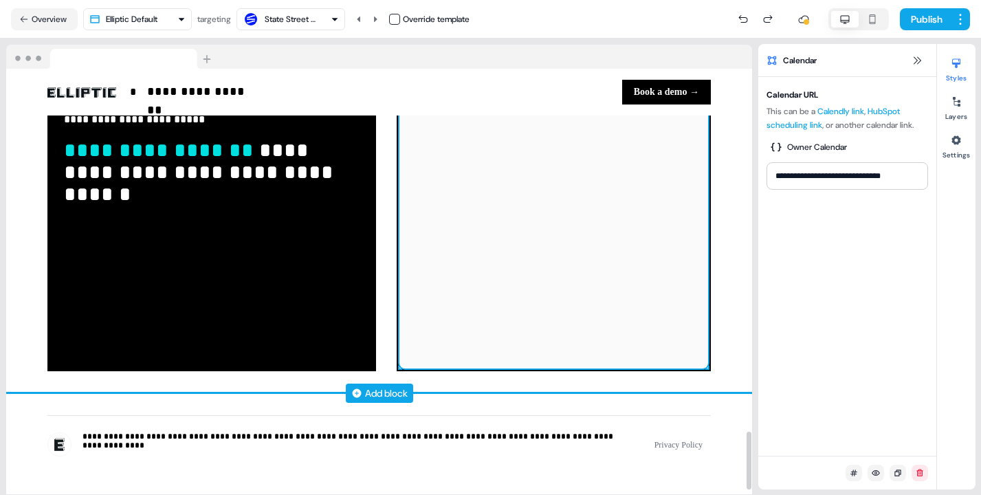
scroll to position [0, 0]
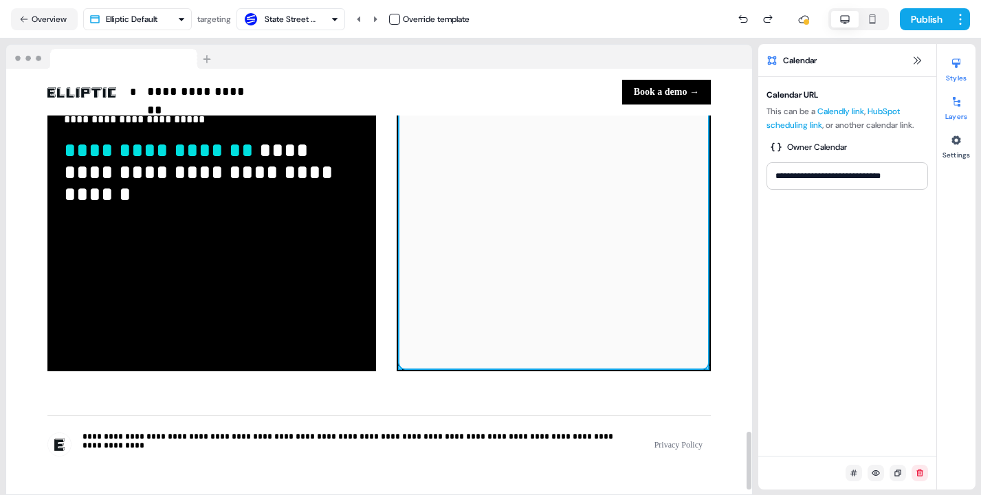
click at [962, 115] on button "Layers" at bounding box center [956, 106] width 38 height 30
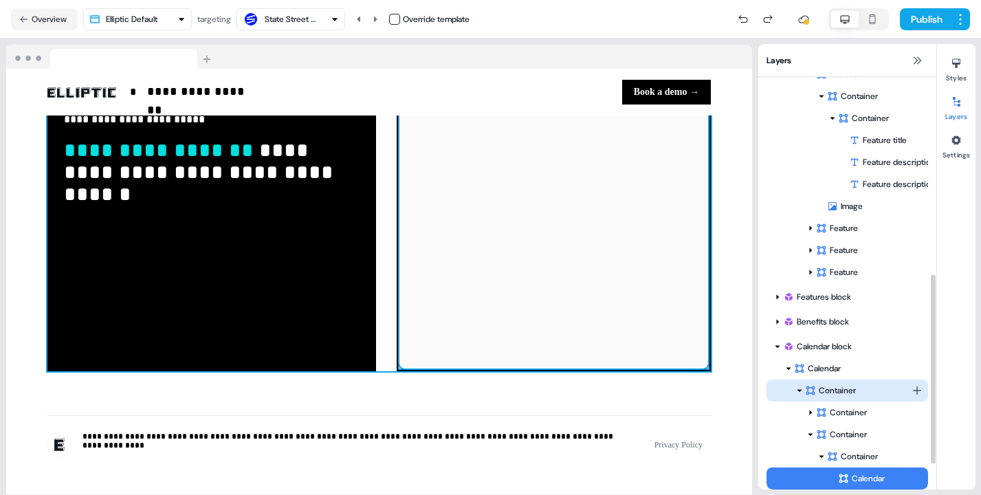
scroll to position [484, 0]
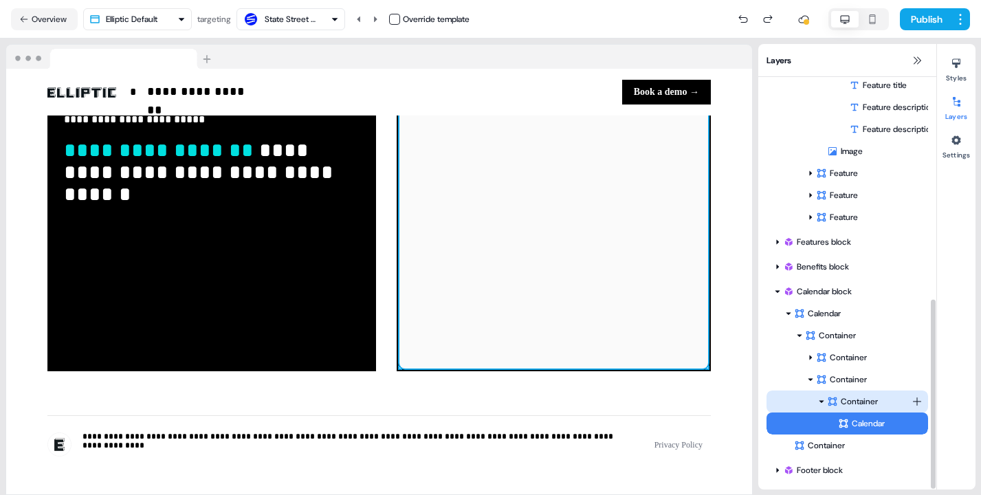
click at [843, 403] on div "Container" at bounding box center [869, 401] width 85 height 14
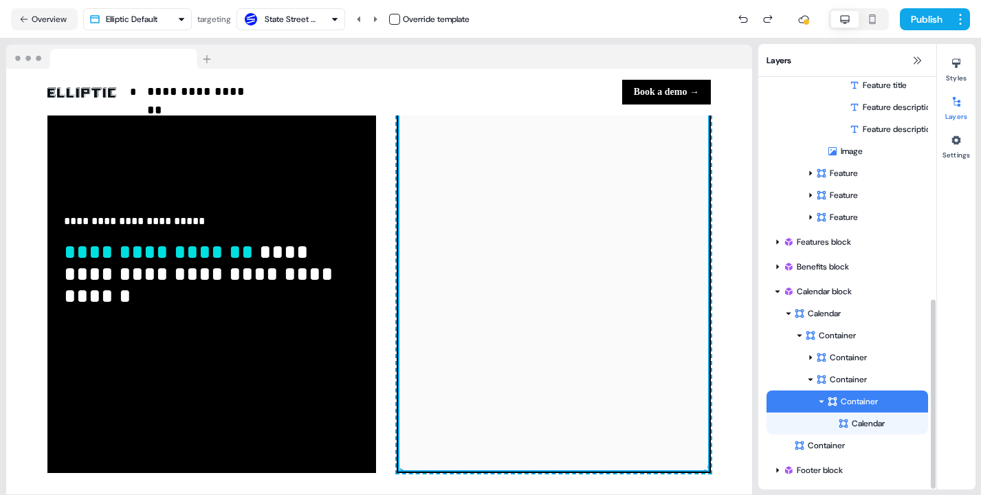
scroll to position [2545, 0]
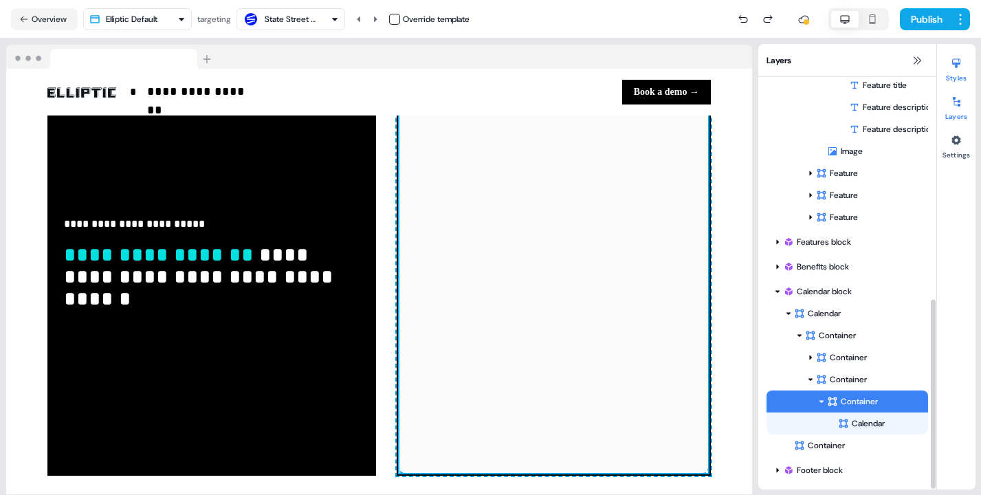
click at [948, 77] on button "Styles" at bounding box center [956, 67] width 38 height 30
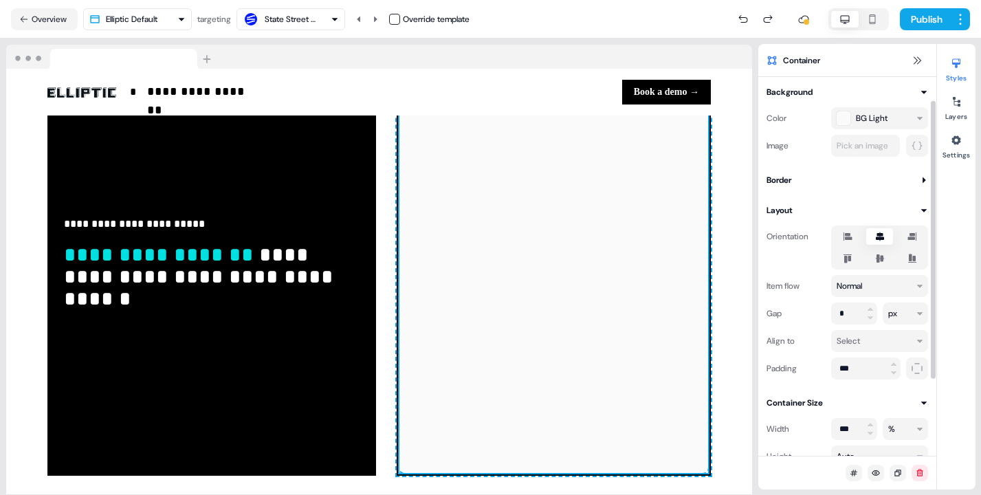
scroll to position [135, 0]
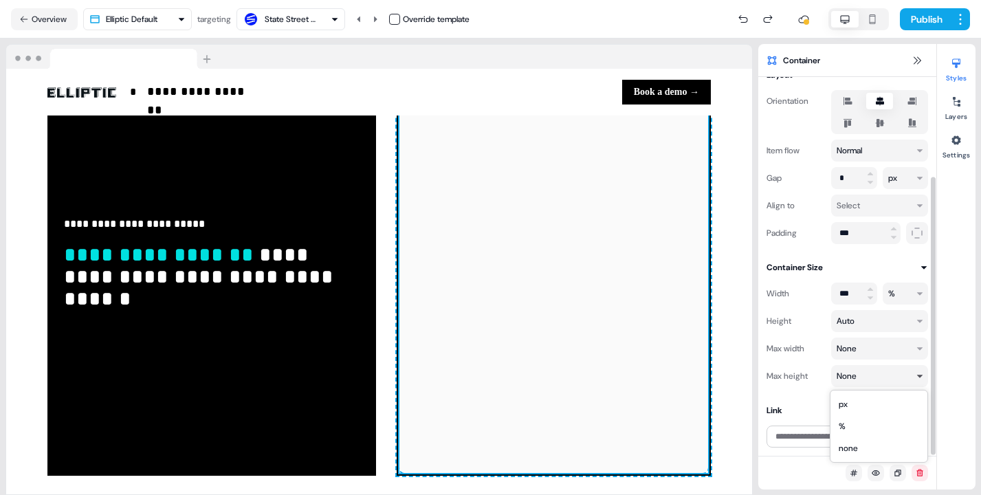
click at [862, 377] on html "**********" at bounding box center [490, 247] width 981 height 495
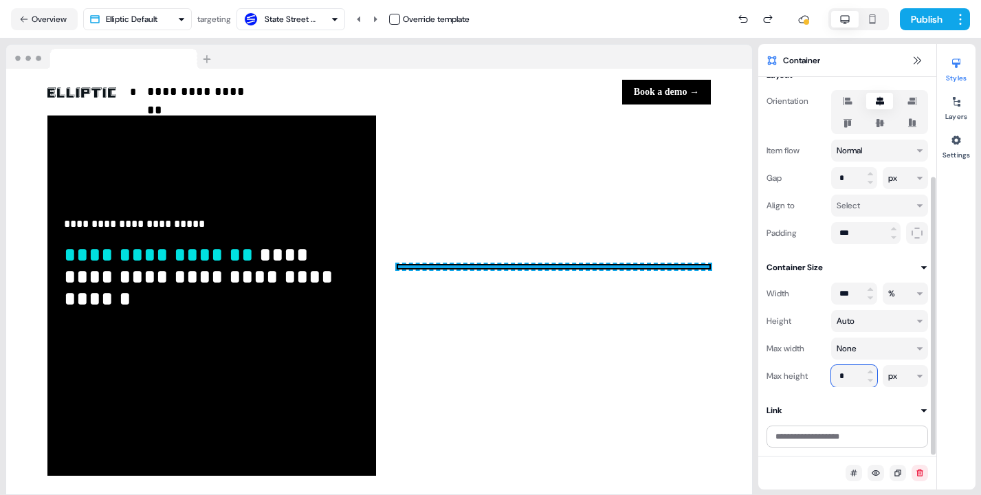
click at [847, 374] on input "*" at bounding box center [854, 376] width 46 height 22
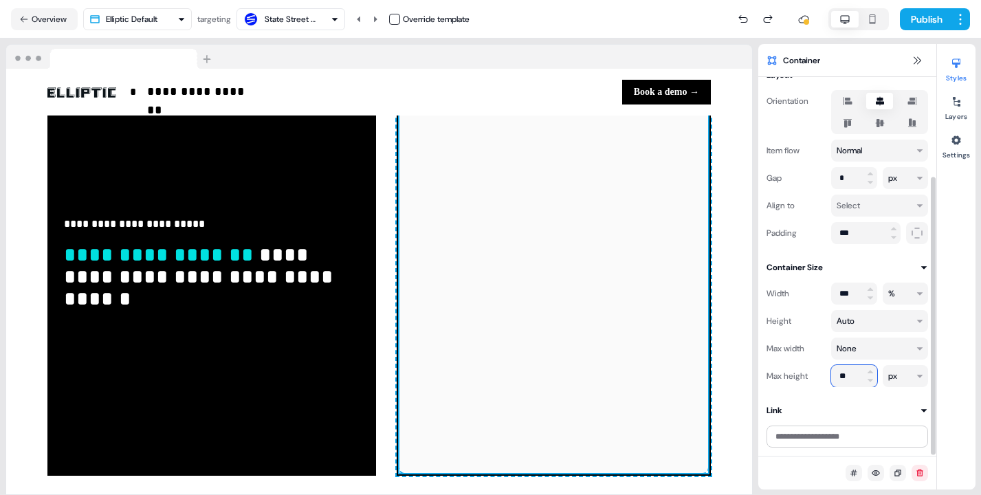
type input "*"
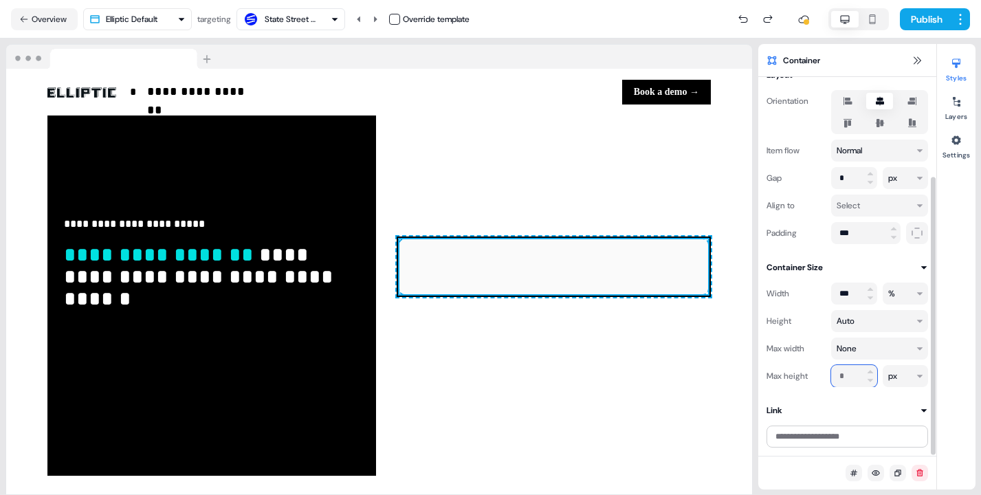
type input "*"
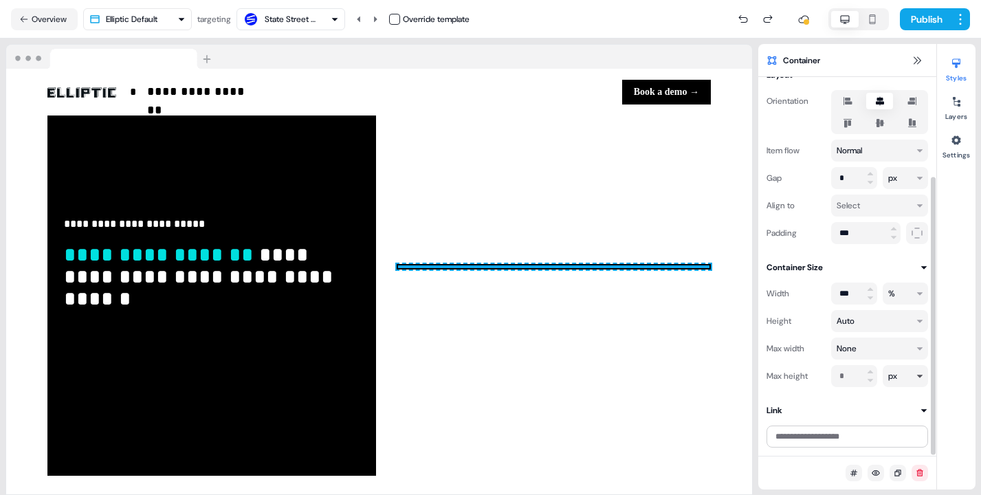
click at [912, 374] on html "**********" at bounding box center [490, 247] width 981 height 495
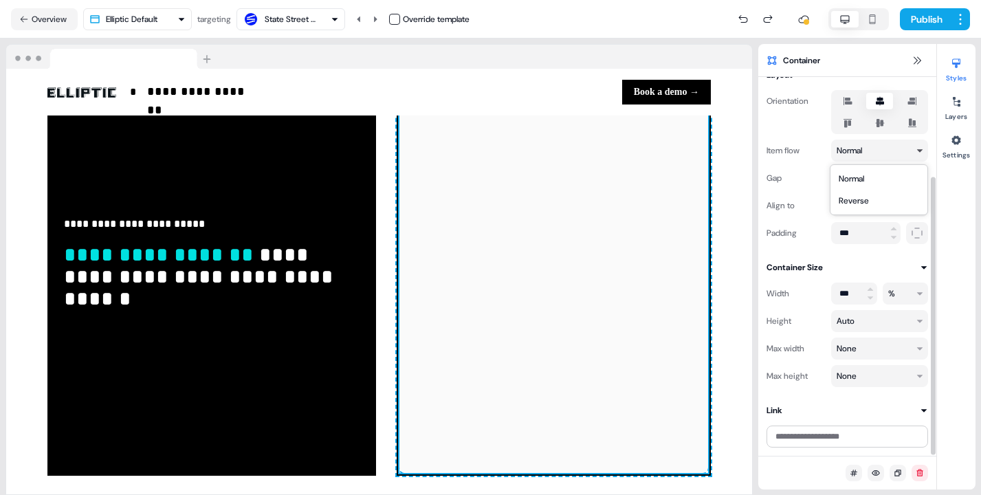
click at [894, 149] on html "**********" at bounding box center [490, 247] width 981 height 495
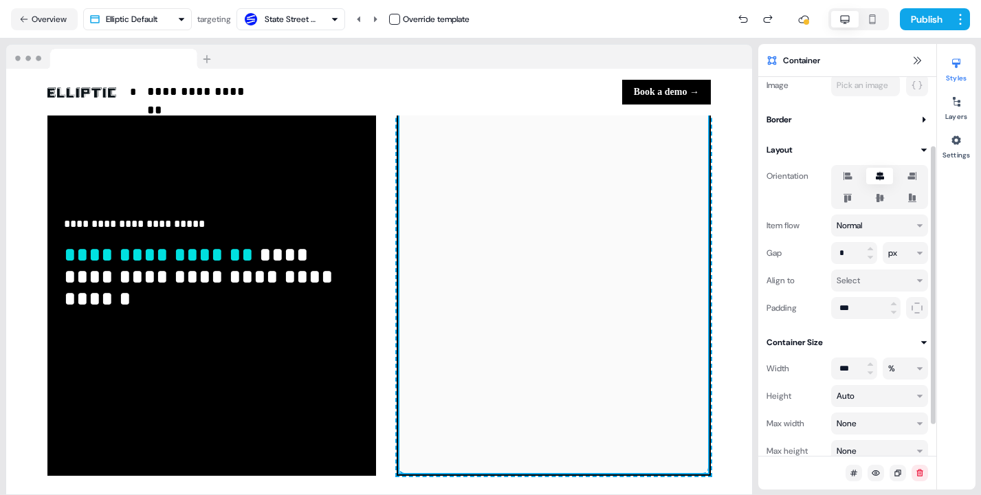
scroll to position [47, 0]
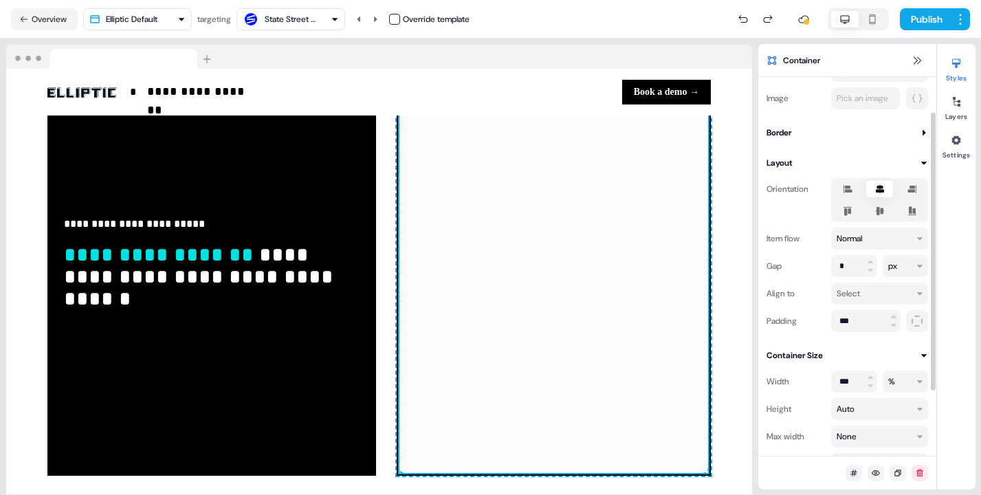
click at [779, 130] on div "Border" at bounding box center [778, 133] width 25 height 14
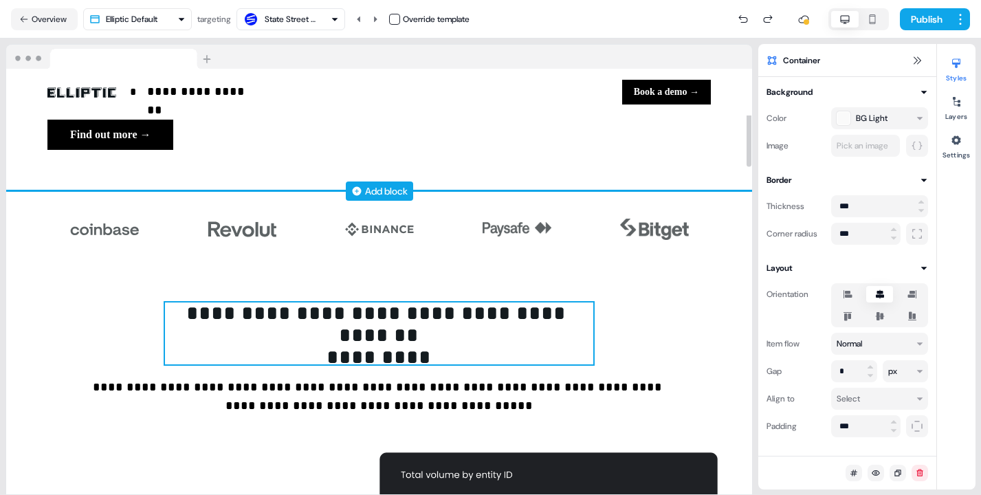
scroll to position [293, 0]
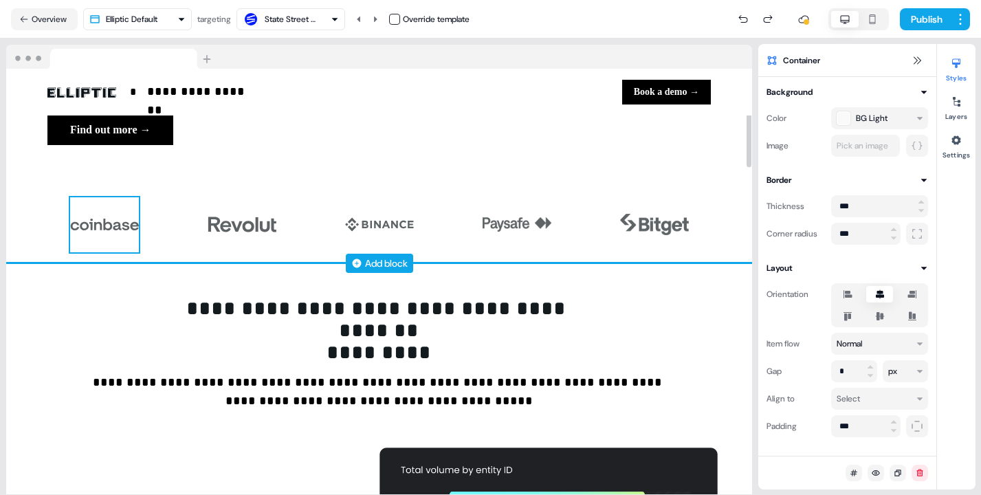
click at [80, 227] on img at bounding box center [104, 224] width 69 height 55
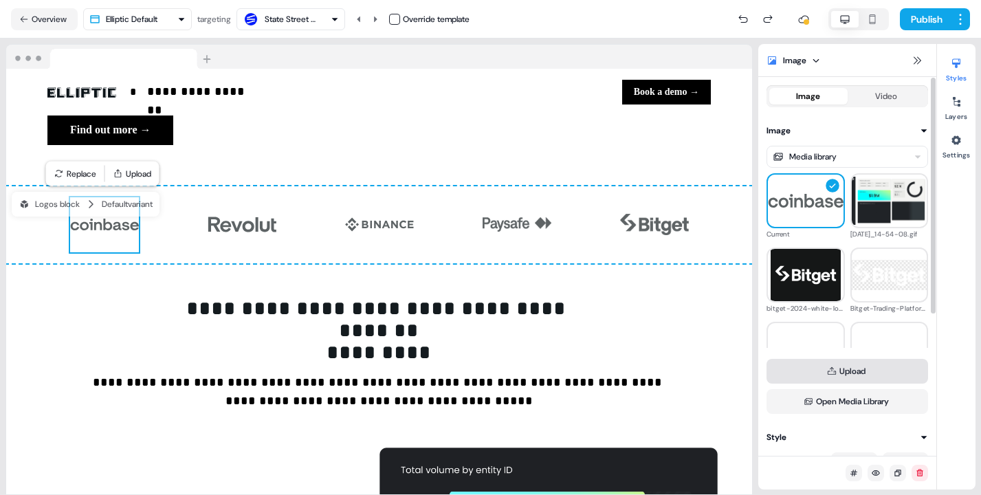
click at [812, 367] on button "Upload" at bounding box center [846, 371] width 161 height 25
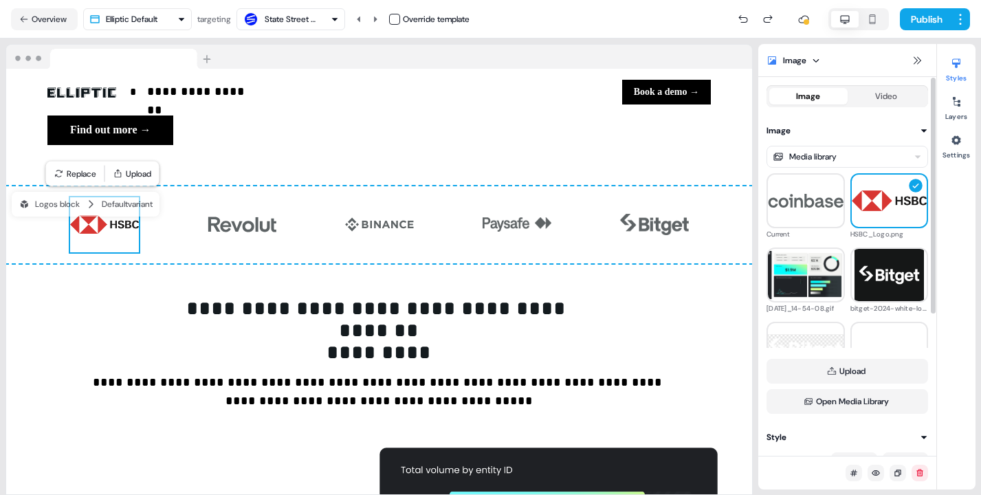
click at [882, 205] on img at bounding box center [889, 200] width 76 height 21
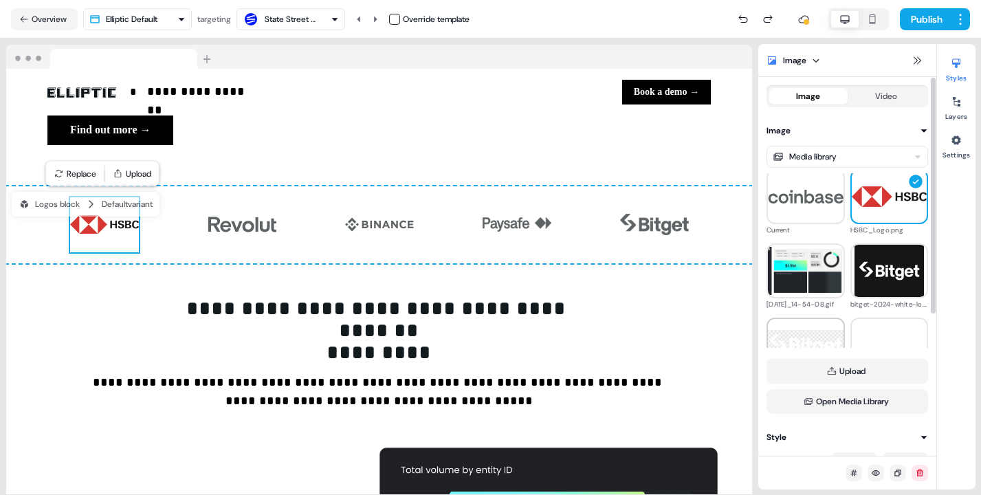
scroll to position [0, 0]
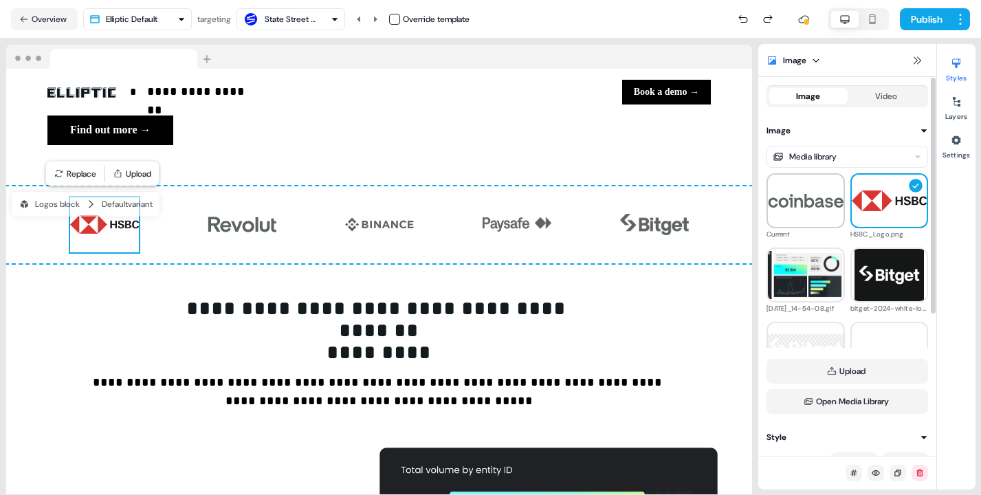
click at [790, 200] on img at bounding box center [806, 201] width 76 height 14
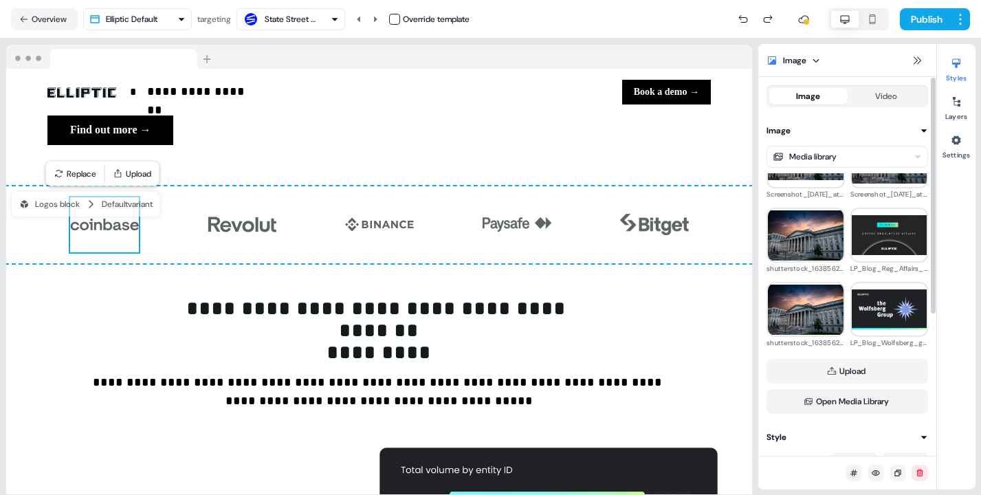
scroll to position [1760, 0]
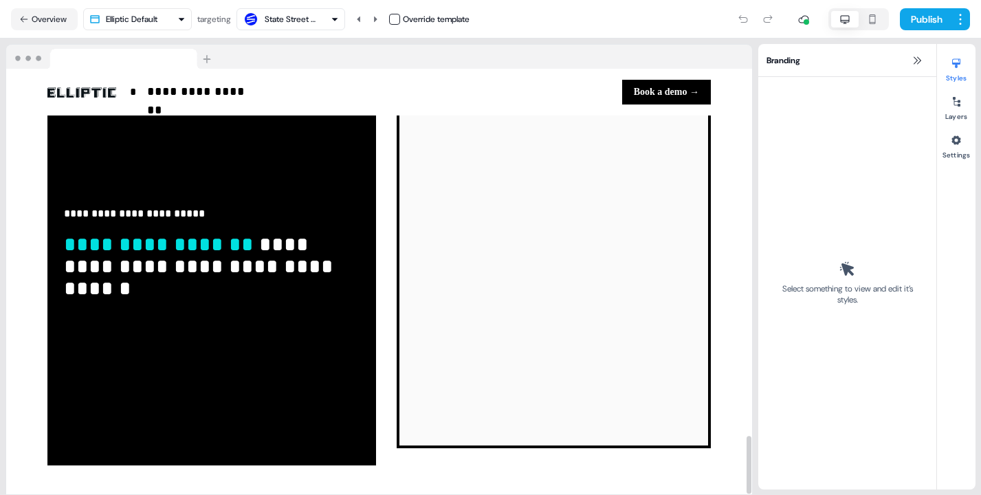
scroll to position [2683, 0]
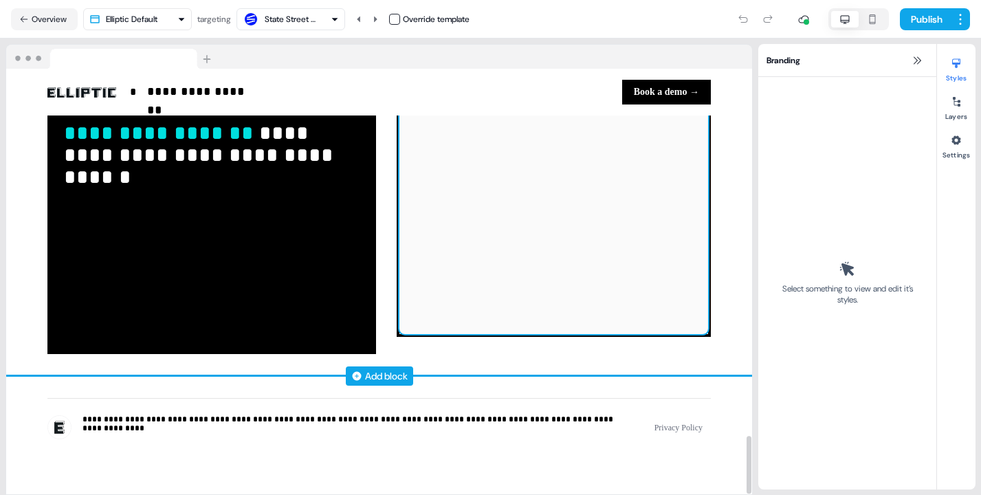
click at [481, 302] on div at bounding box center [553, 162] width 309 height 412
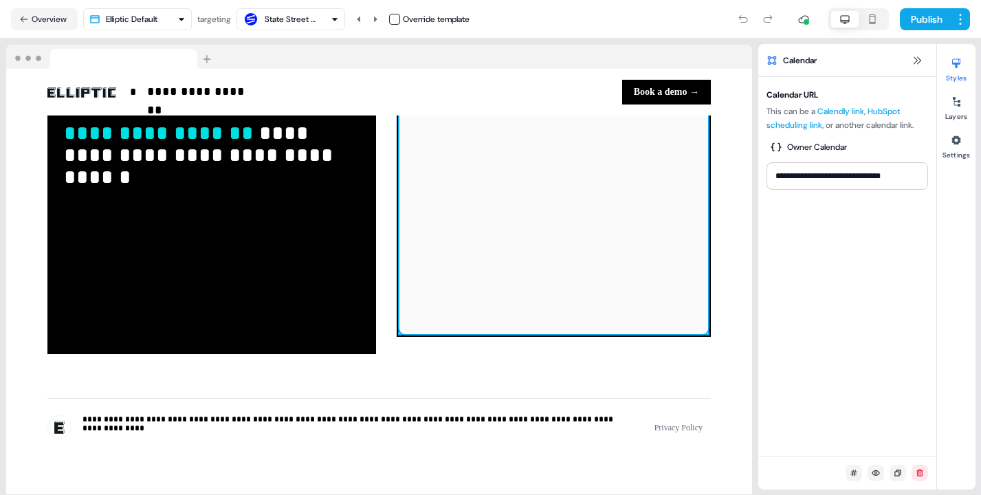
click at [963, 123] on div "Styles Layers Settings" at bounding box center [956, 266] width 38 height 445
click at [957, 115] on button "Layers" at bounding box center [956, 106] width 38 height 30
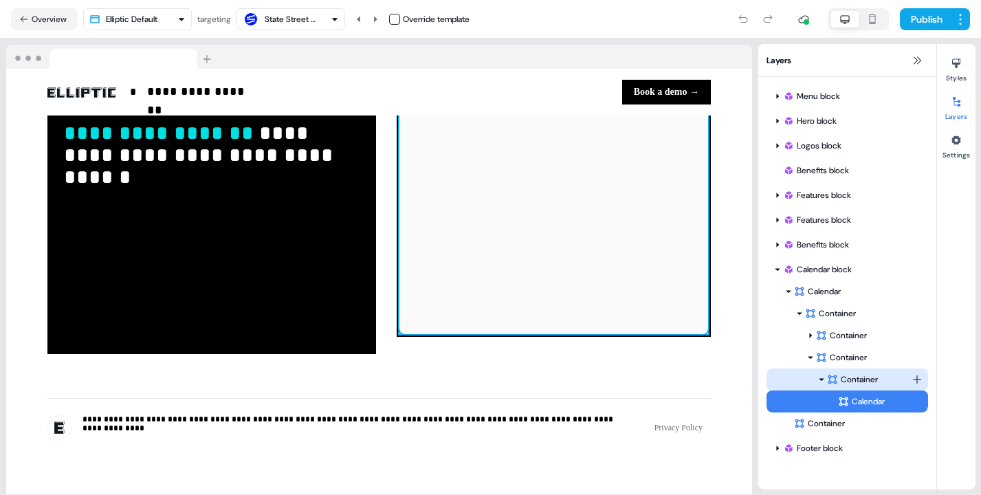
click at [864, 370] on div "Container" at bounding box center [846, 379] width 161 height 22
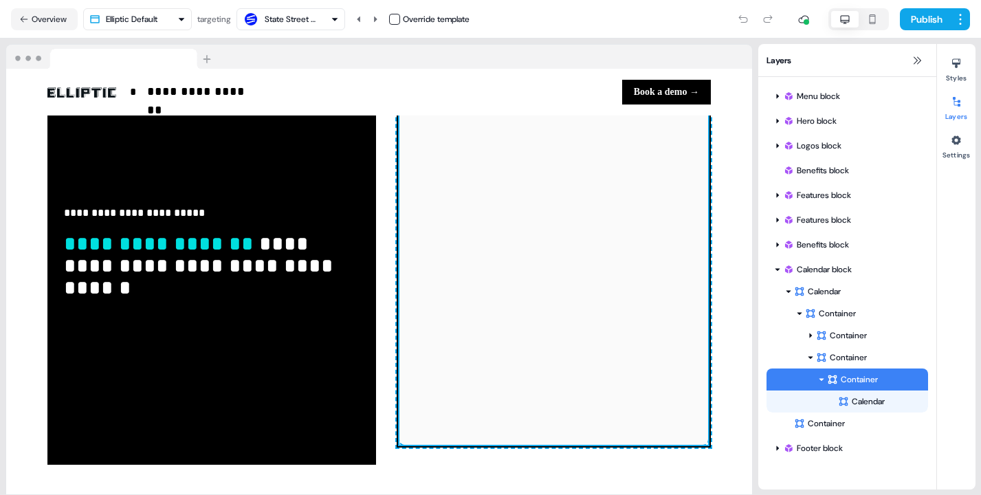
scroll to position [2545, 0]
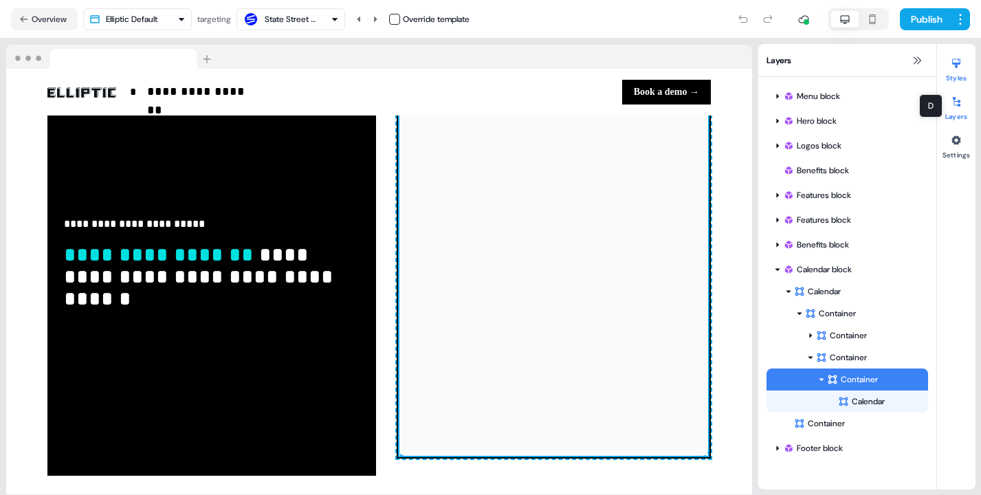
click at [958, 67] on icon at bounding box center [955, 63] width 11 height 11
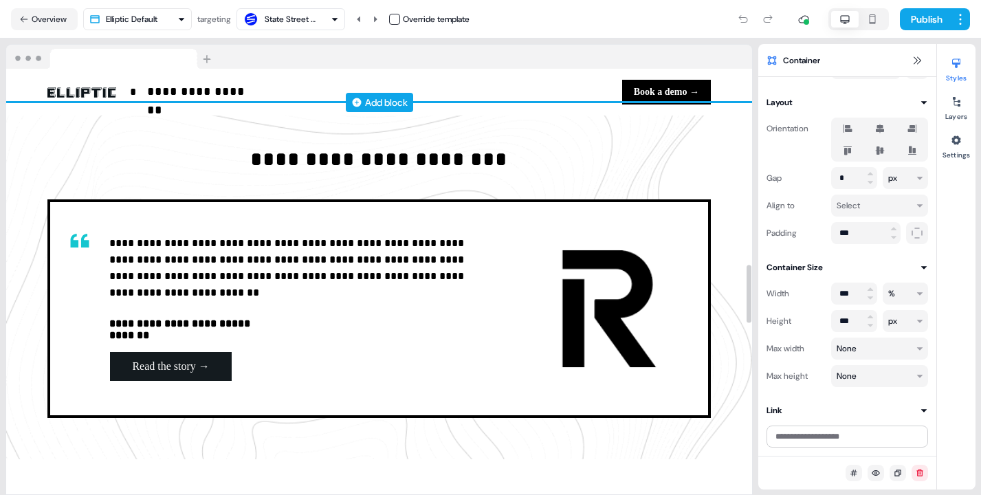
scroll to position [1431, 0]
